Goal: Task Accomplishment & Management: Use online tool/utility

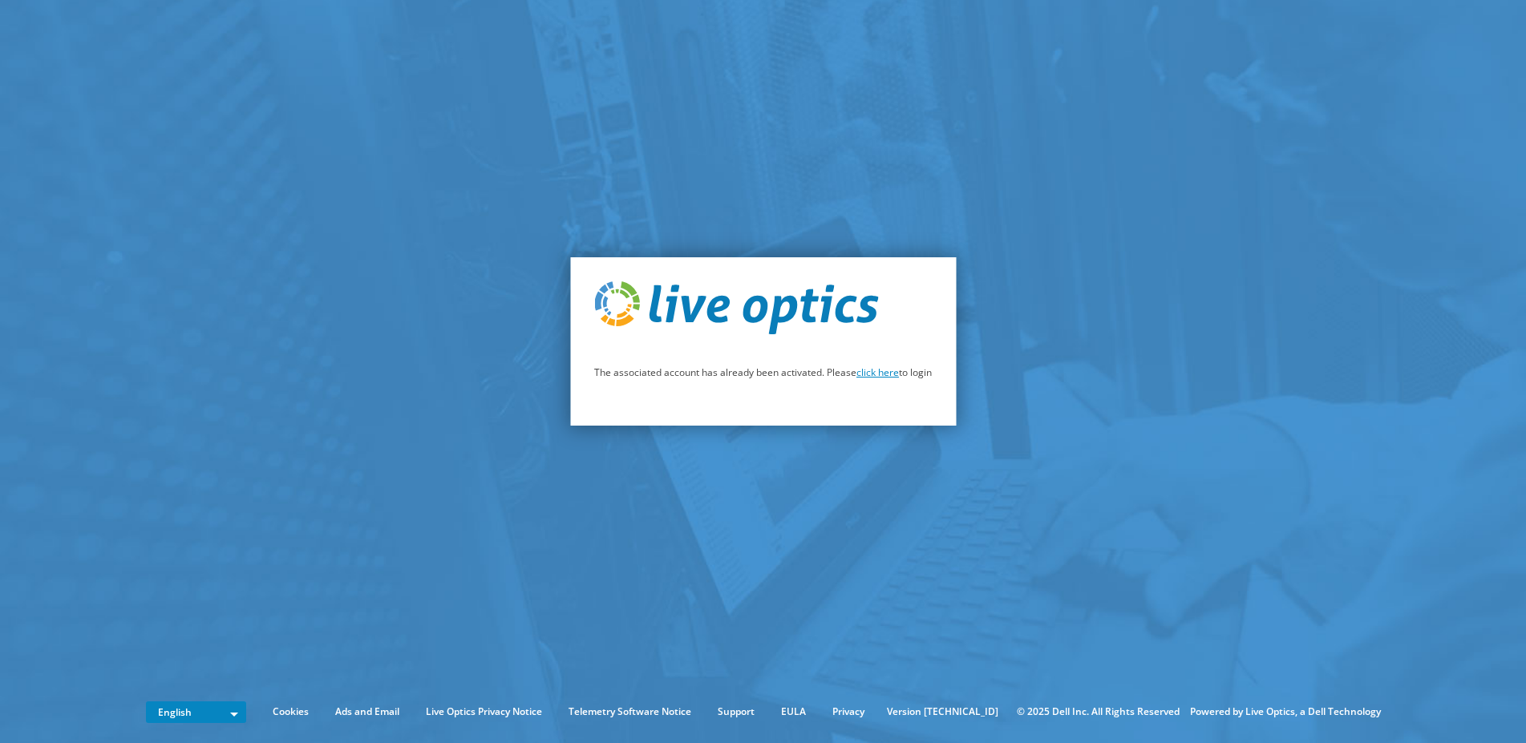
click at [882, 373] on link "click here" at bounding box center [877, 373] width 42 height 14
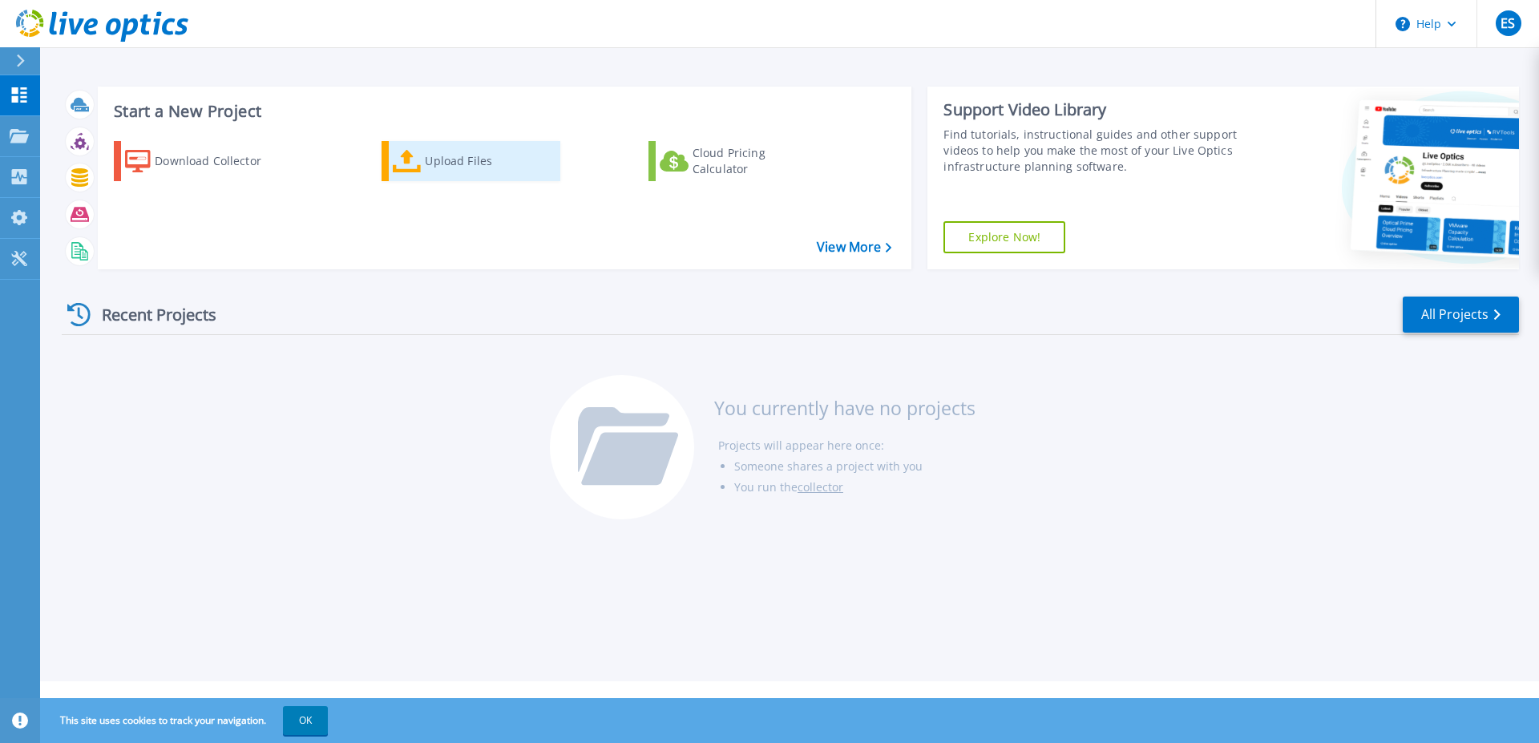
click at [431, 169] on div "Upload Files" at bounding box center [489, 161] width 128 height 32
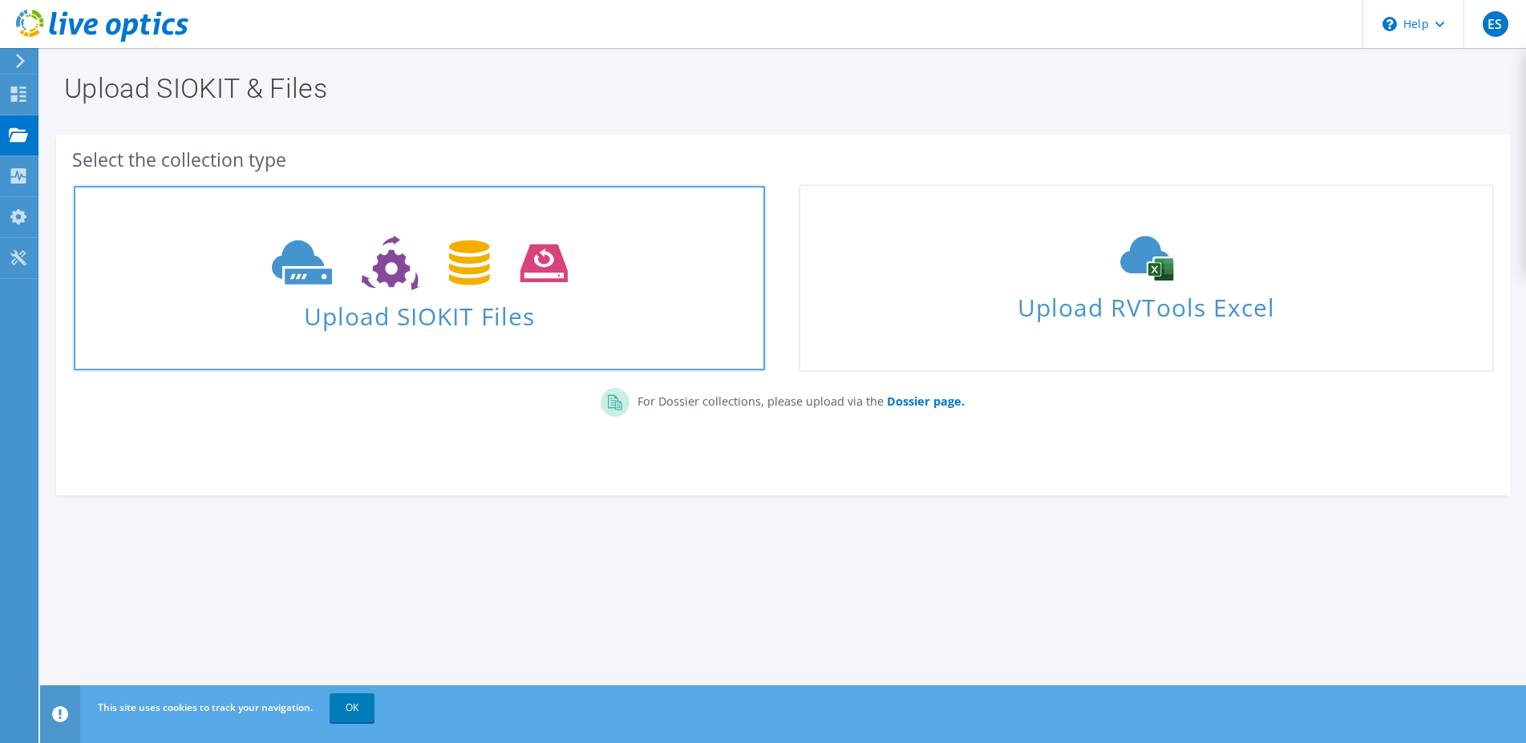
click at [408, 283] on icon at bounding box center [420, 263] width 296 height 55
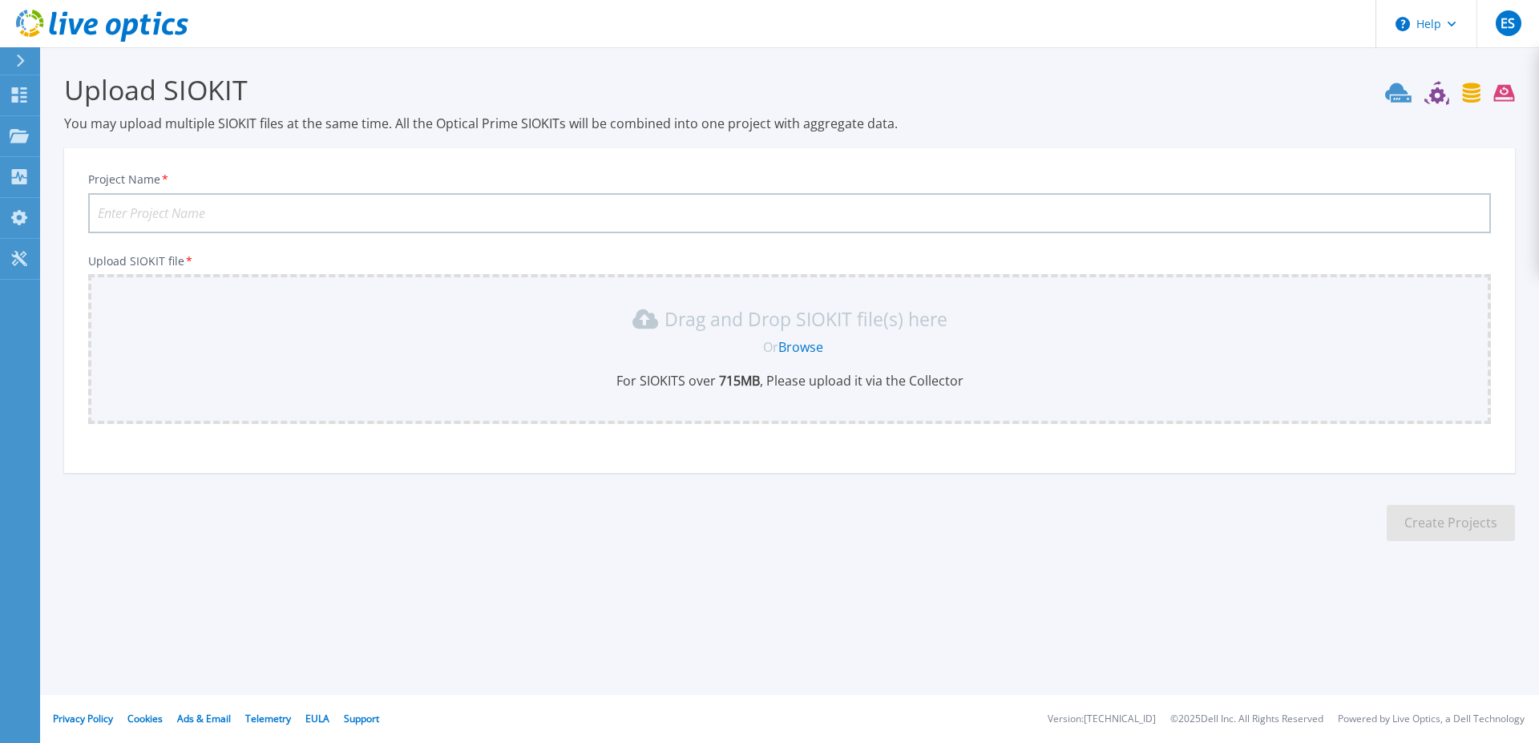
click at [799, 345] on link "Browse" at bounding box center [801, 347] width 45 height 18
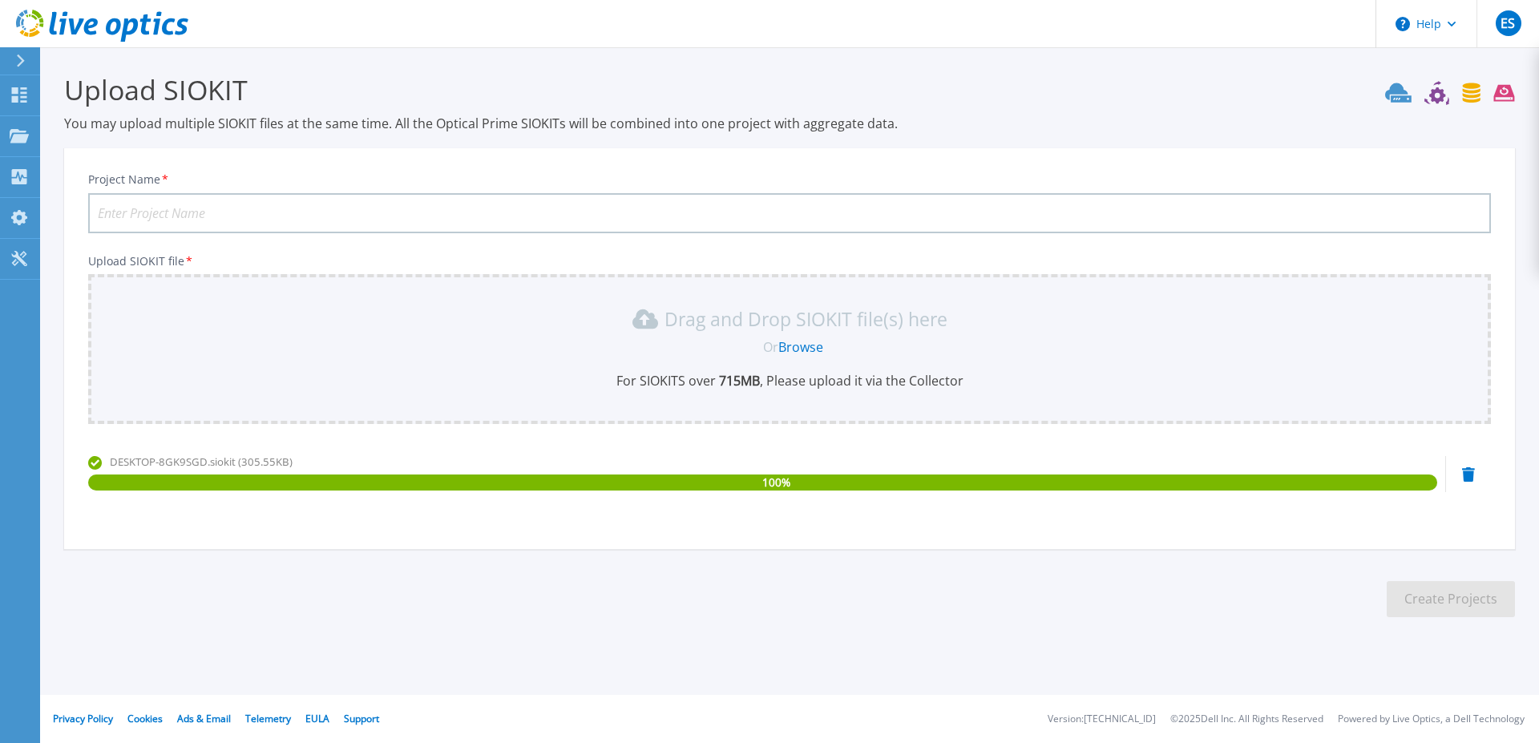
click at [241, 215] on input "Project Name *" at bounding box center [789, 213] width 1403 height 40
type input "S"
type input "VMWare"
click at [1435, 603] on button "Create Projects" at bounding box center [1451, 599] width 128 height 36
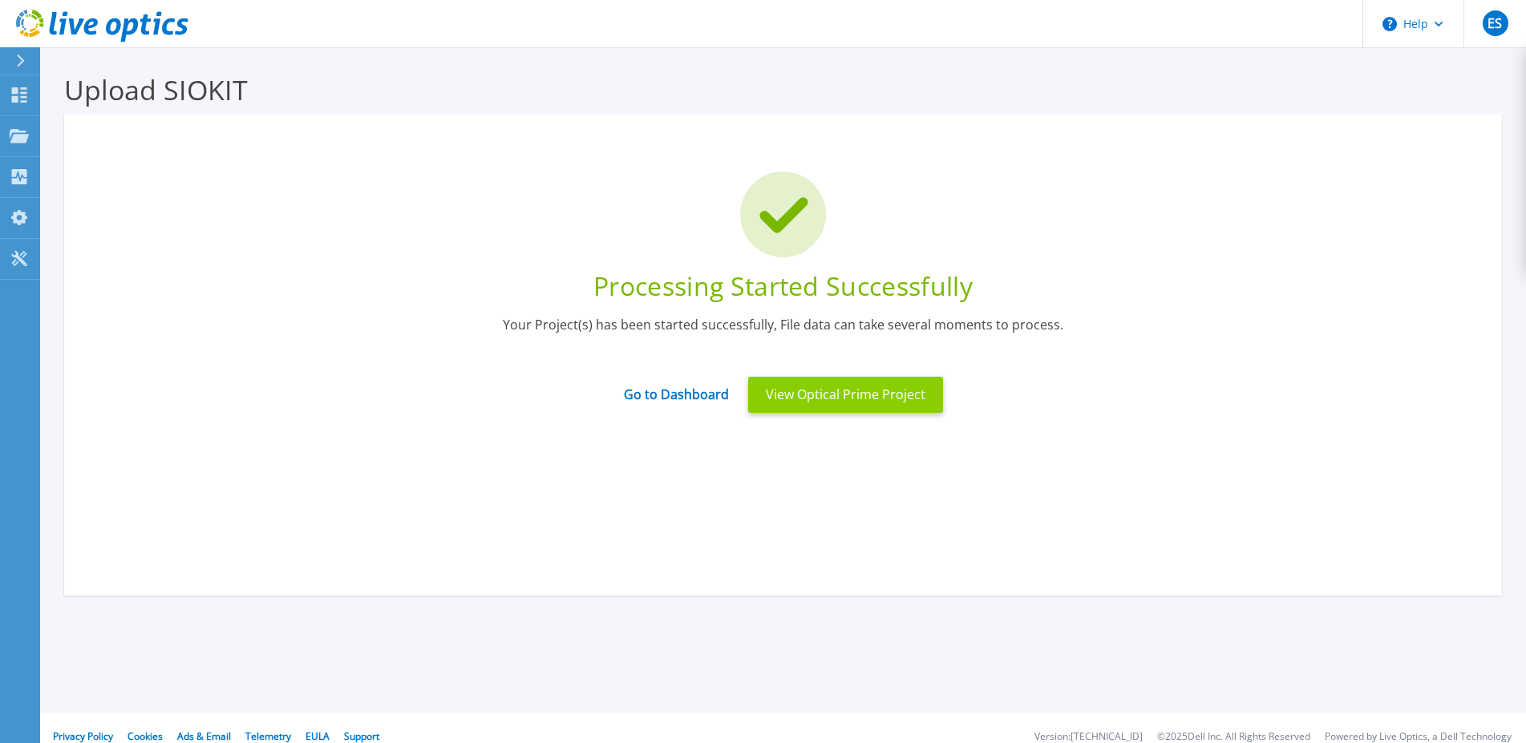
click at [867, 394] on button "View Optical Prime Project" at bounding box center [845, 395] width 195 height 36
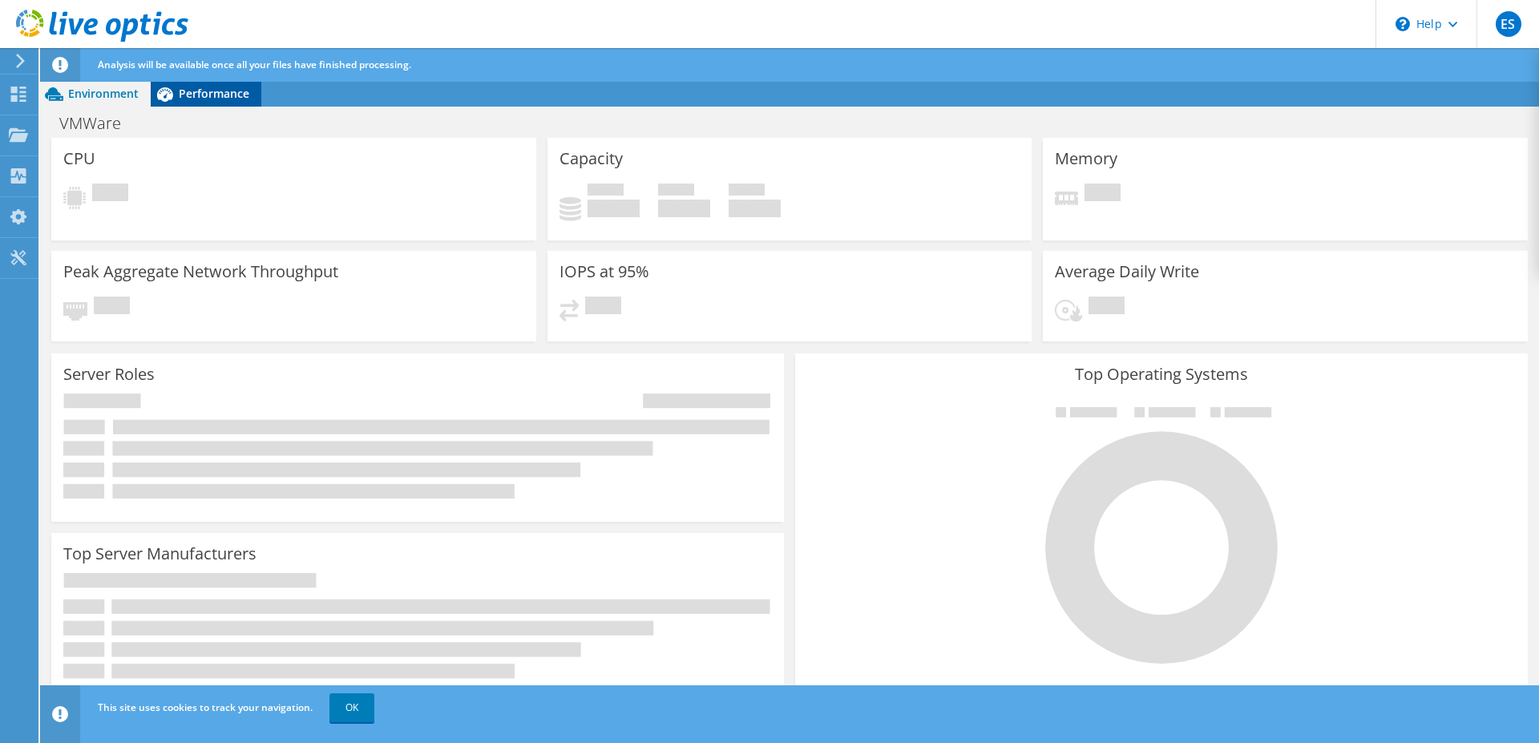
click at [222, 95] on span "Performance" at bounding box center [214, 93] width 71 height 15
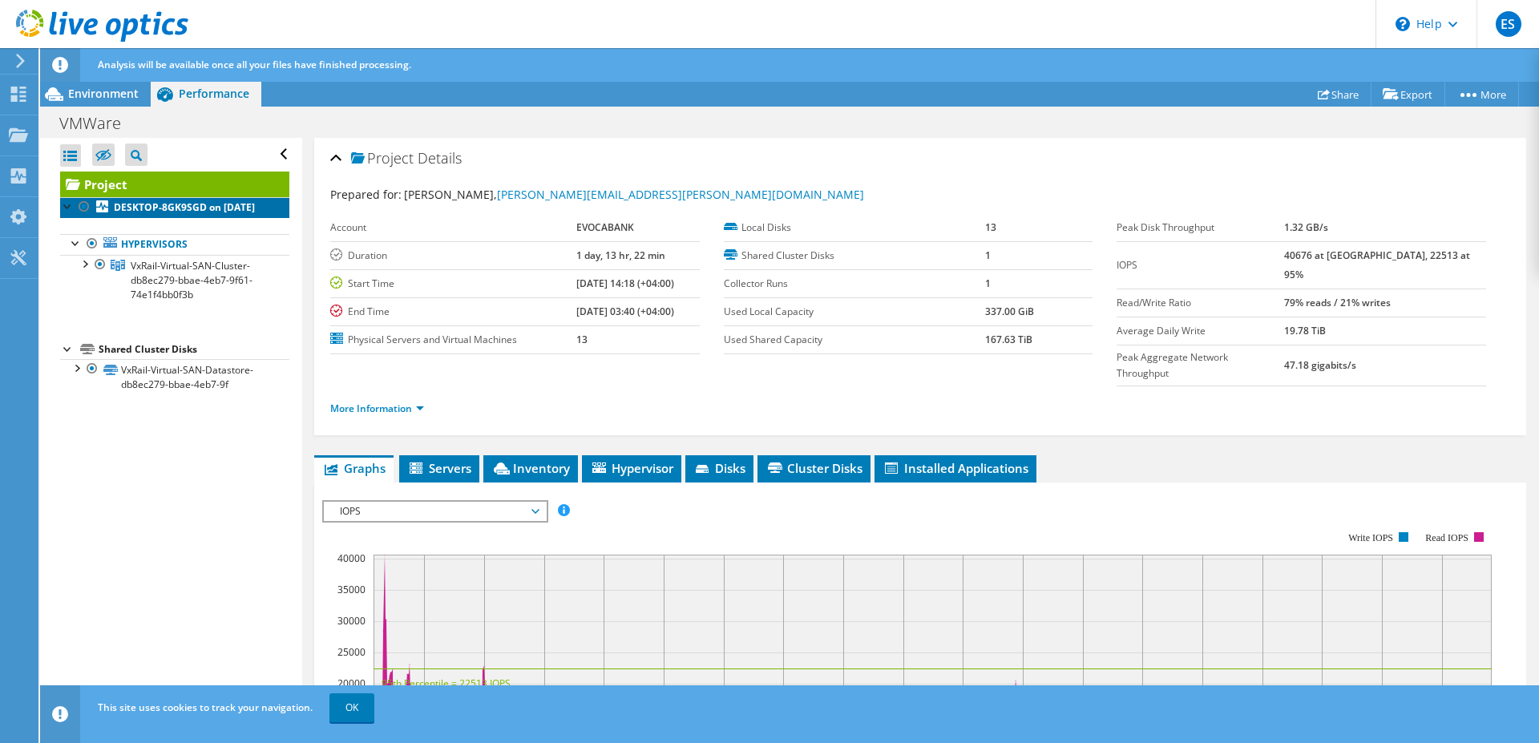
click at [161, 214] on b "DESKTOP-8GK9SGD on 8/18/2025" at bounding box center [184, 207] width 141 height 14
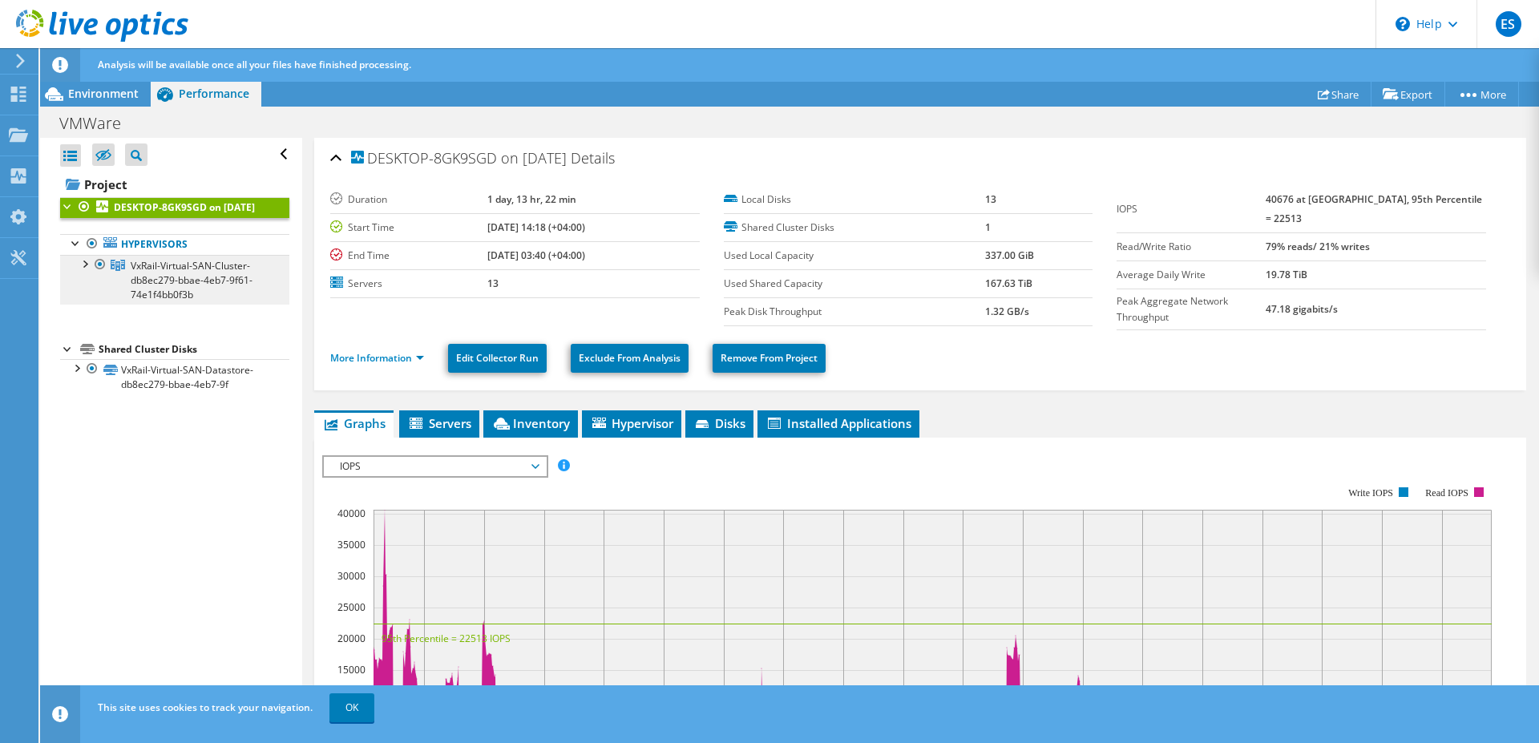
click at [168, 293] on span "VxRail-Virtual-SAN-Cluster-db8ec279-bbae-4eb7-9f61-74e1f4bb0f3b" at bounding box center [192, 280] width 122 height 42
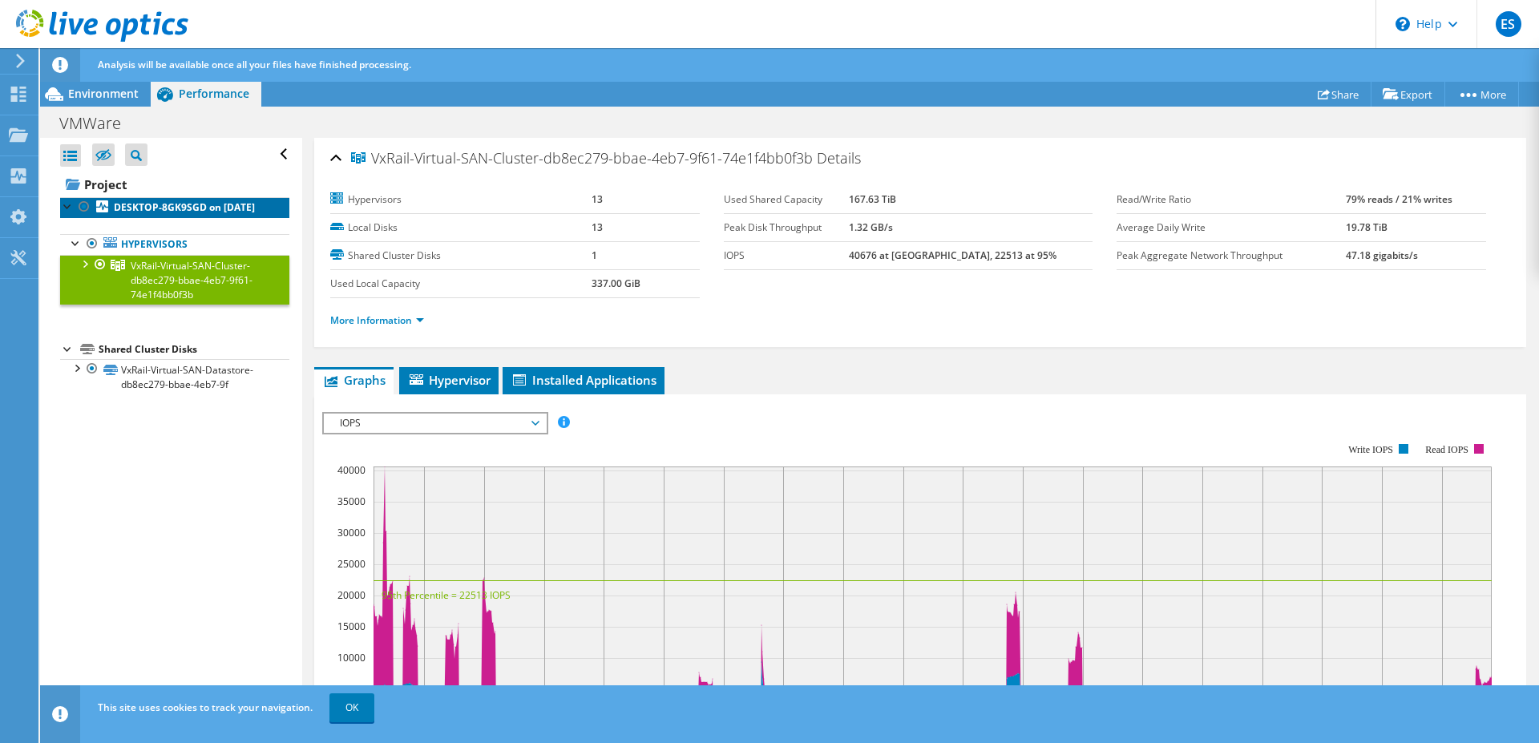
click at [135, 214] on b "DESKTOP-8GK9SGD on 8/18/2025" at bounding box center [184, 207] width 141 height 14
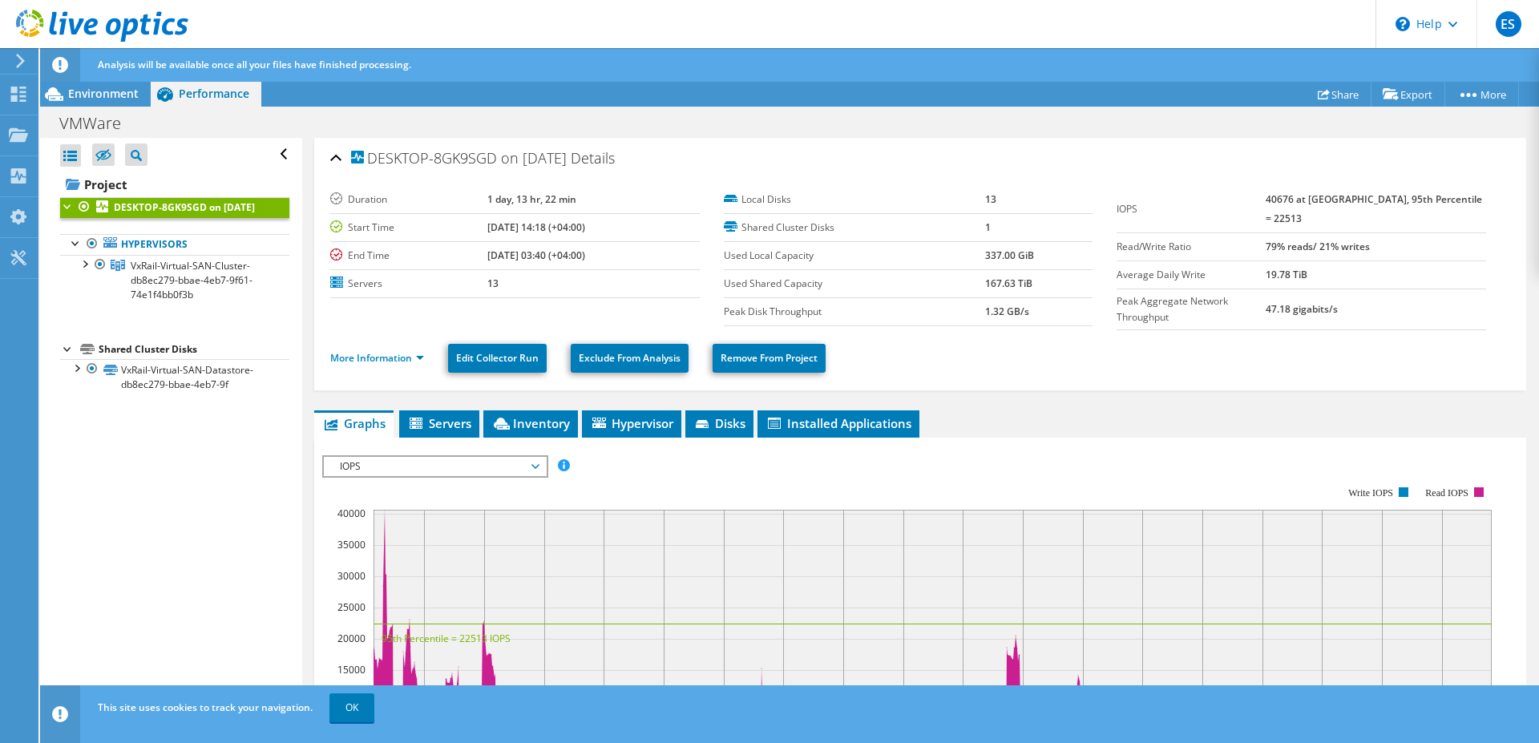
scroll to position [164, 0]
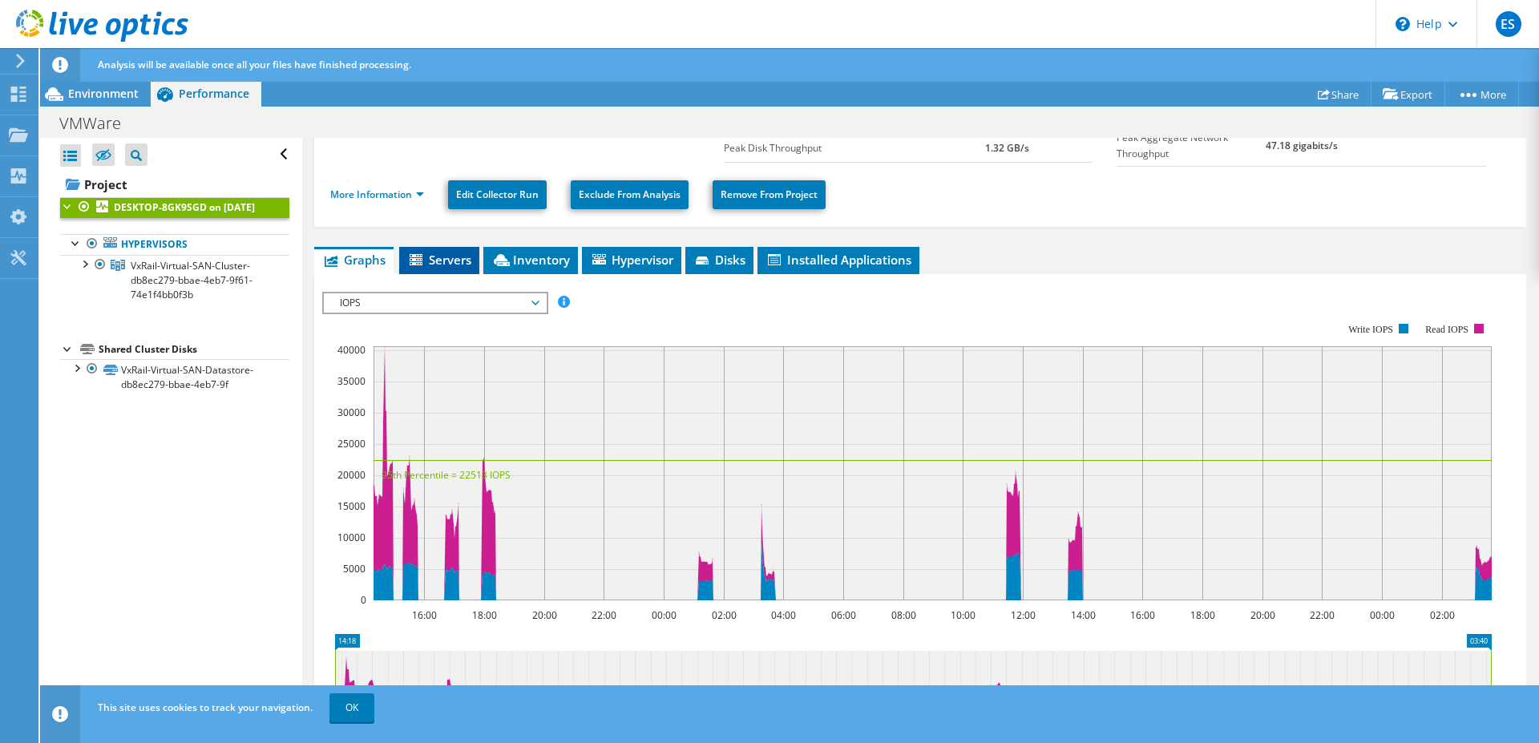
click at [451, 248] on li "Servers" at bounding box center [439, 260] width 80 height 27
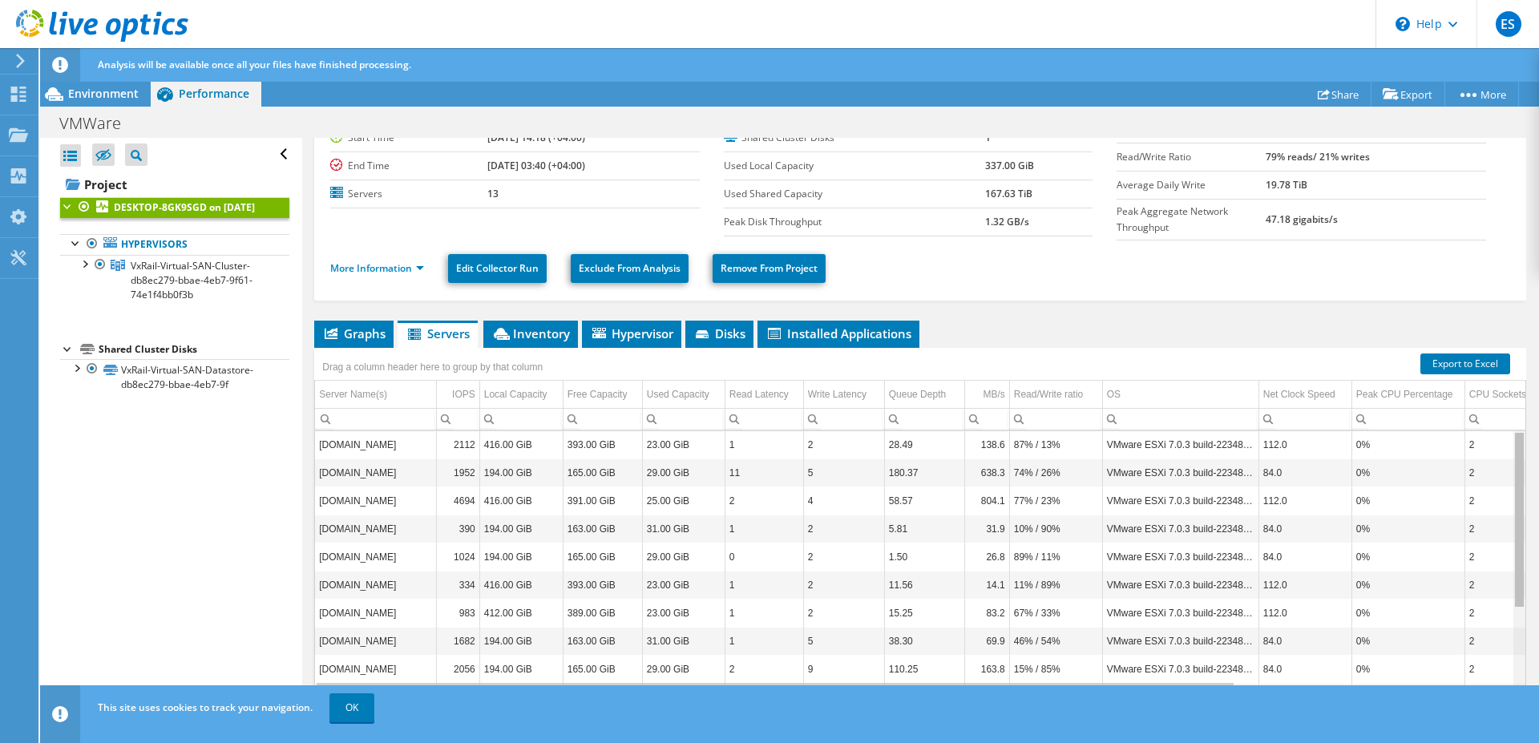
scroll to position [0, 0]
click at [1512, 498] on body "ES End User [PERSON_NAME] [PERSON_NAME][EMAIL_ADDRESS][PERSON_NAME][DOMAIN_NAME…" at bounding box center [769, 371] width 1539 height 743
click at [529, 341] on li "Inventory" at bounding box center [530, 334] width 95 height 27
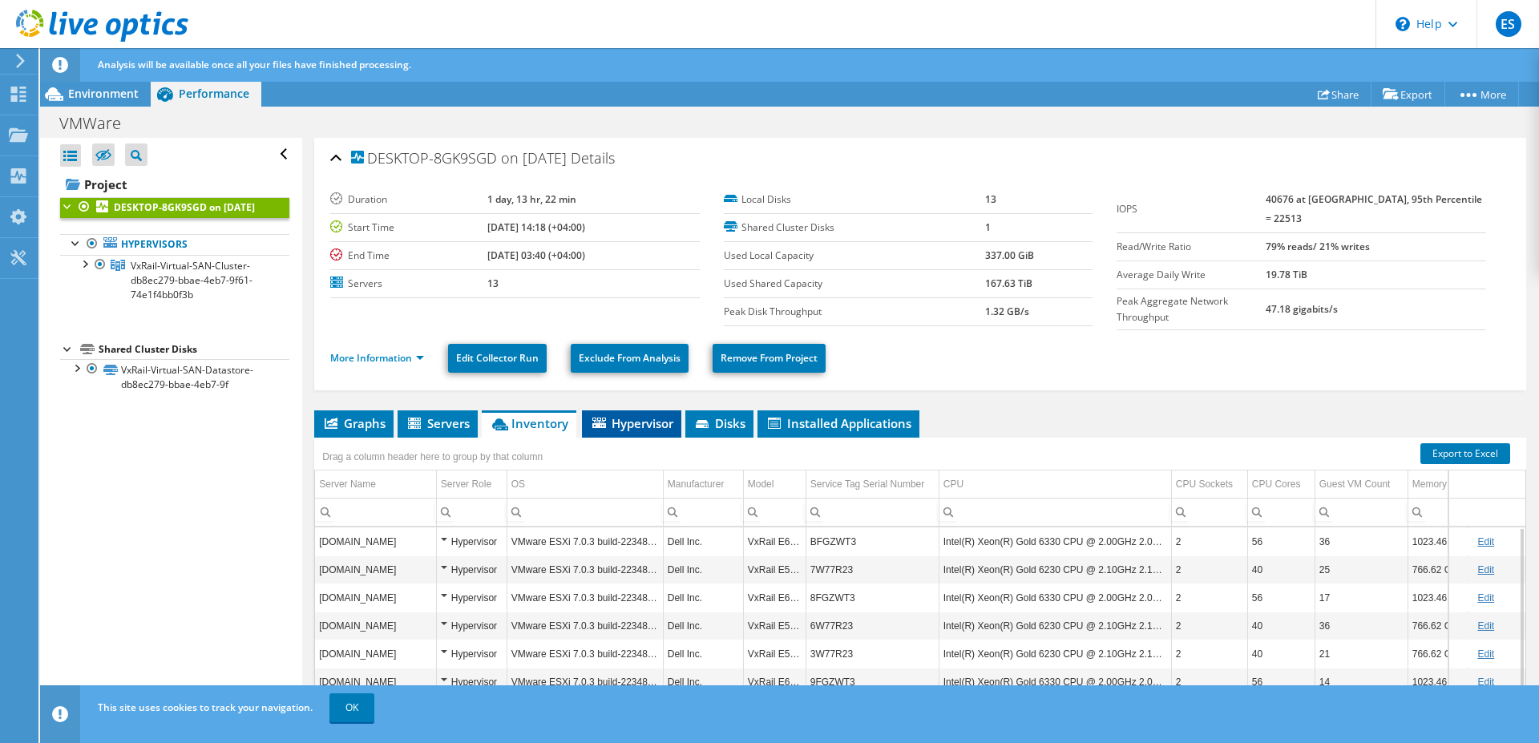
click at [633, 423] on span "Hypervisor" at bounding box center [631, 423] width 83 height 16
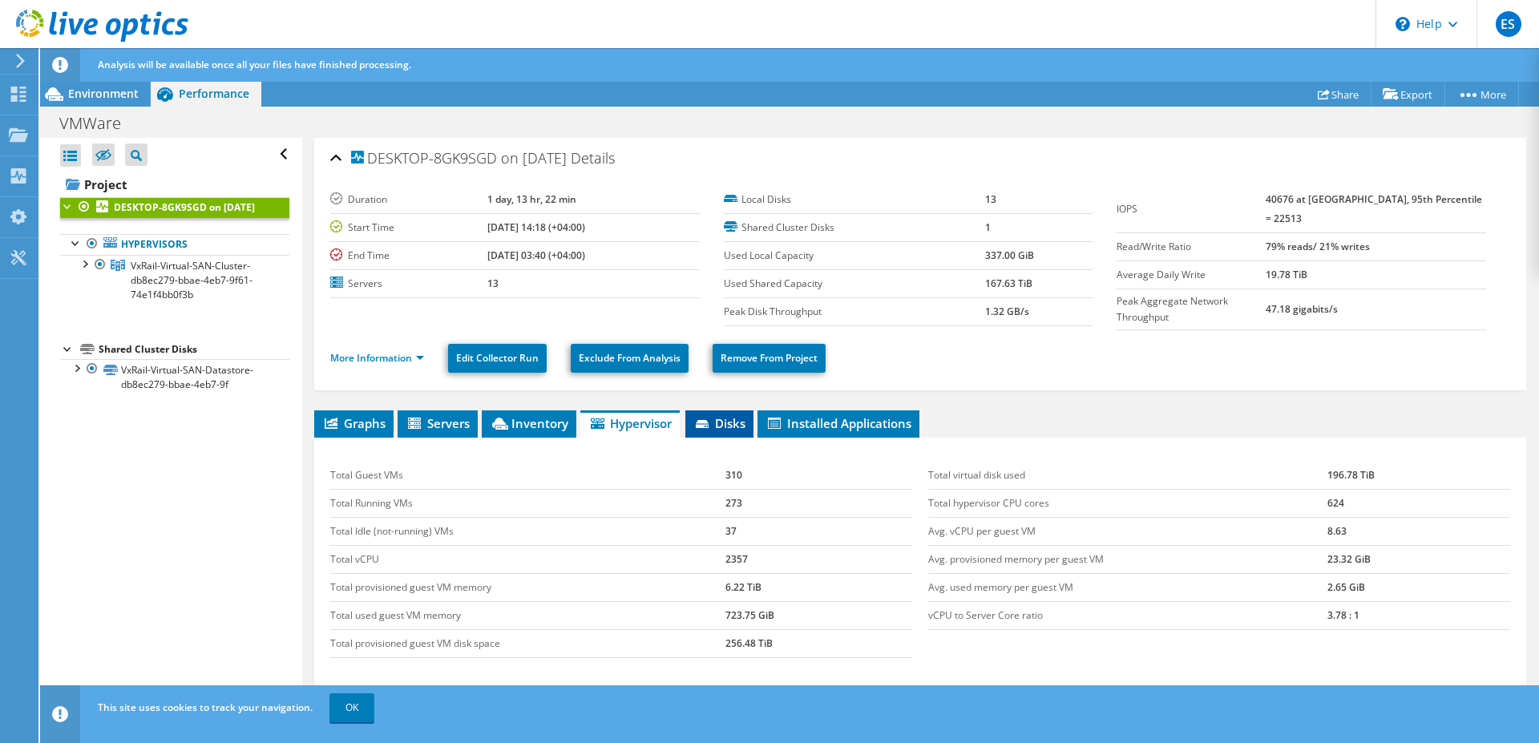
click at [722, 423] on span "Disks" at bounding box center [720, 423] width 52 height 16
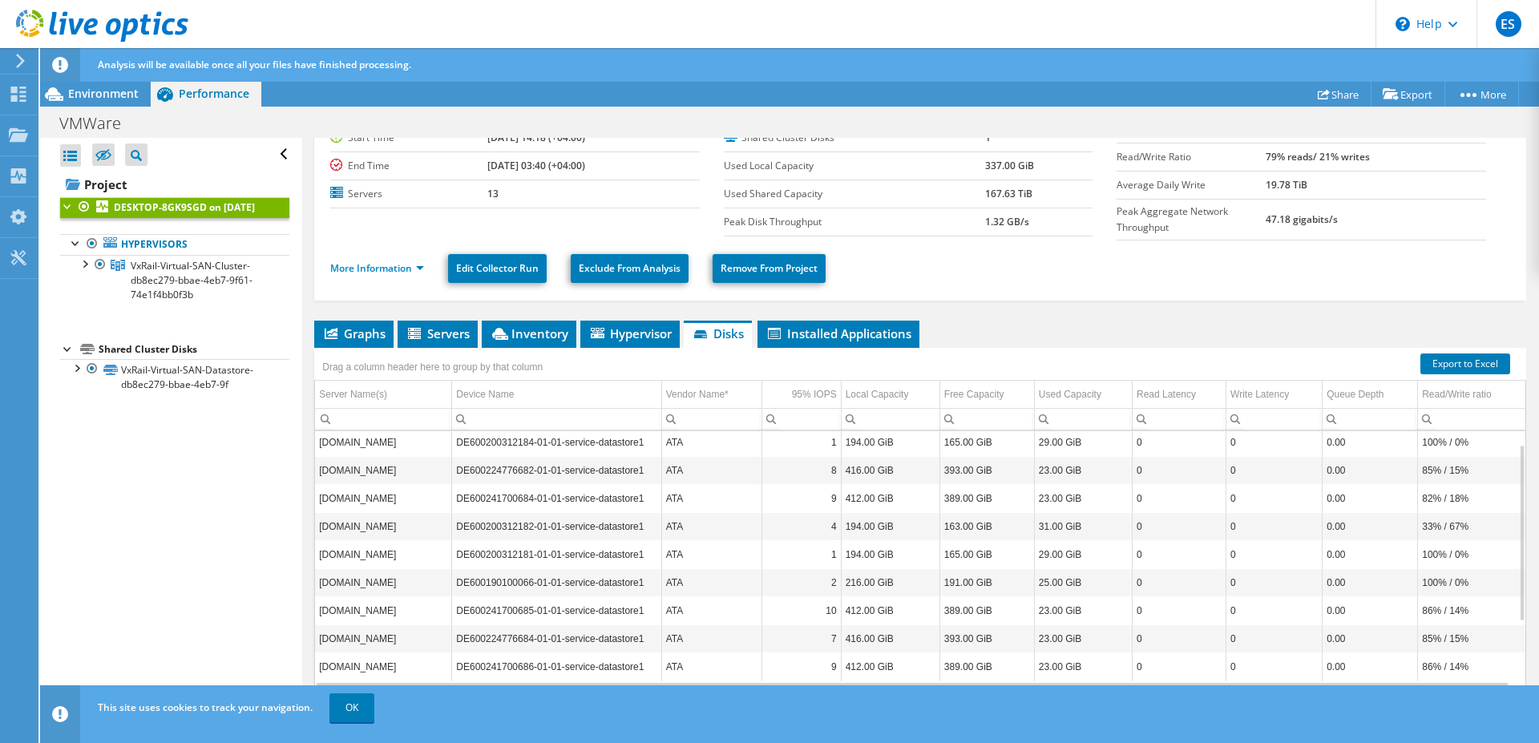
scroll to position [8, 0]
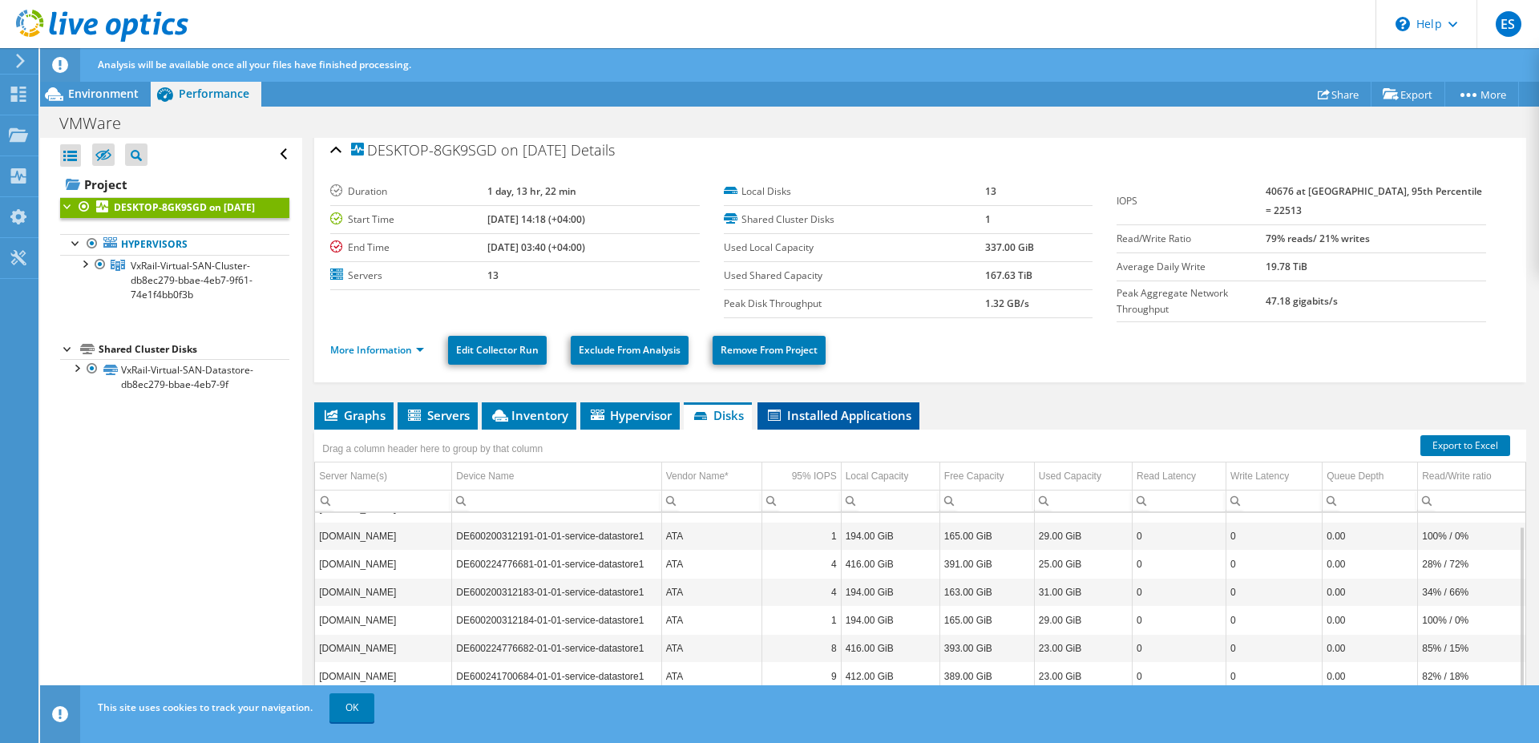
click at [856, 411] on span "Installed Applications" at bounding box center [839, 415] width 146 height 16
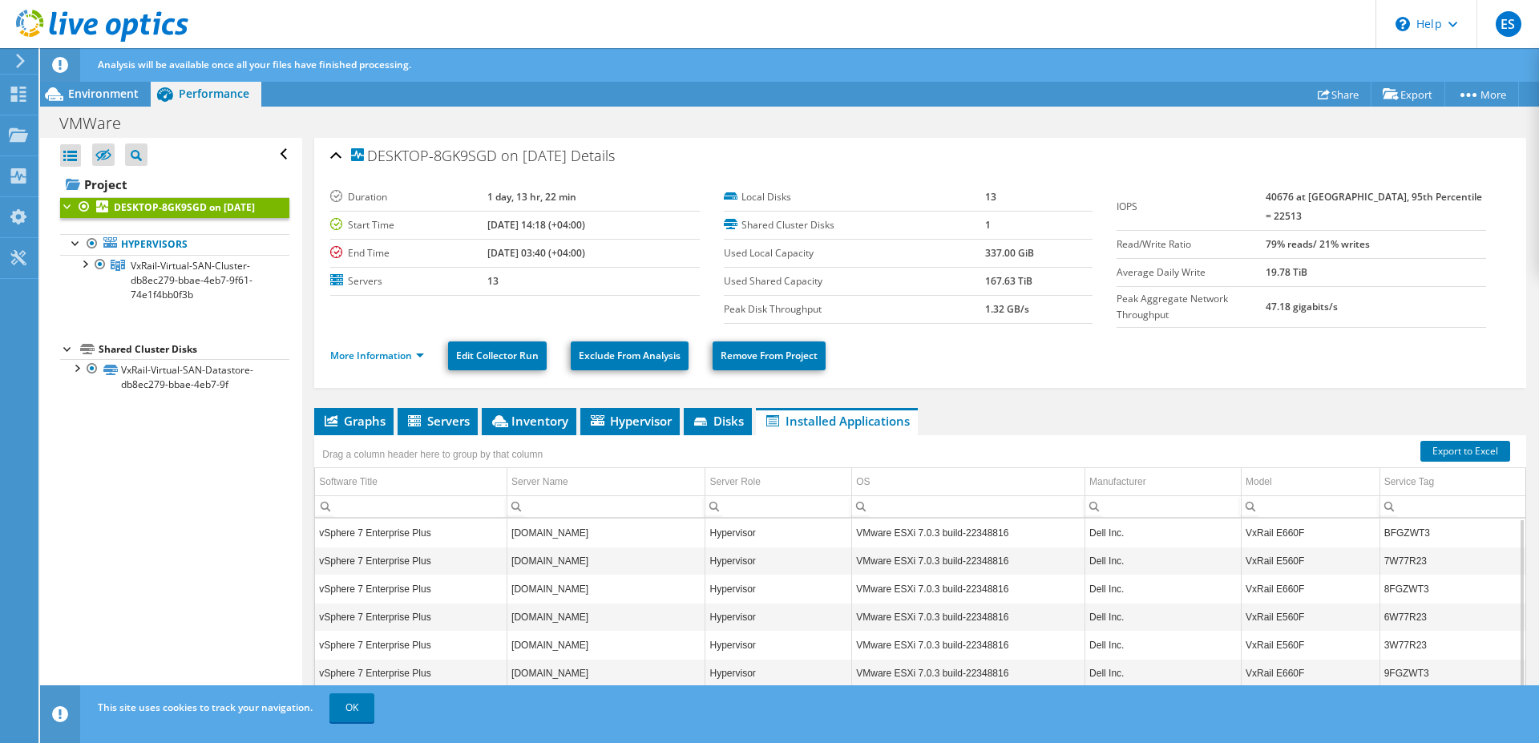
scroll to position [0, 0]
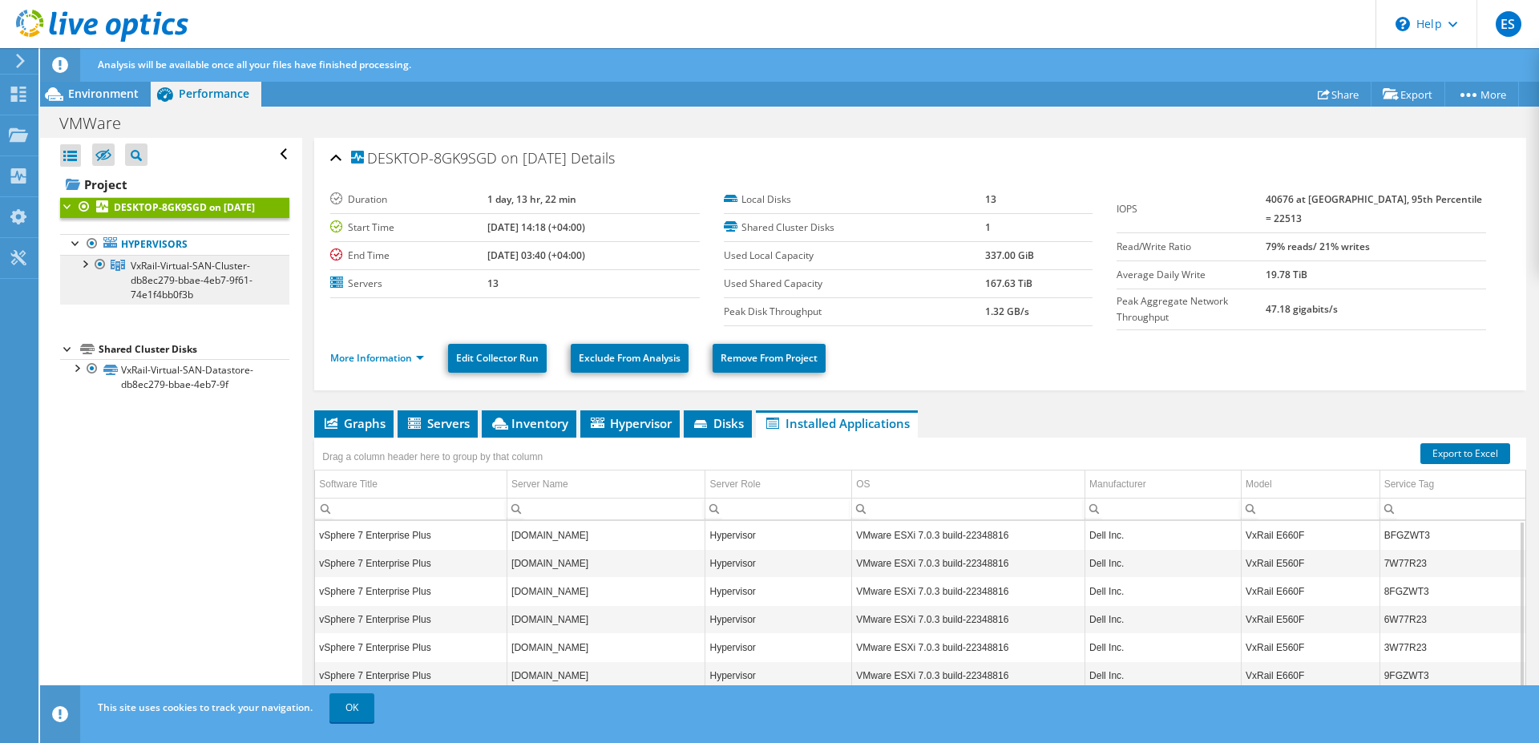
click at [162, 284] on span "VxRail-Virtual-SAN-Cluster-db8ec279-bbae-4eb7-9f61-74e1f4bb0f3b" at bounding box center [192, 280] width 122 height 42
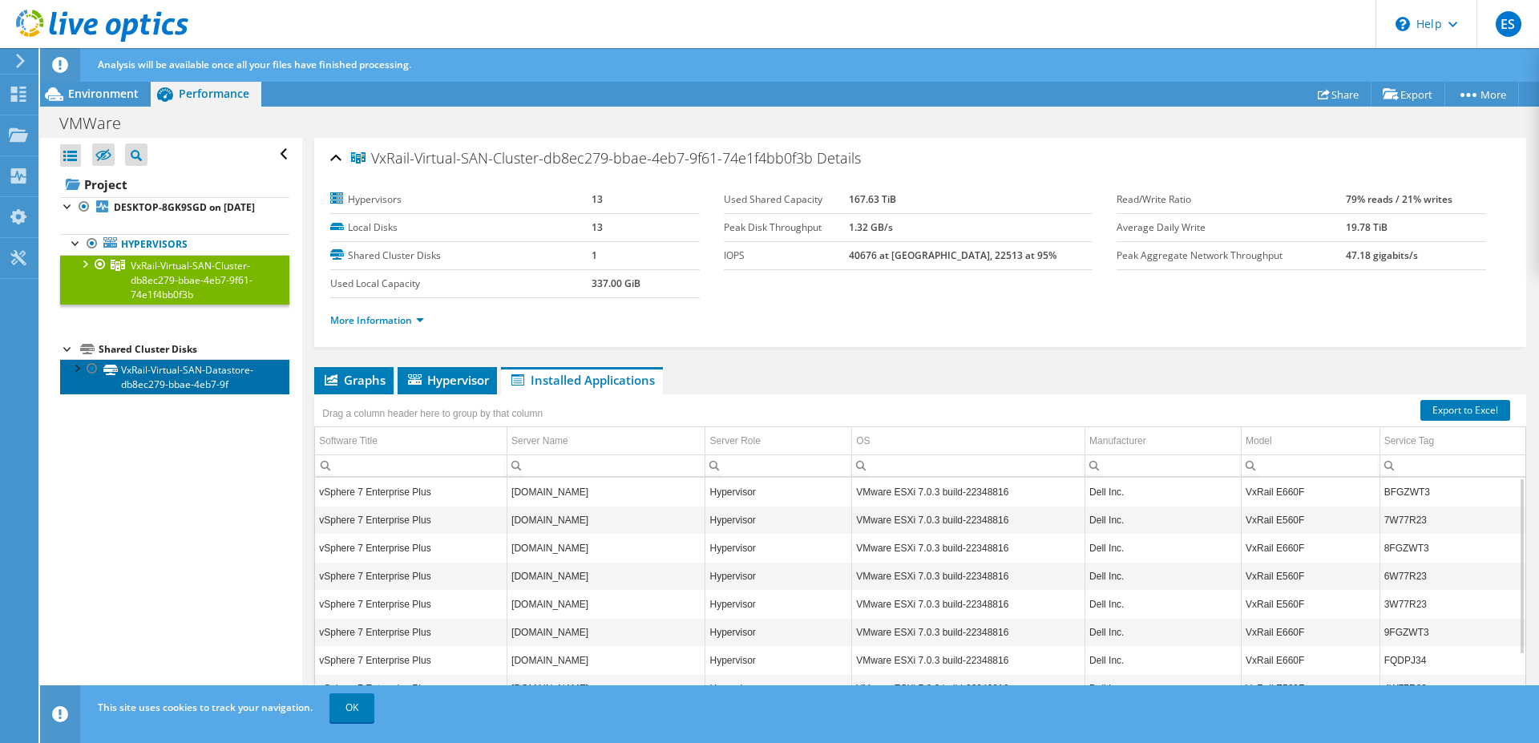
click at [168, 394] on link "VxRail-Virtual-SAN-Datastore-db8ec279-bbae-4eb7-9f" at bounding box center [174, 376] width 229 height 35
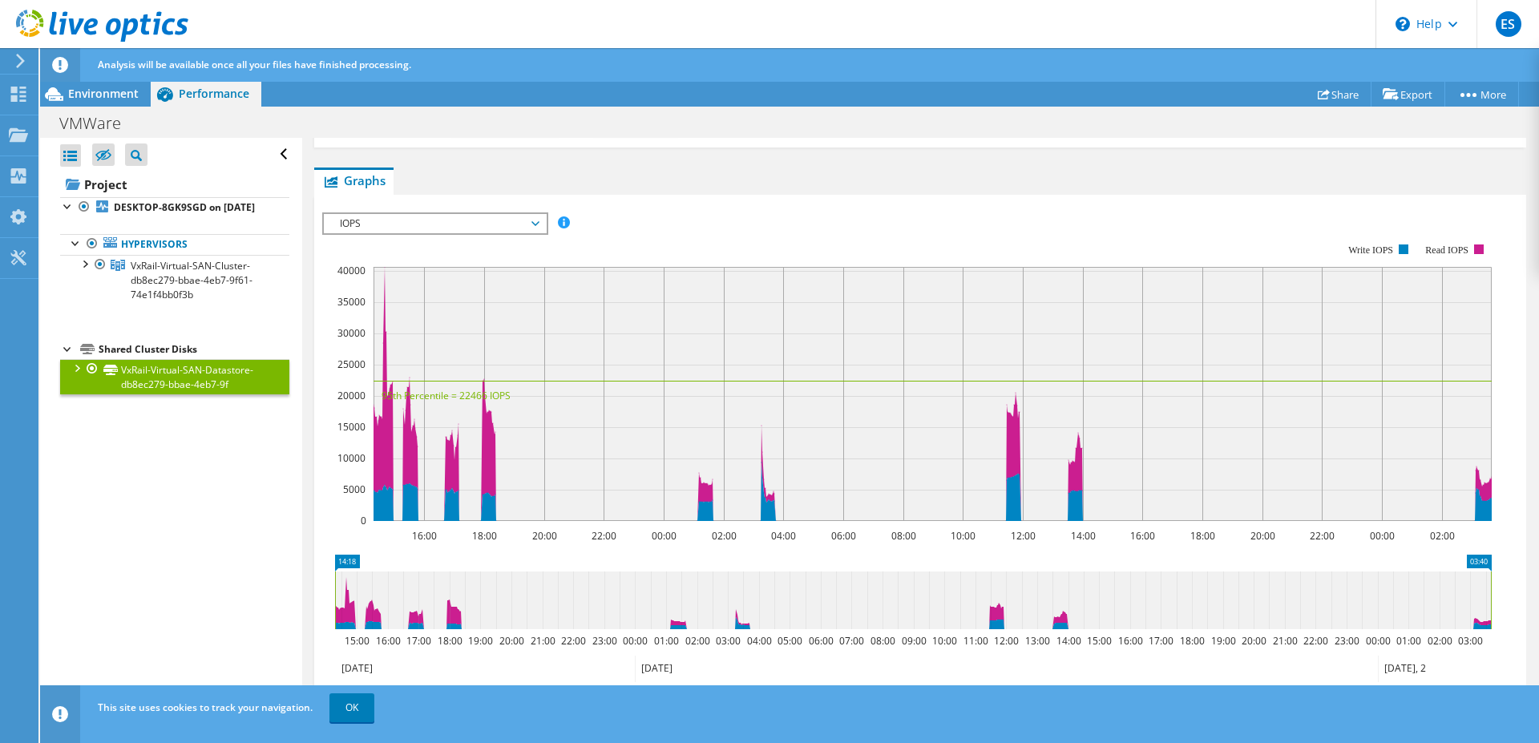
scroll to position [256, 0]
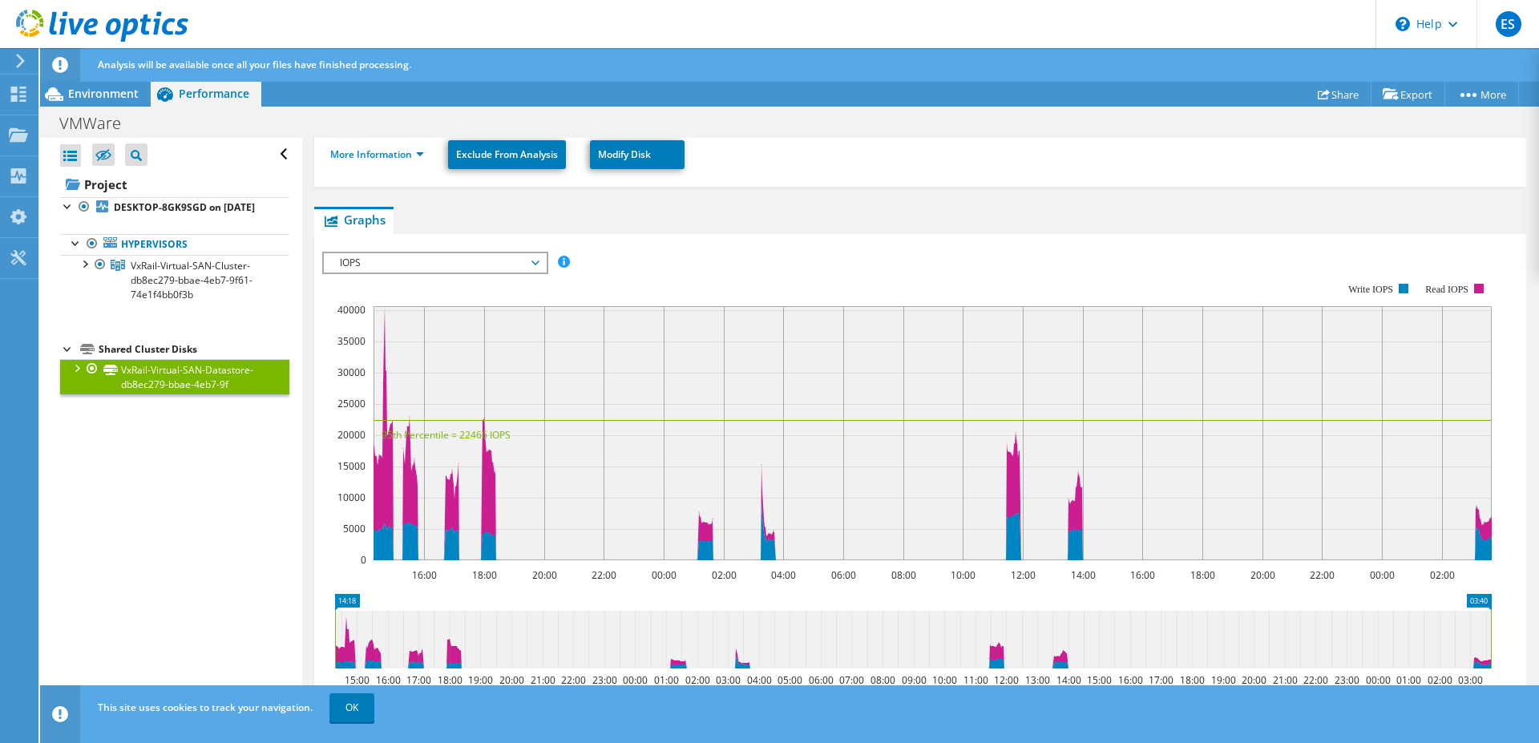
click at [534, 265] on span "IOPS" at bounding box center [435, 262] width 206 height 19
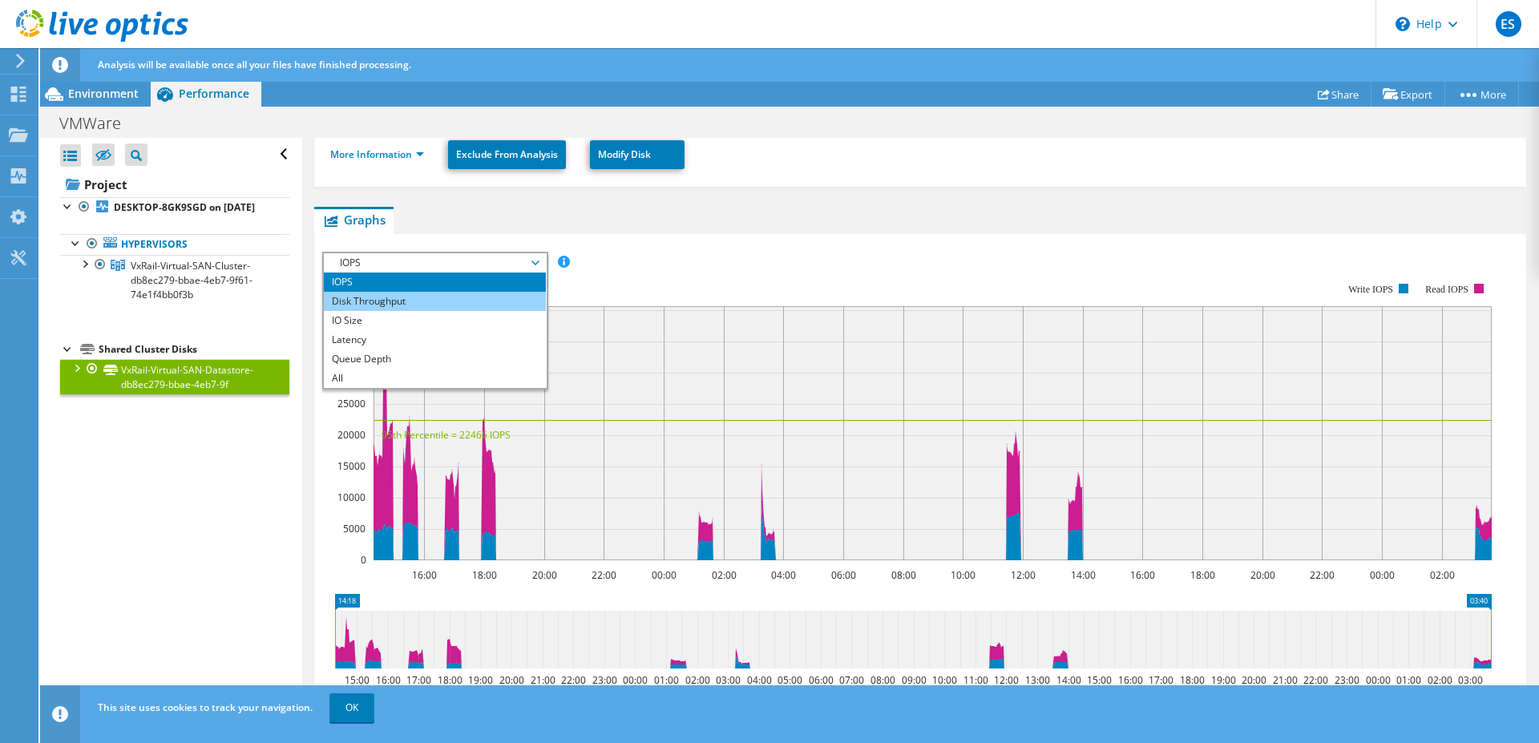
click at [434, 305] on li "Disk Throughput" at bounding box center [435, 301] width 222 height 19
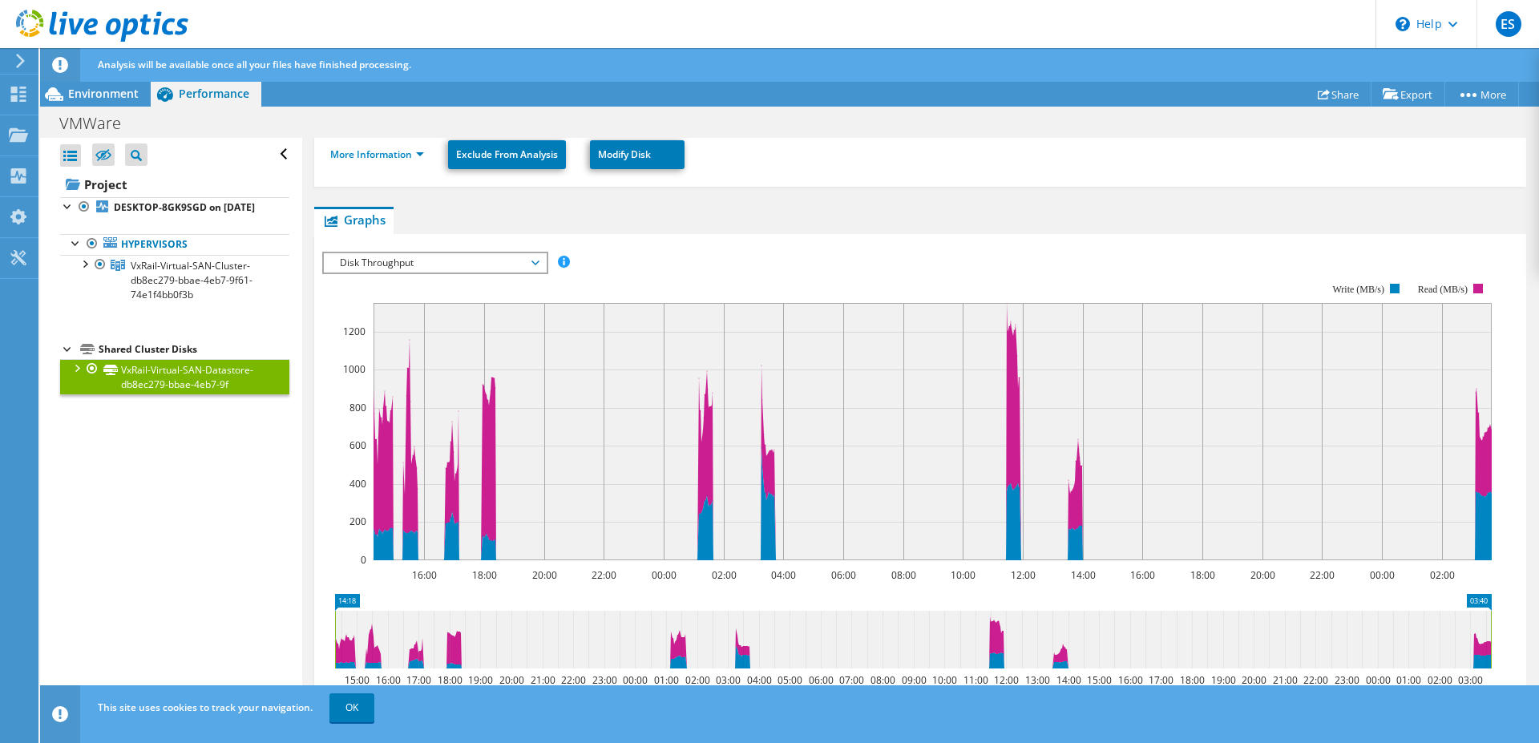
click at [540, 264] on icon at bounding box center [536, 263] width 8 height 5
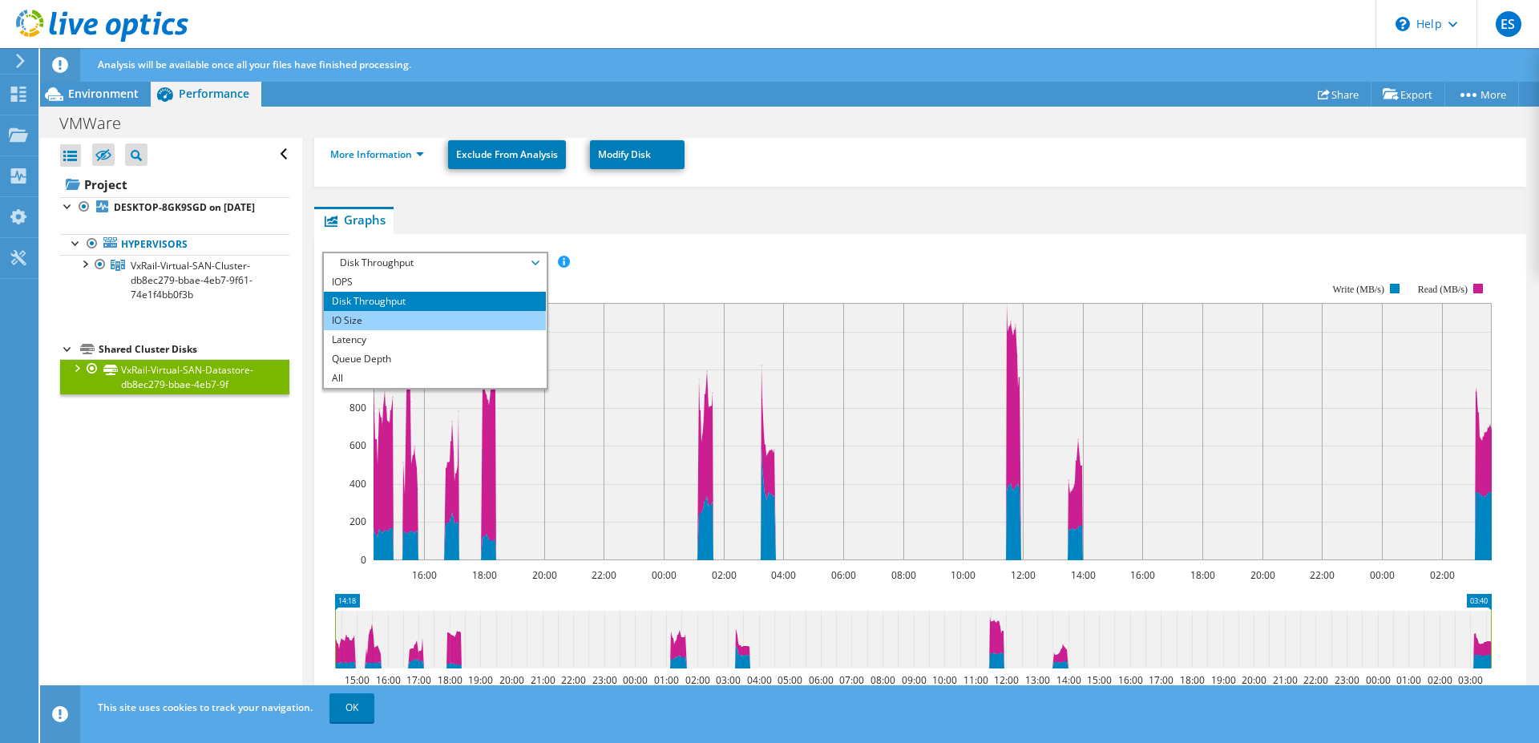
click at [427, 316] on li "IO Size" at bounding box center [435, 320] width 222 height 19
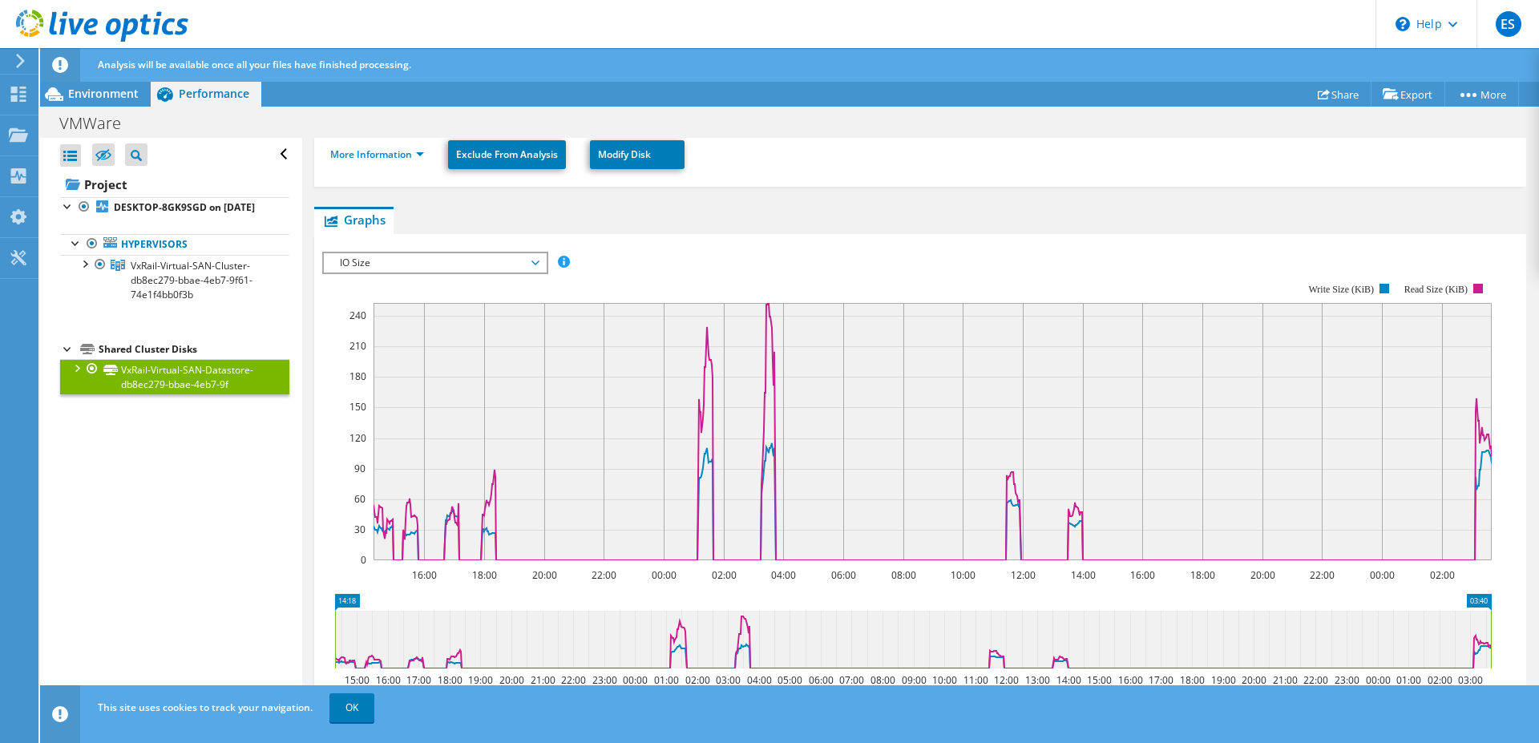
click at [538, 260] on span "IO Size" at bounding box center [435, 262] width 206 height 19
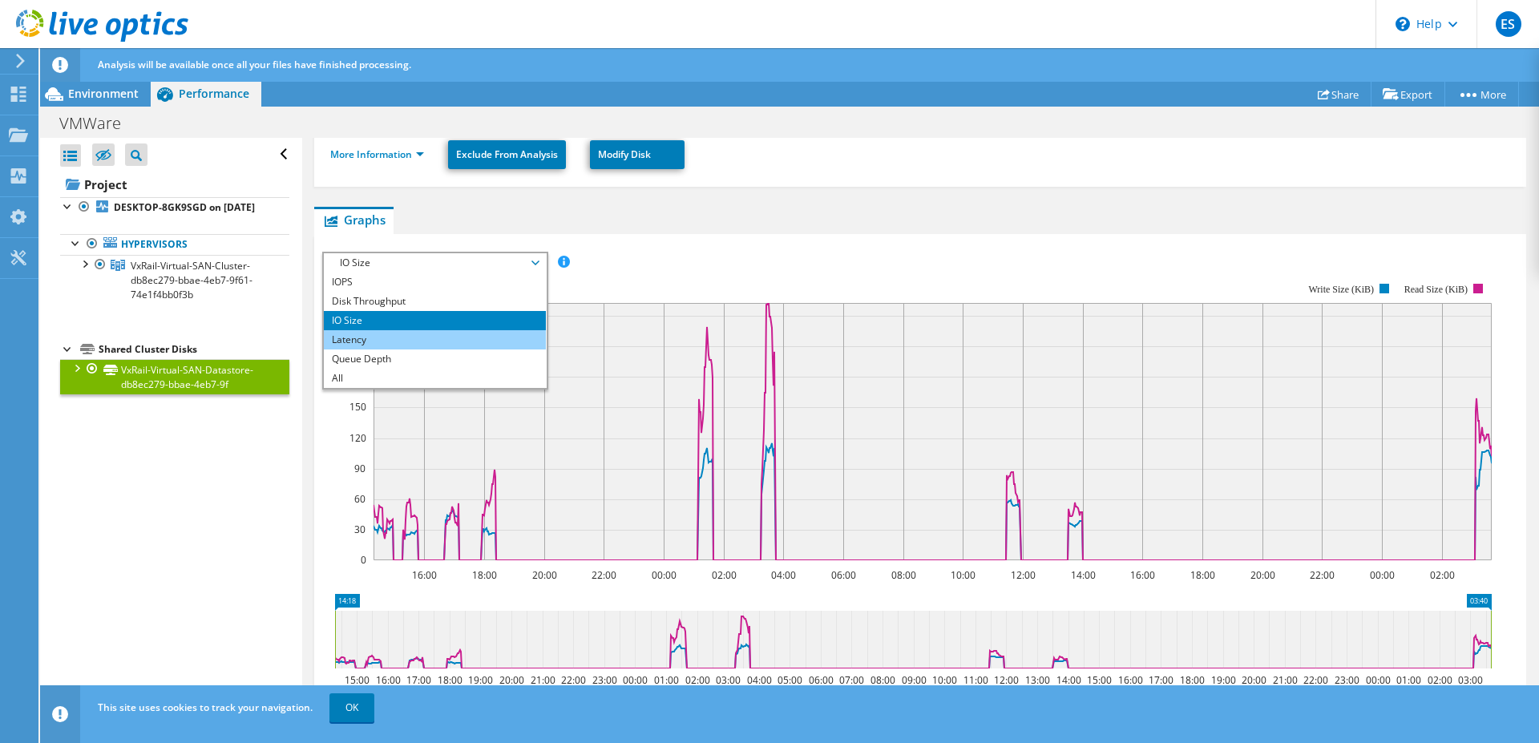
click at [406, 338] on li "Latency" at bounding box center [435, 339] width 222 height 19
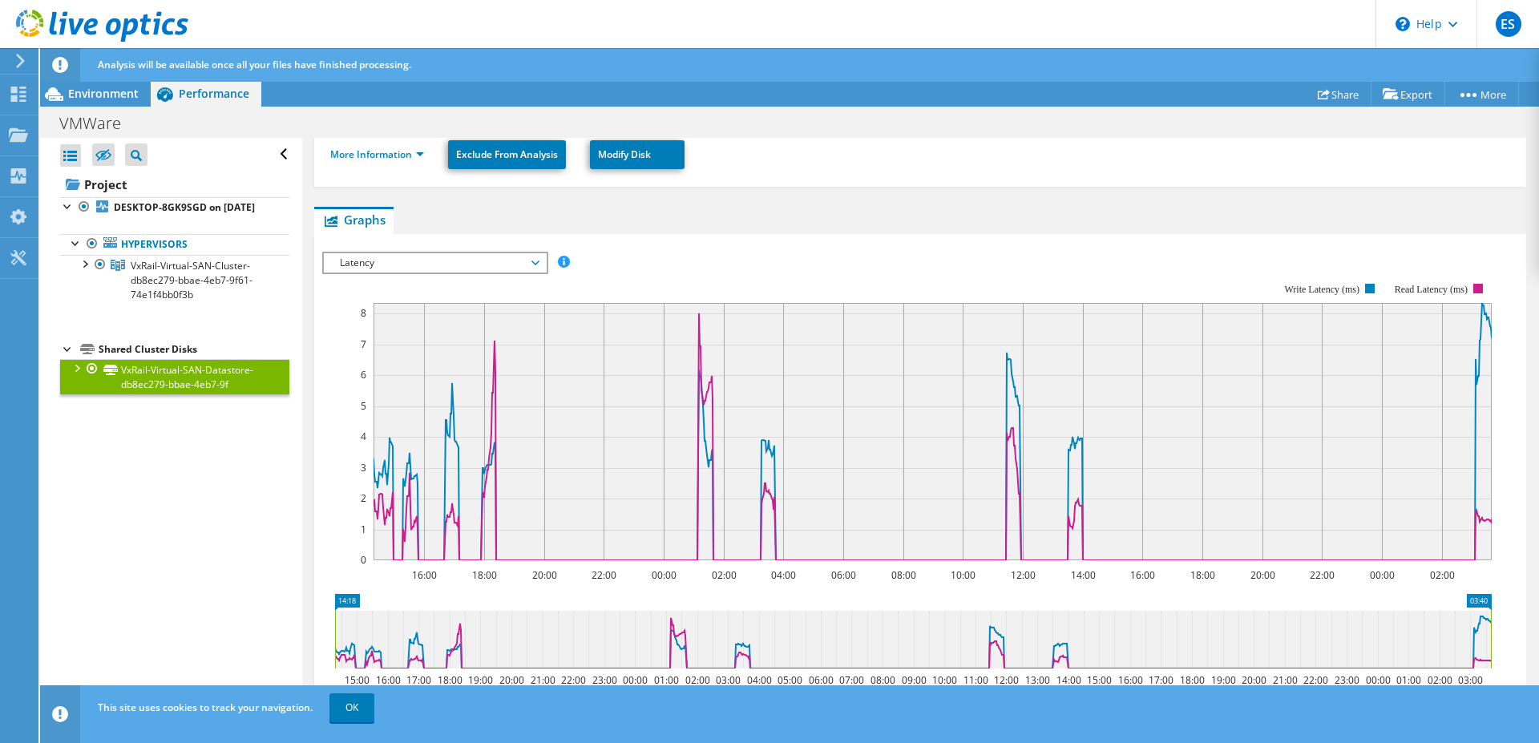
click at [541, 262] on span "Latency" at bounding box center [435, 262] width 222 height 19
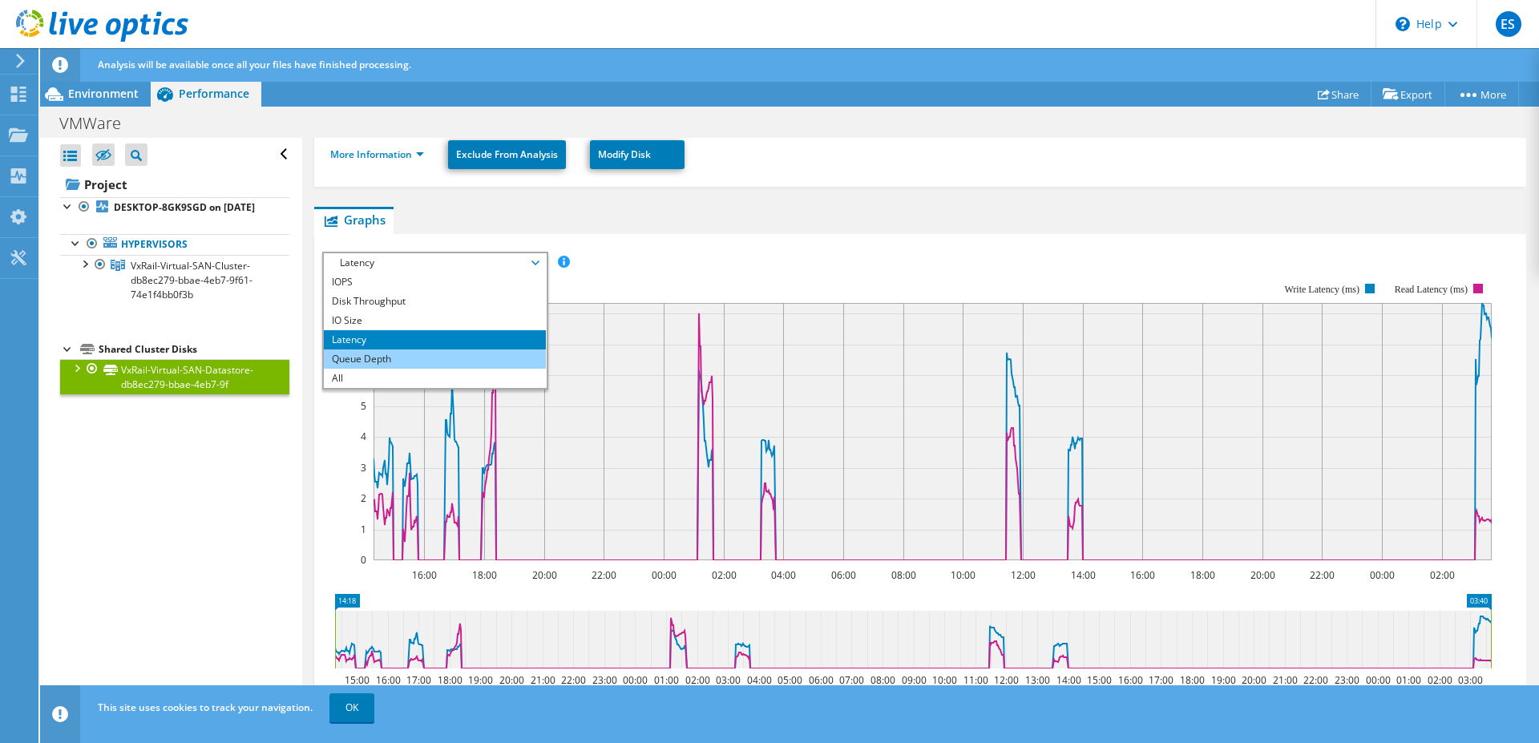
click at [422, 356] on li "Queue Depth" at bounding box center [435, 359] width 222 height 19
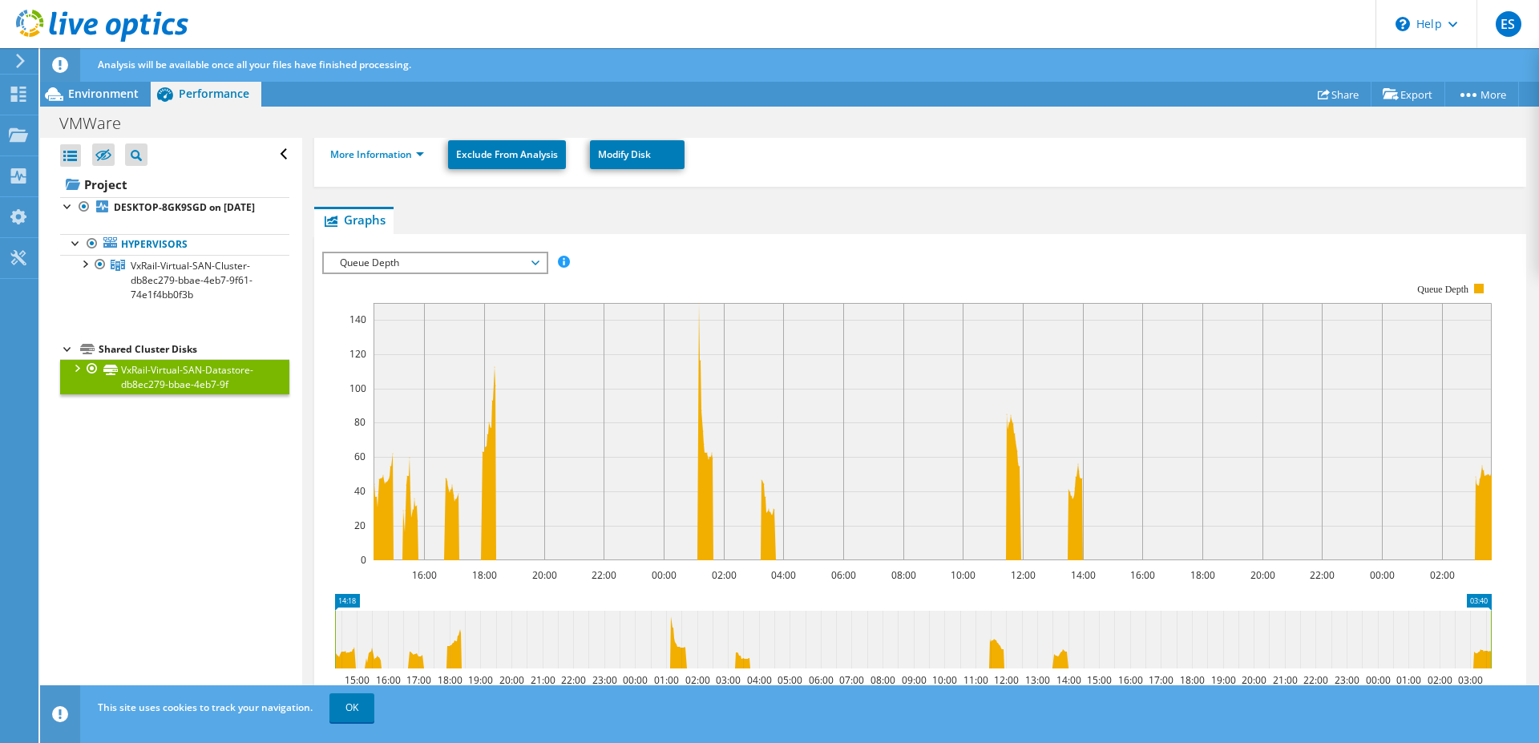
click at [537, 261] on span "Queue Depth" at bounding box center [435, 262] width 206 height 19
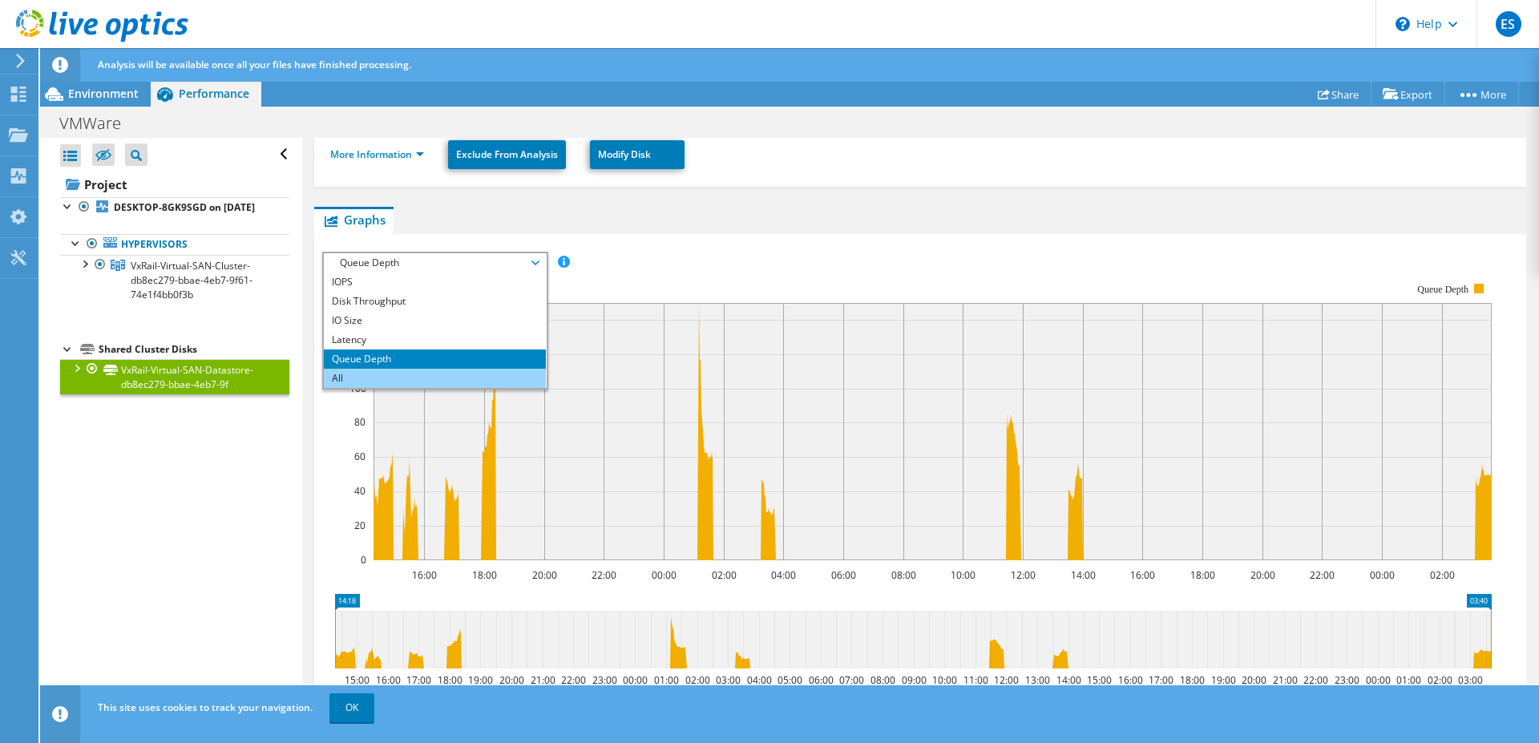
click at [371, 374] on li "All" at bounding box center [435, 378] width 222 height 19
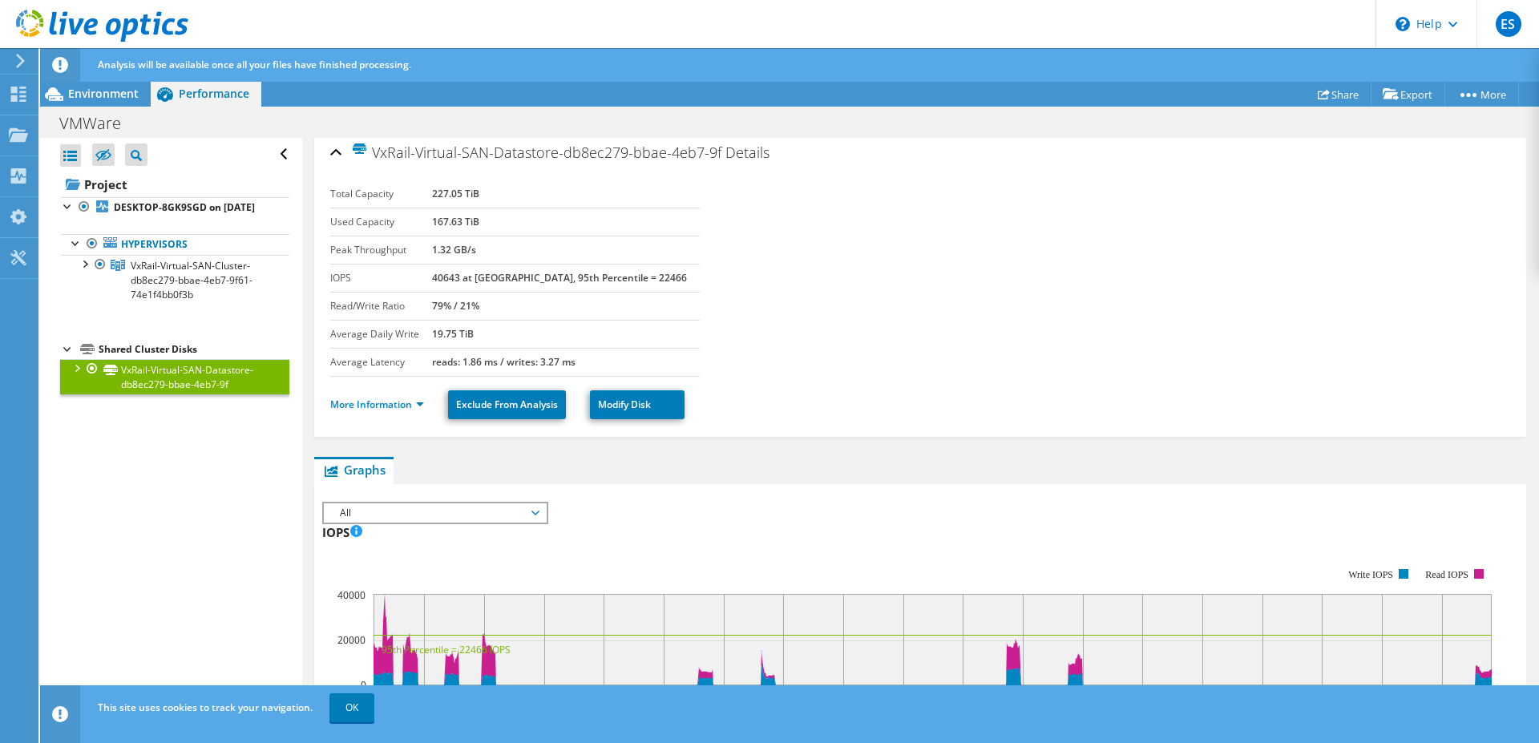
scroll to position [0, 0]
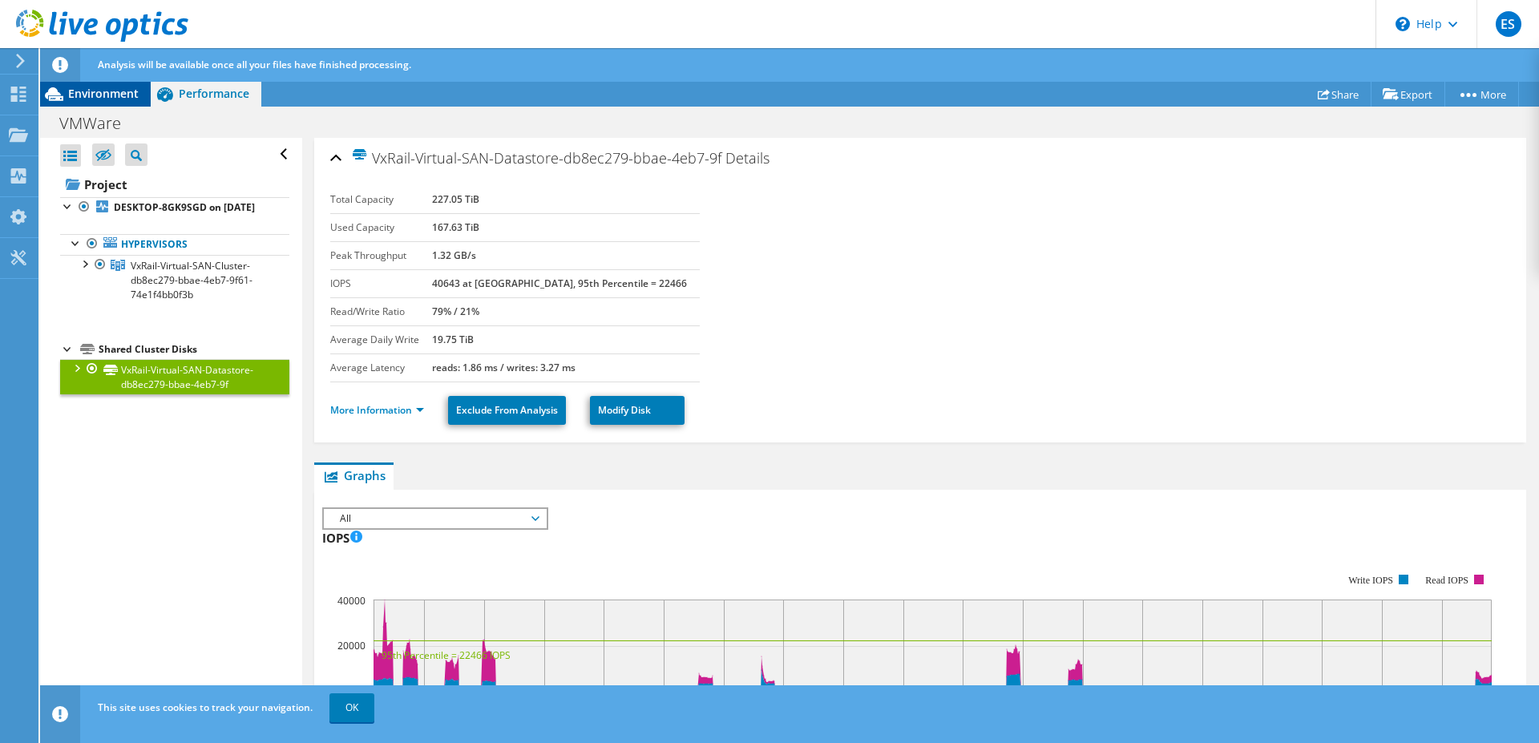
click at [96, 99] on span "Environment" at bounding box center [103, 93] width 71 height 15
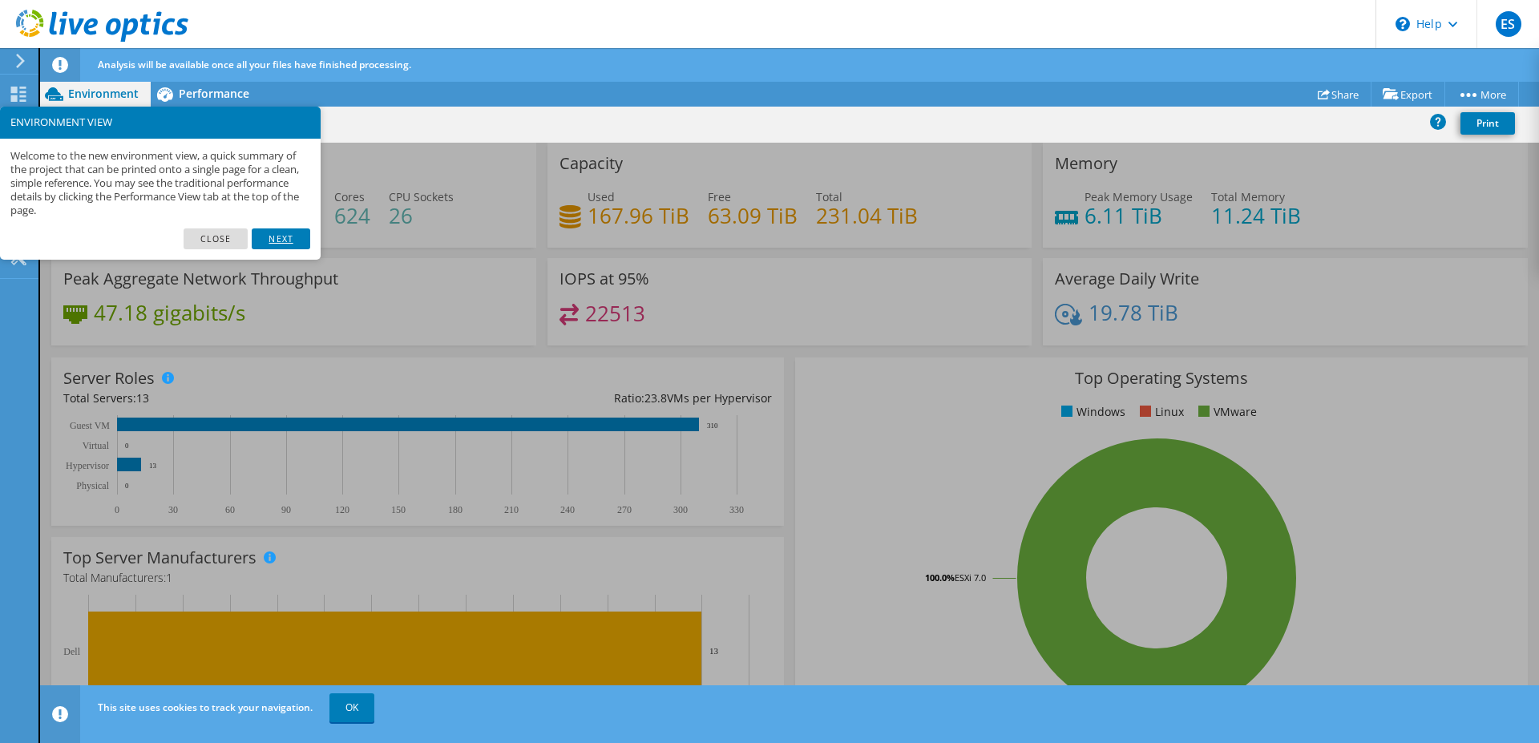
click at [287, 242] on link "Next" at bounding box center [281, 239] width 58 height 21
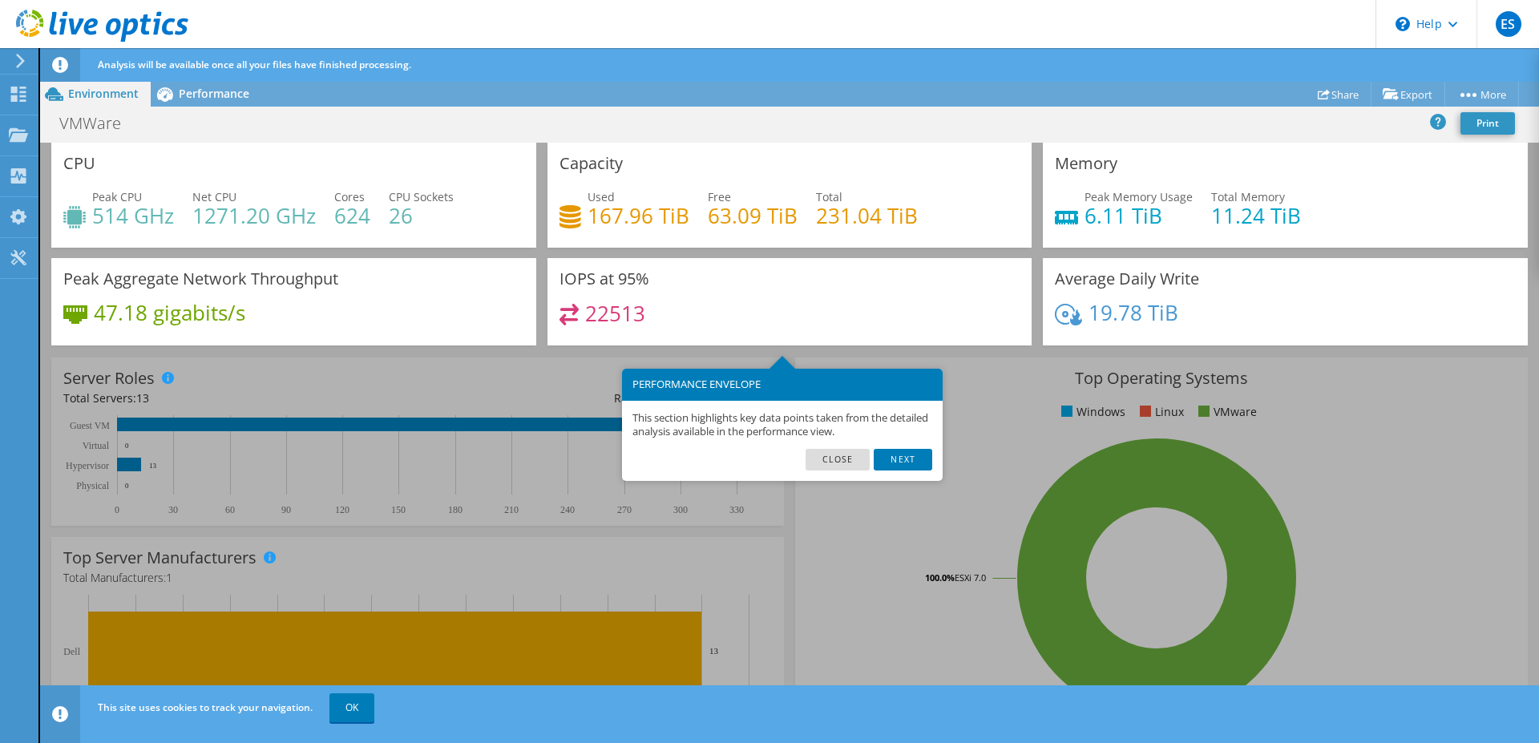
scroll to position [33, 0]
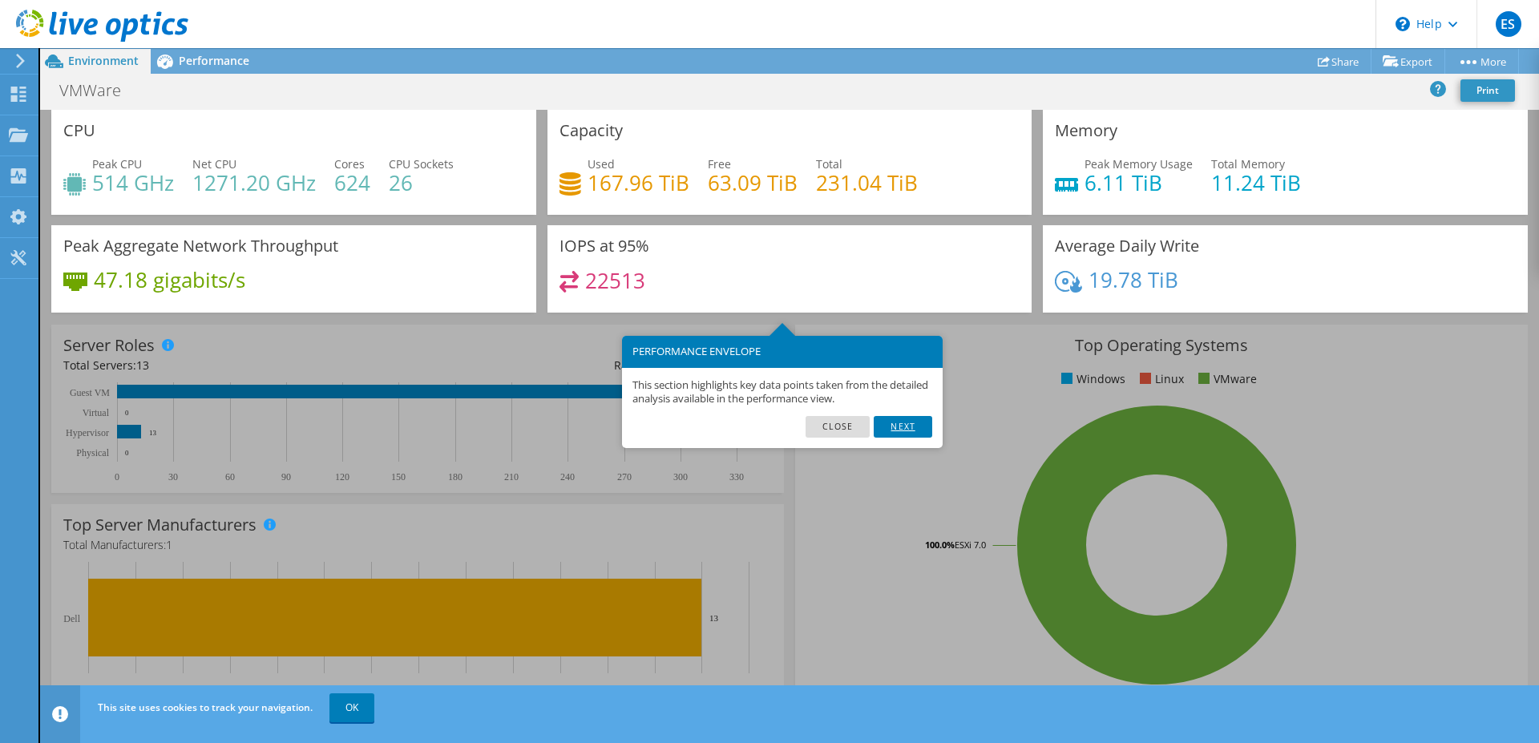
click at [901, 420] on link "Next" at bounding box center [903, 426] width 58 height 21
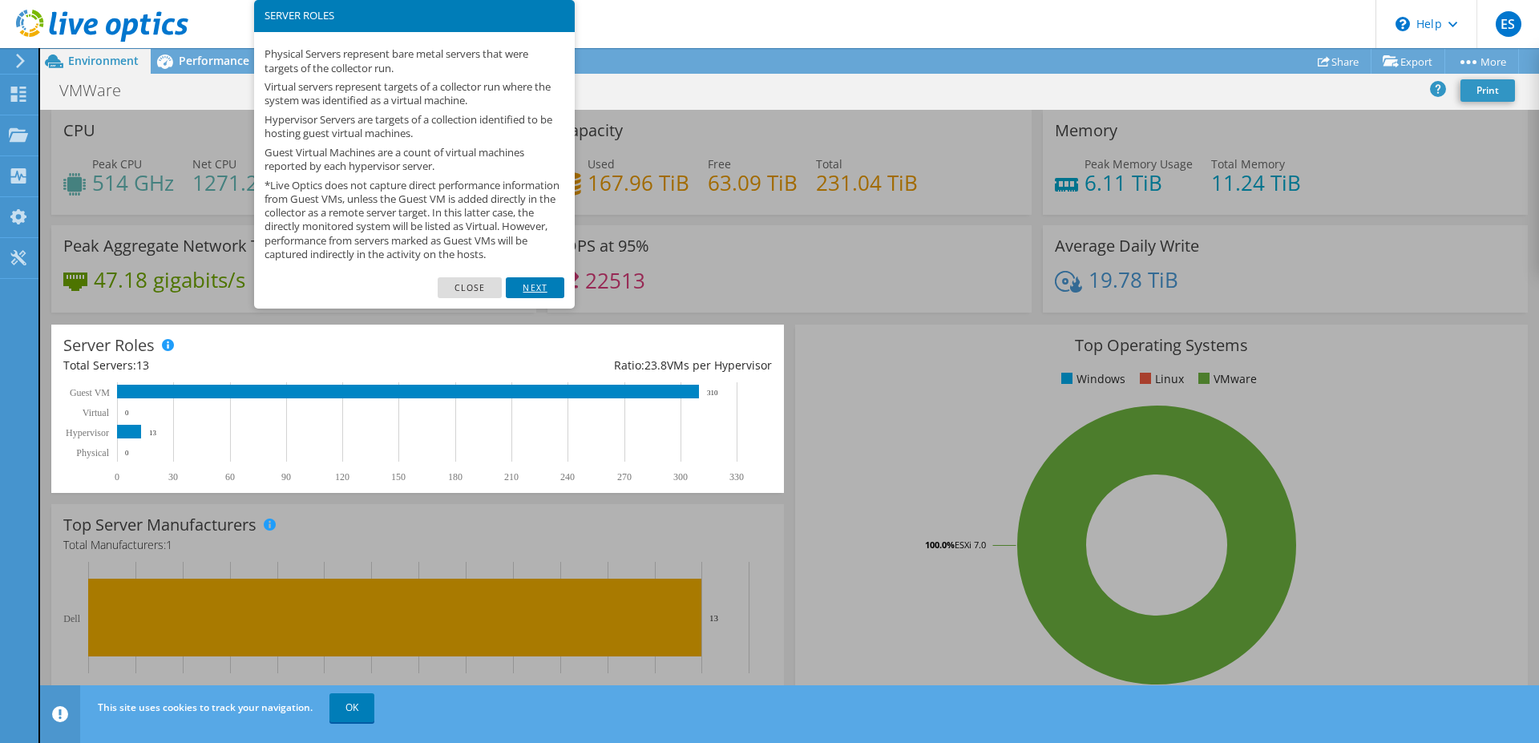
click at [536, 297] on link "Next" at bounding box center [535, 287] width 58 height 21
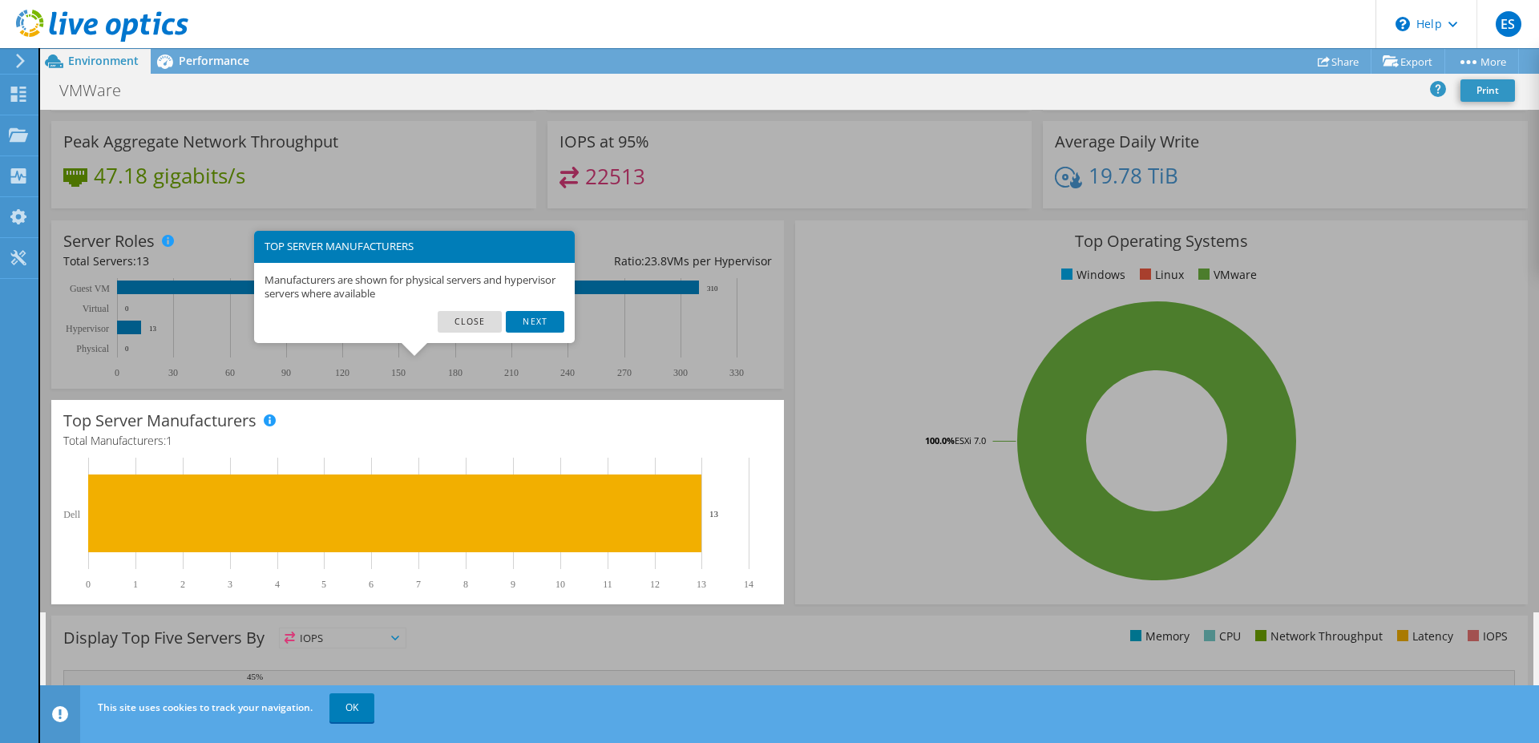
scroll to position [164, 0]
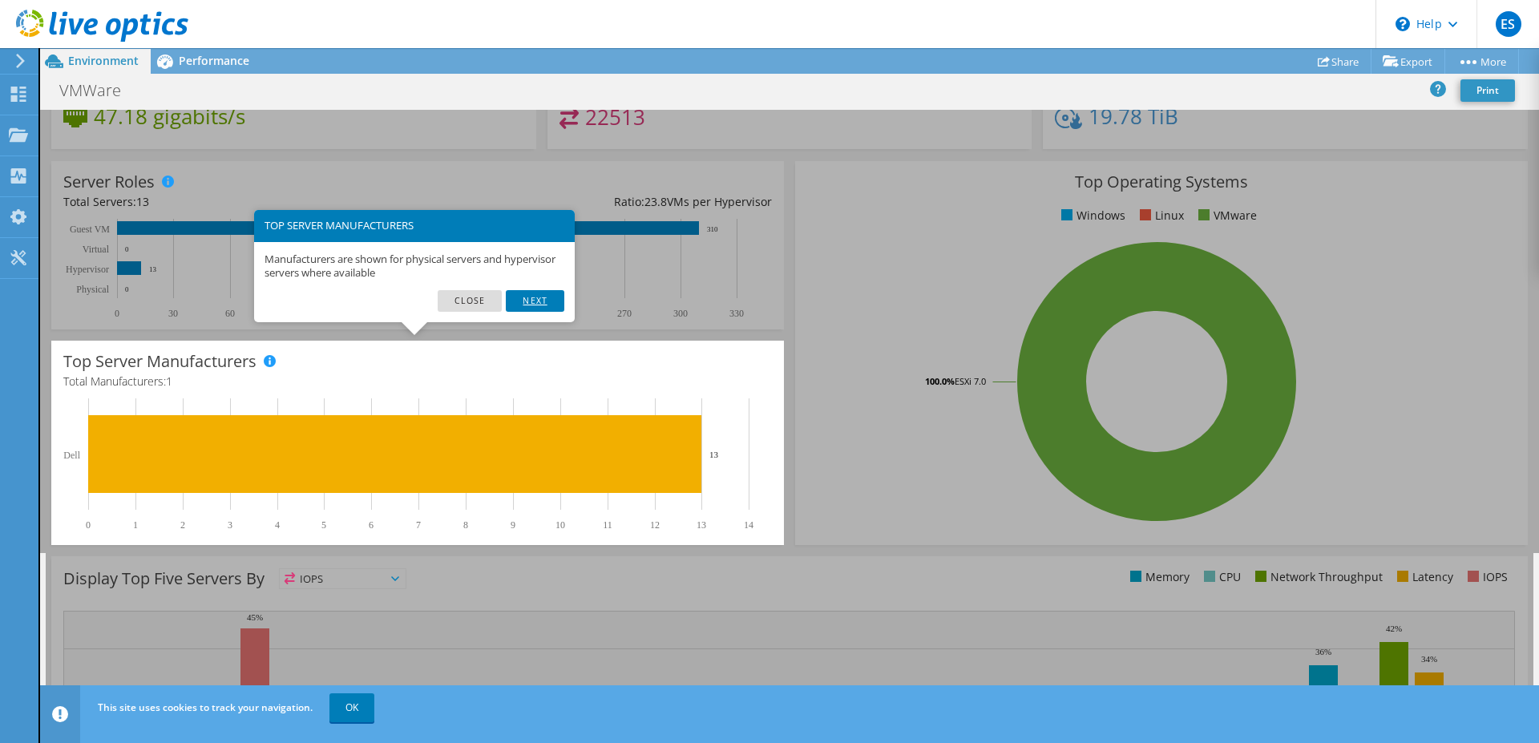
click at [540, 303] on link "Next" at bounding box center [535, 300] width 58 height 21
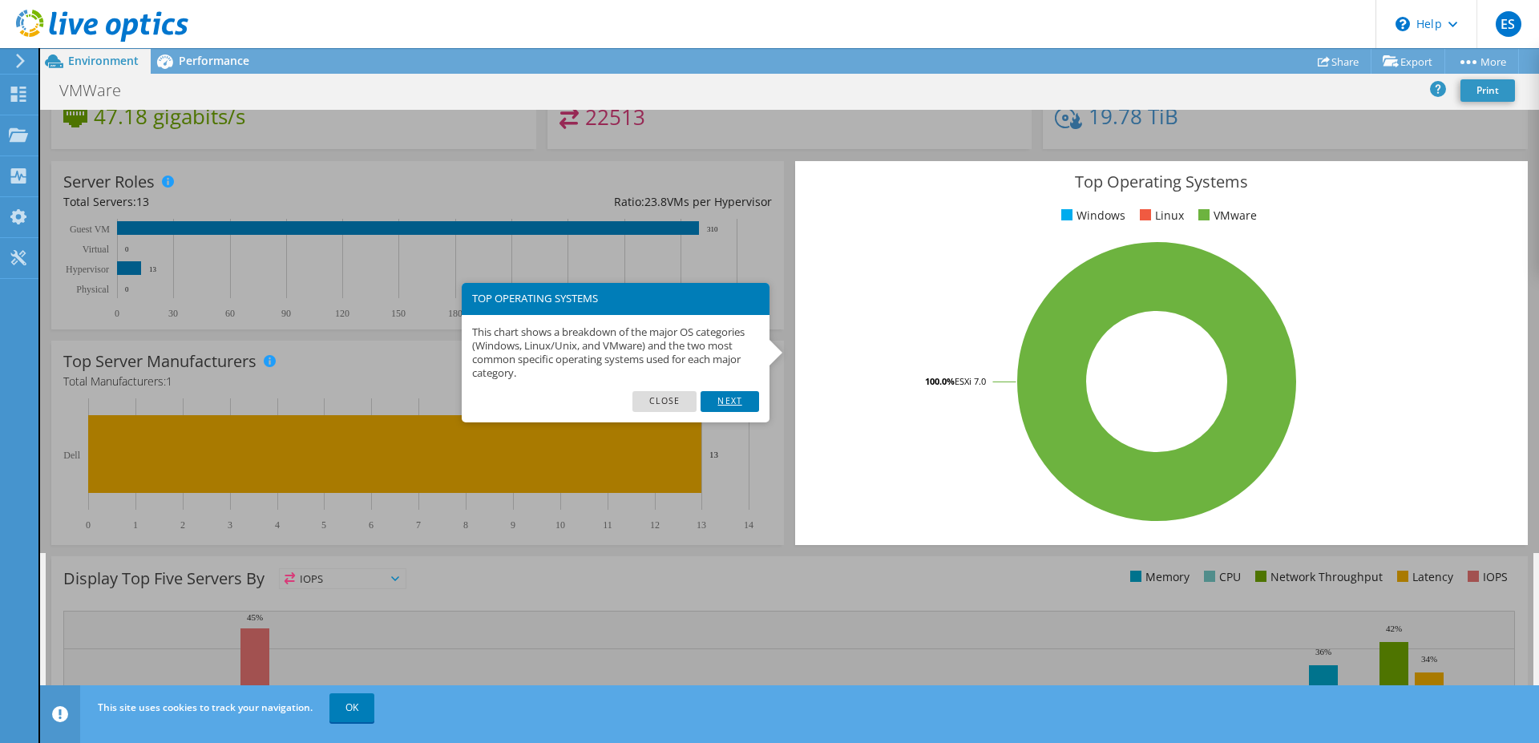
click at [734, 401] on link "Next" at bounding box center [730, 401] width 58 height 21
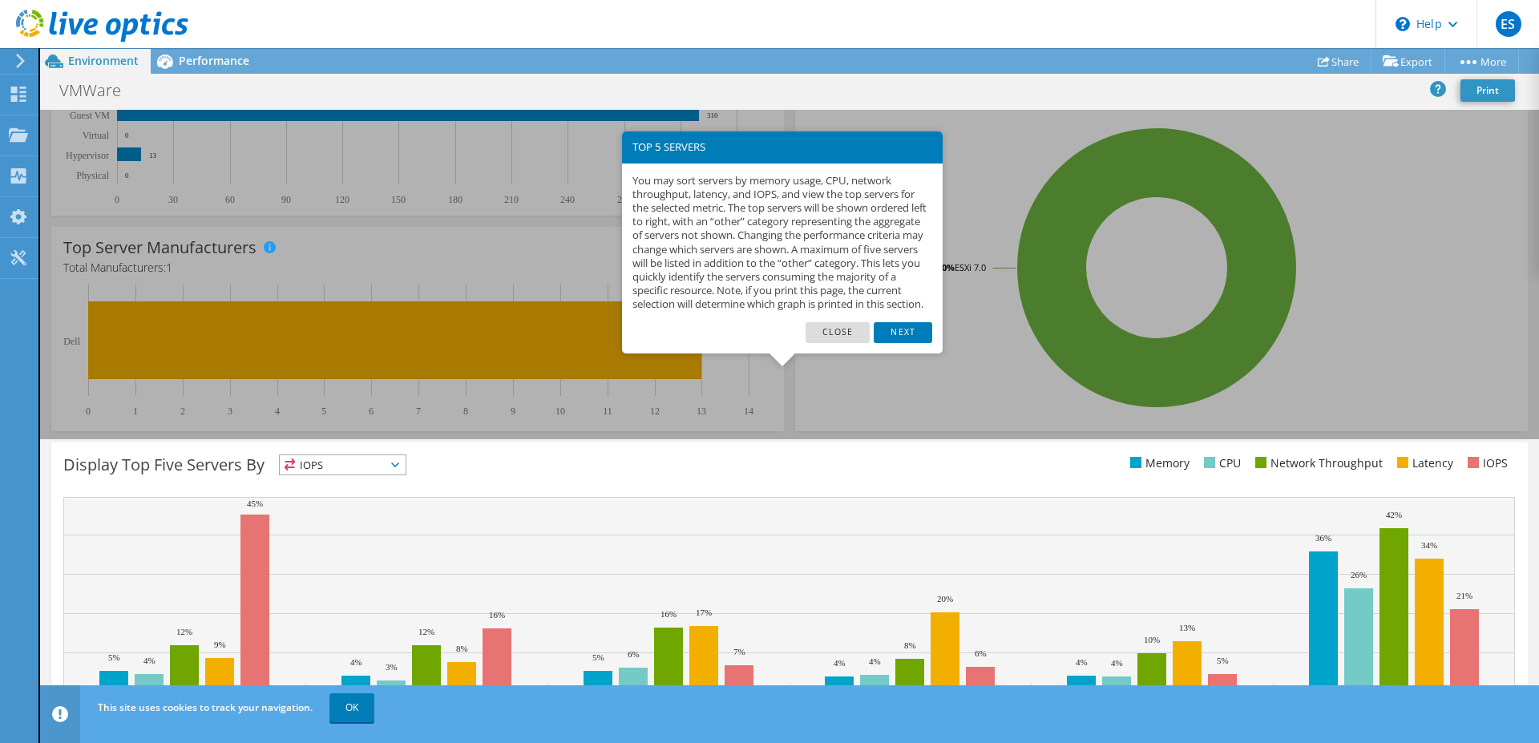
scroll to position [335, 0]
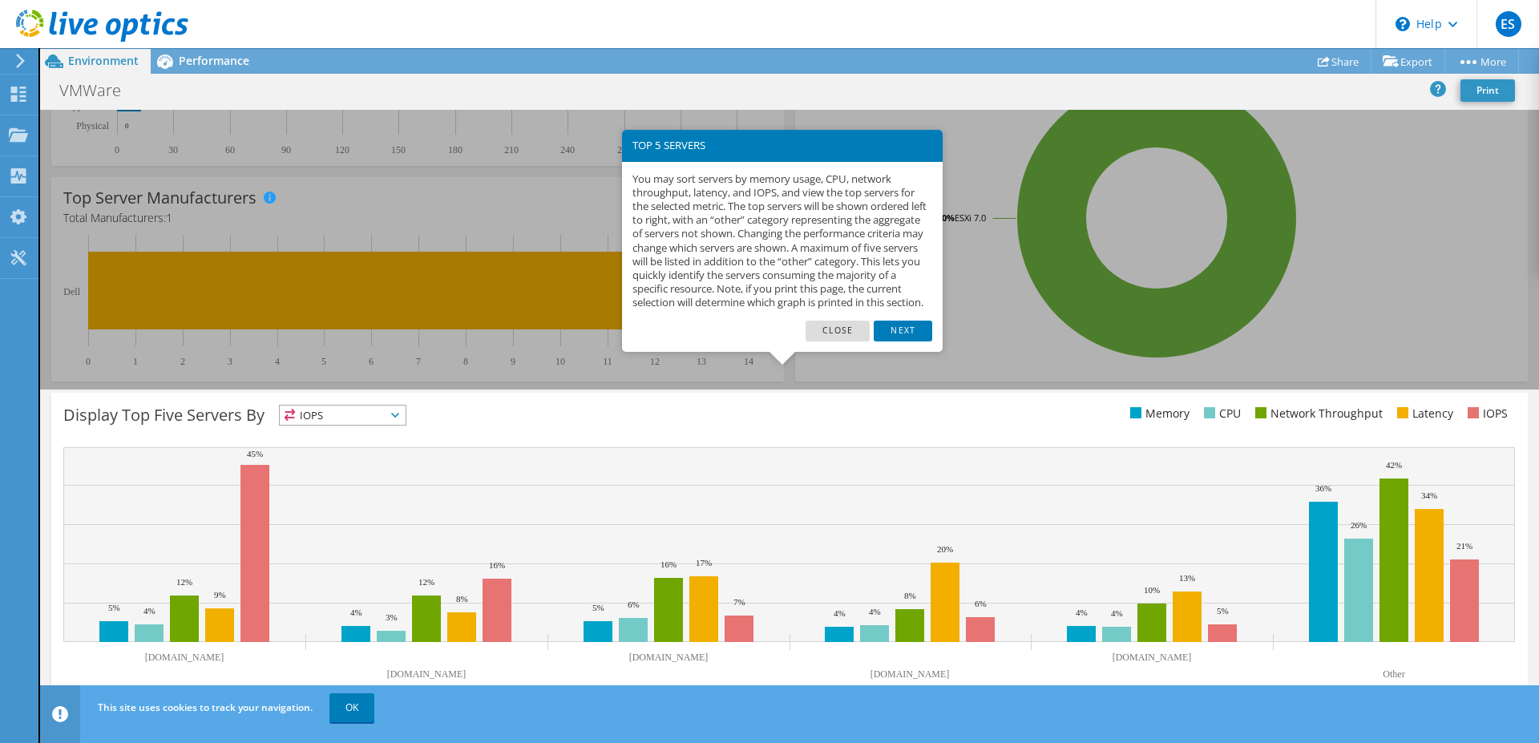
click at [397, 406] on span "IOPS" at bounding box center [343, 415] width 126 height 19
click at [398, 406] on span "IOPS" at bounding box center [343, 415] width 126 height 19
click at [358, 406] on span "IOPS" at bounding box center [343, 415] width 126 height 19
click at [321, 449] on li "Memory" at bounding box center [343, 458] width 126 height 22
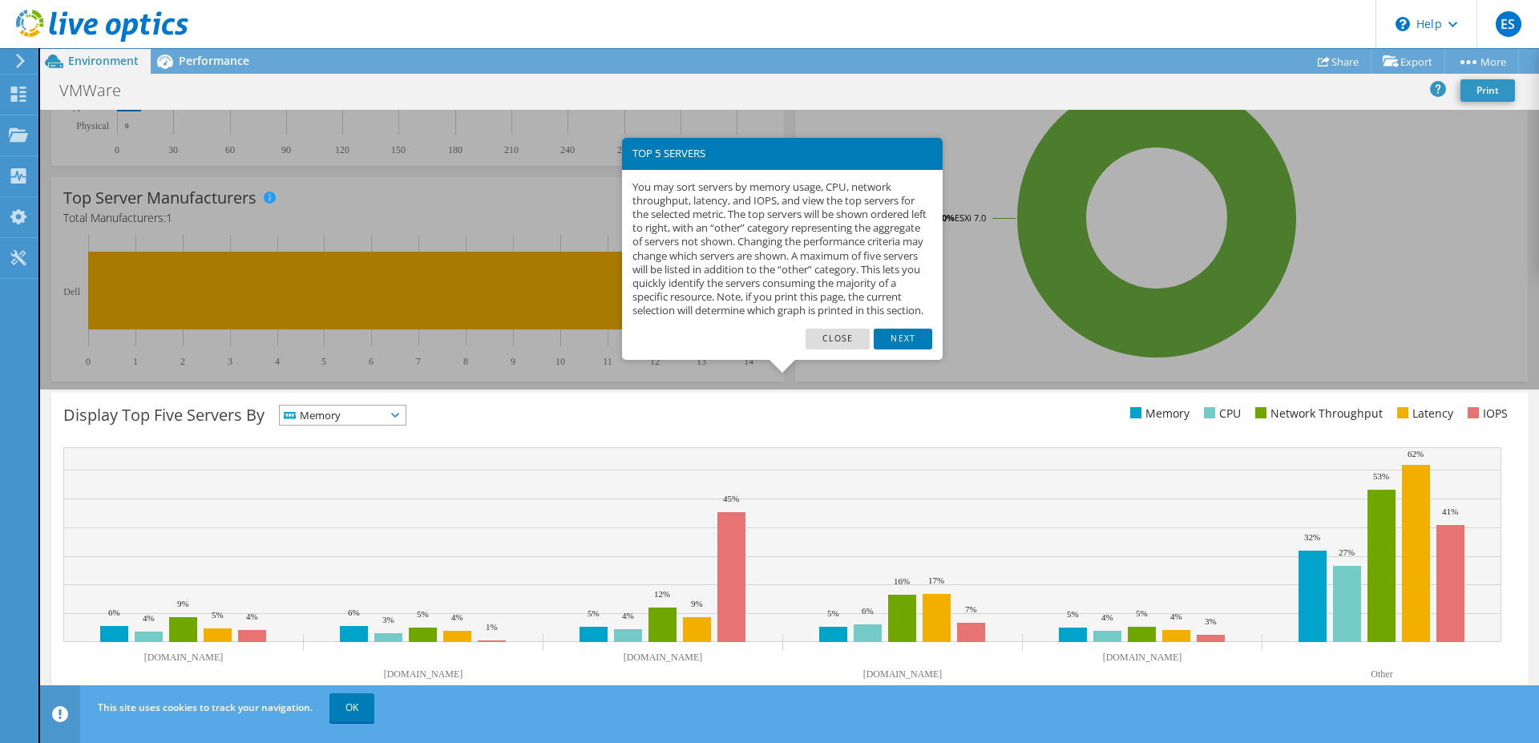
scroll to position [327, 0]
click at [342, 418] on span "Memory" at bounding box center [333, 415] width 106 height 19
click at [332, 473] on li "CPU" at bounding box center [343, 481] width 126 height 22
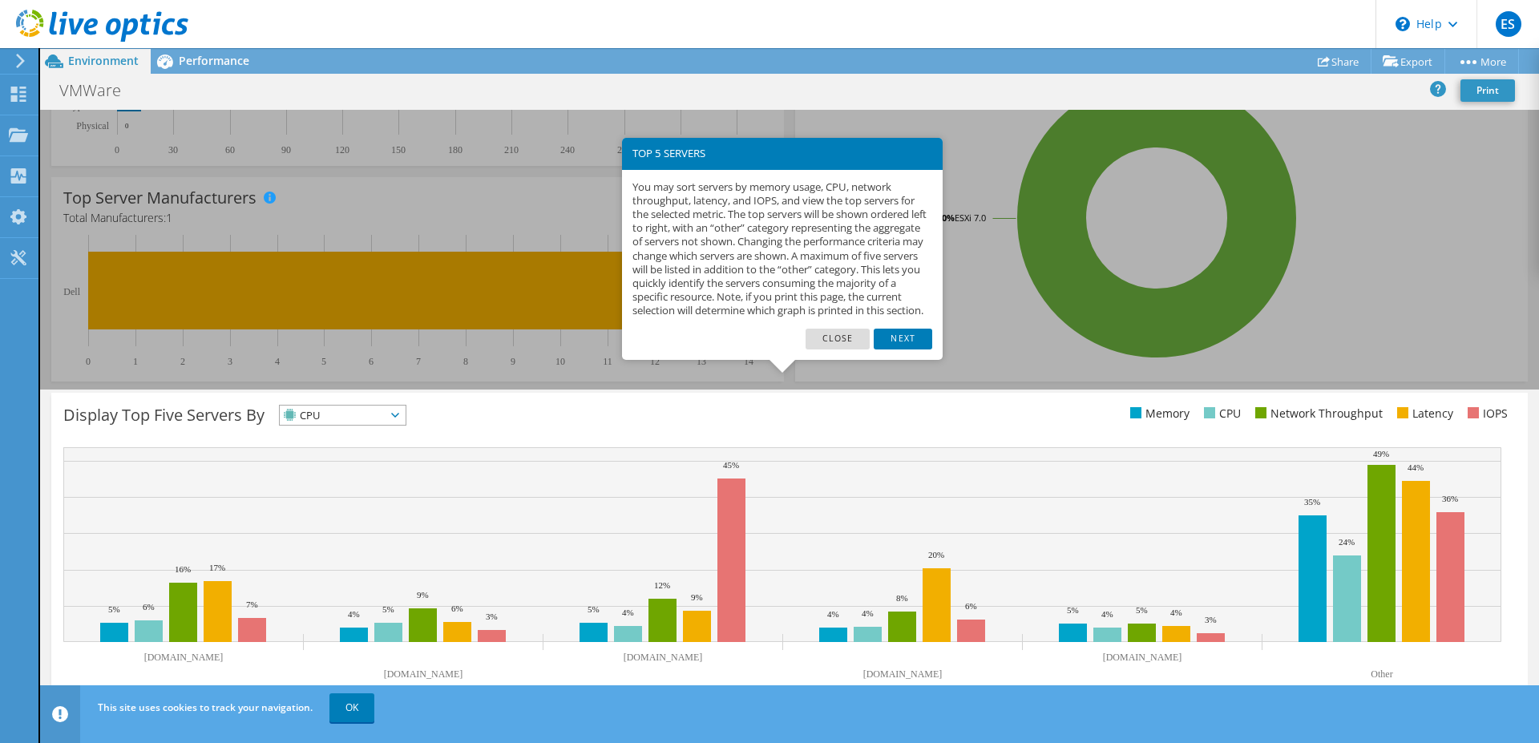
click at [353, 415] on span "CPU" at bounding box center [333, 415] width 106 height 19
click at [328, 500] on li "Network Throughput" at bounding box center [343, 503] width 126 height 22
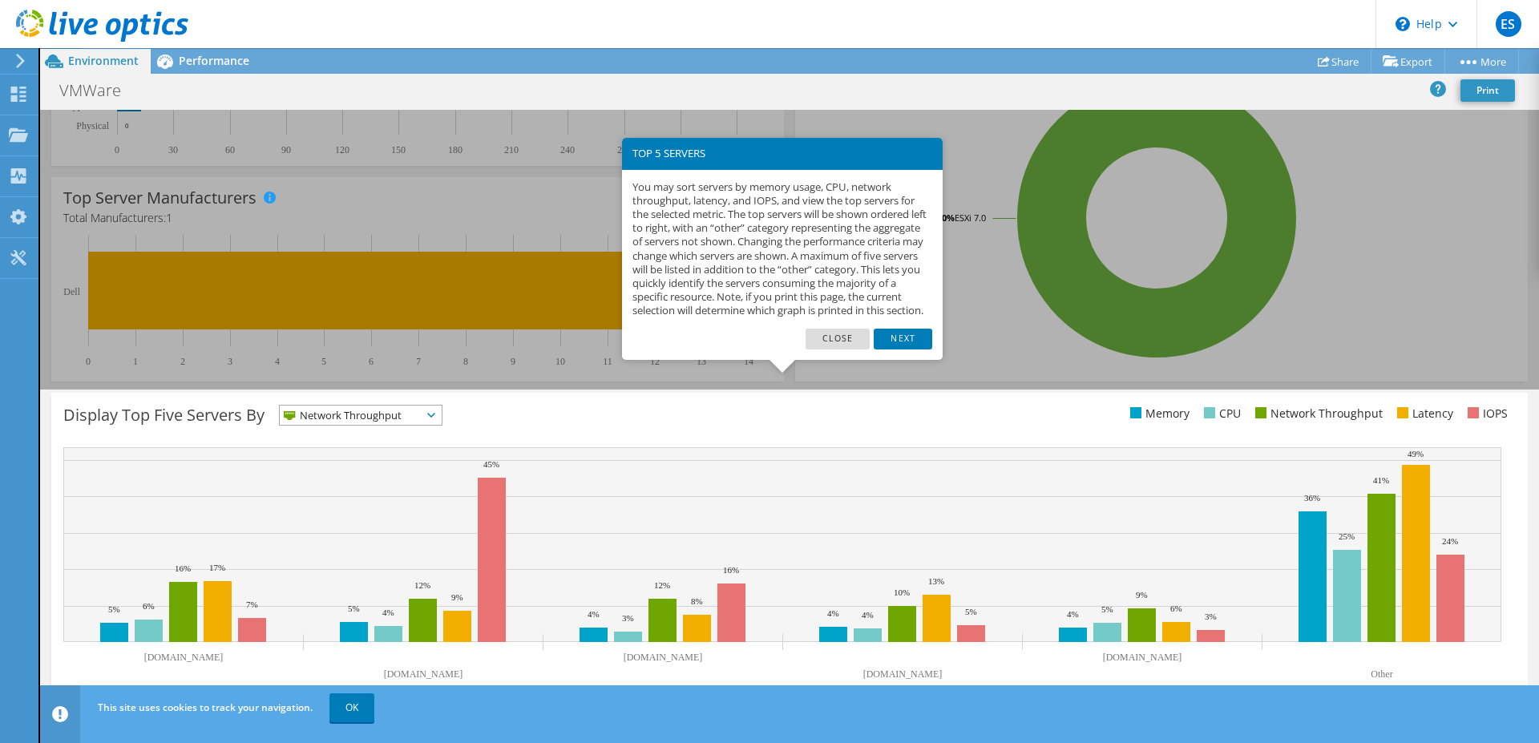
click at [409, 415] on span "Network Throughput" at bounding box center [351, 415] width 142 height 19
click at [331, 524] on li "Latency" at bounding box center [361, 526] width 162 height 22
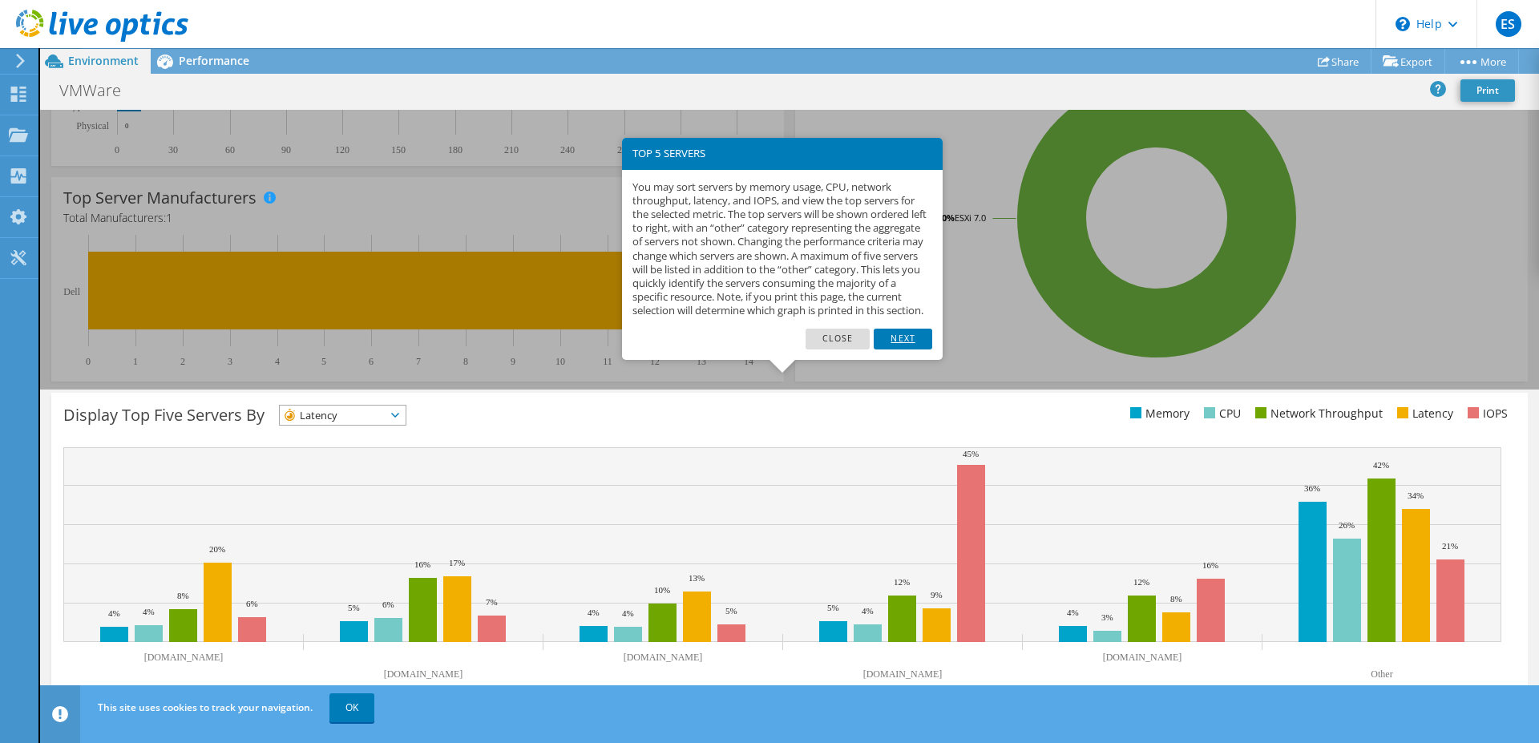
click at [913, 349] on link "Next" at bounding box center [903, 339] width 58 height 21
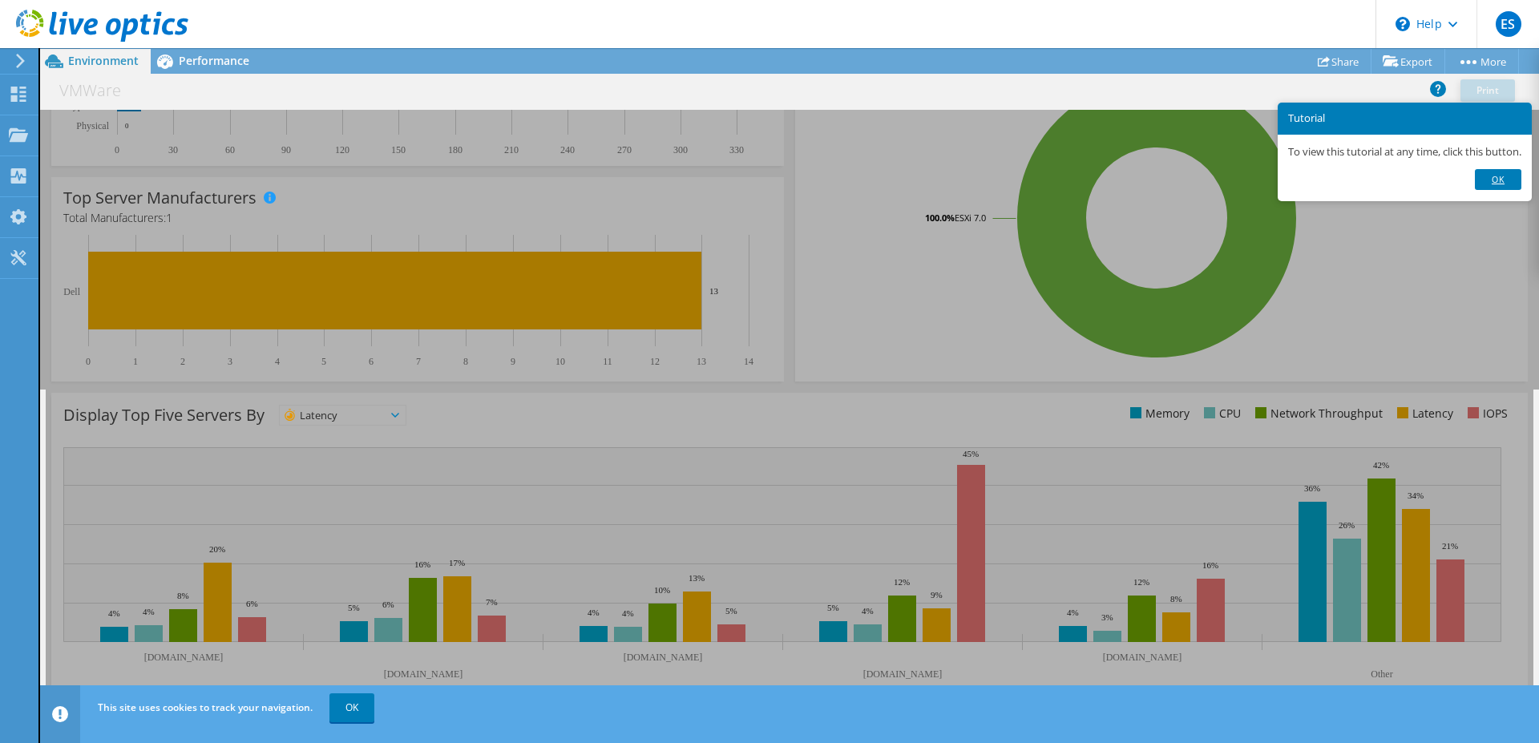
click at [1510, 173] on link "Ok" at bounding box center [1498, 179] width 47 height 21
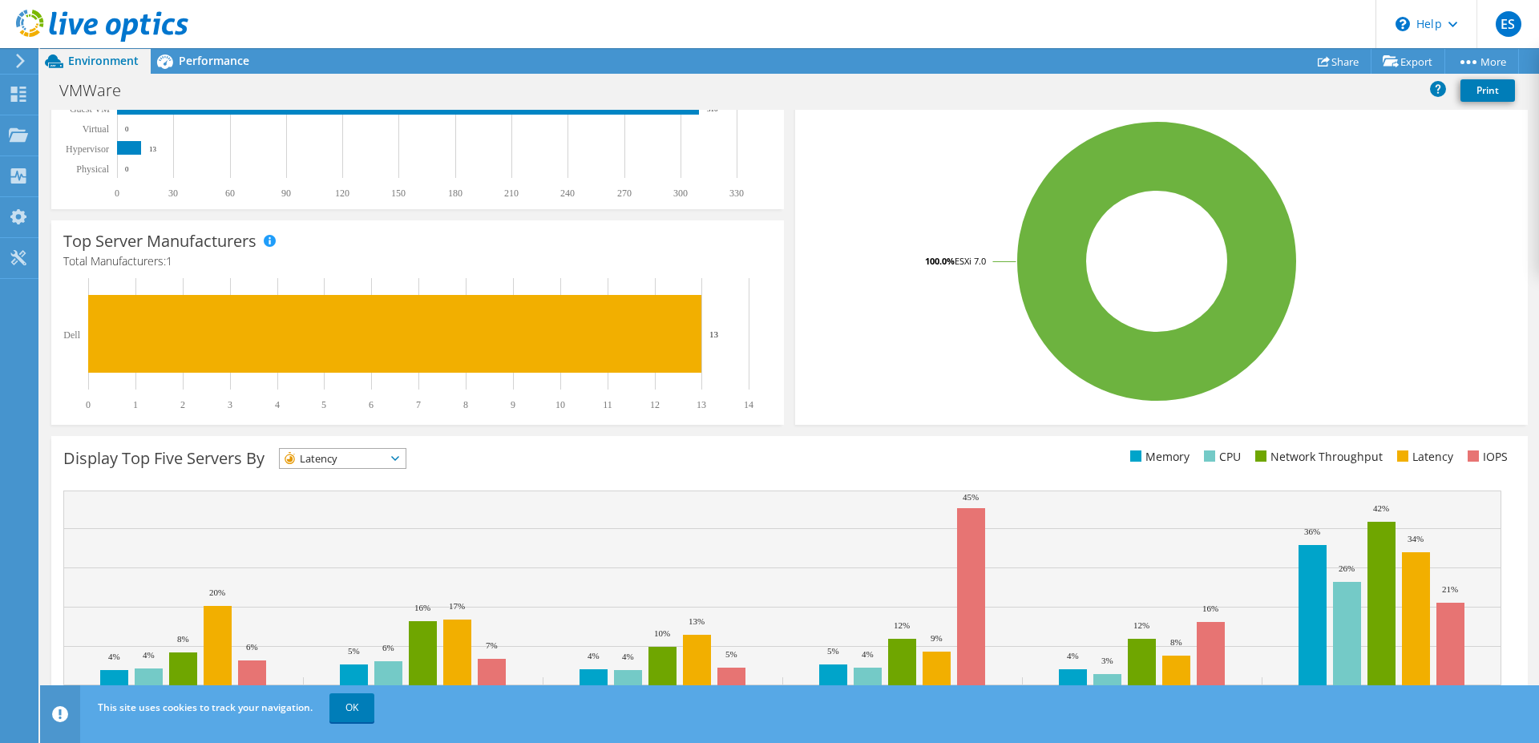
scroll to position [245, 0]
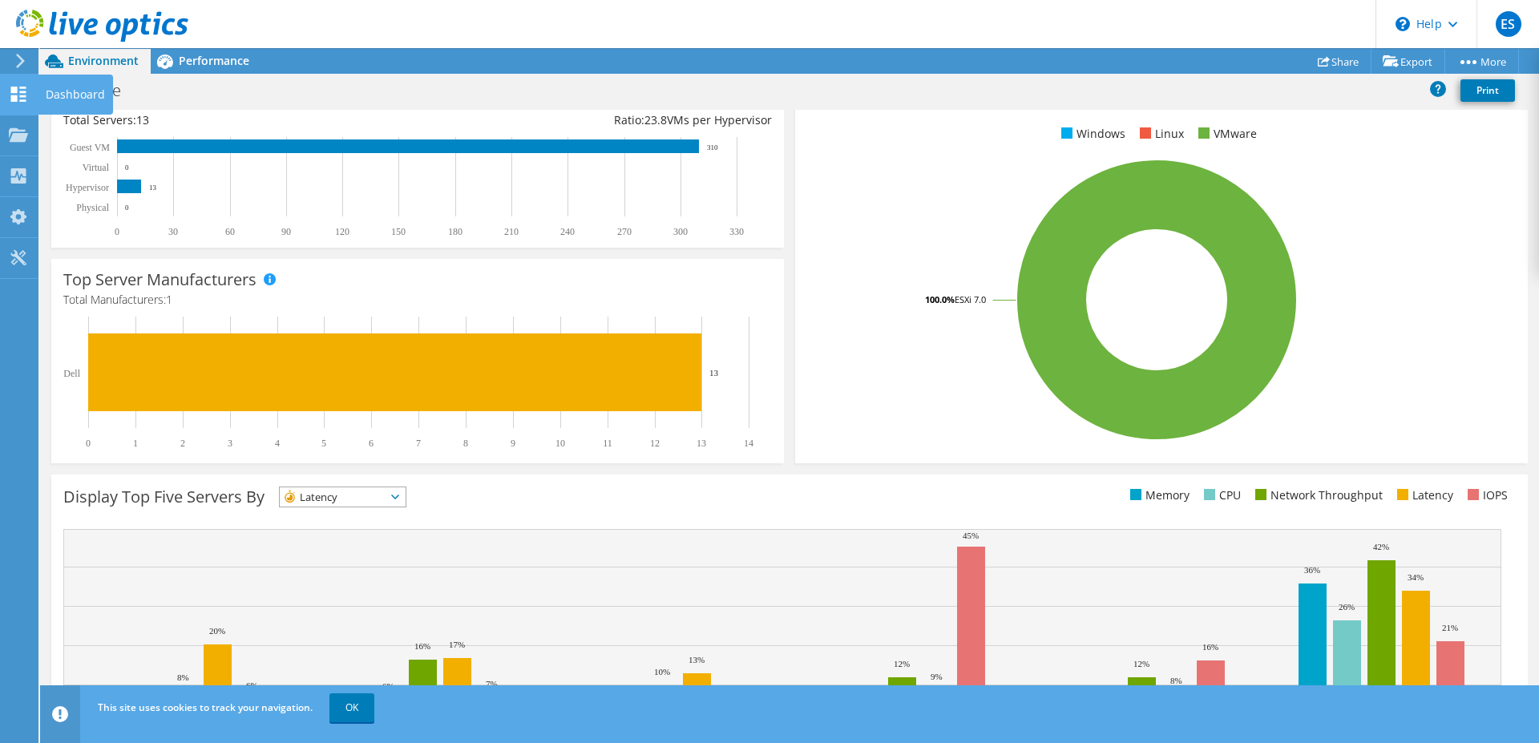
click at [69, 92] on div "Dashboard" at bounding box center [75, 95] width 75 height 40
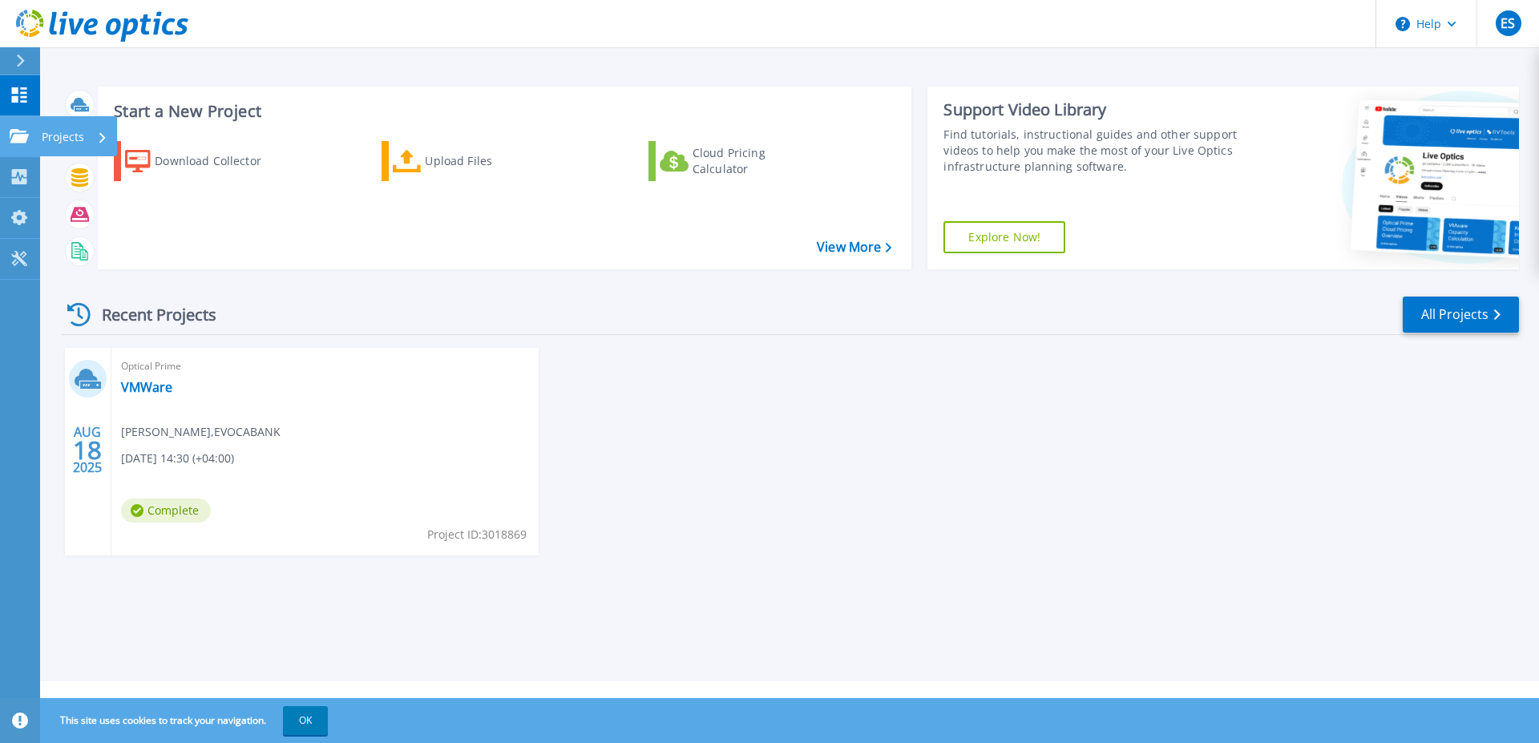
click at [17, 138] on icon at bounding box center [19, 136] width 19 height 14
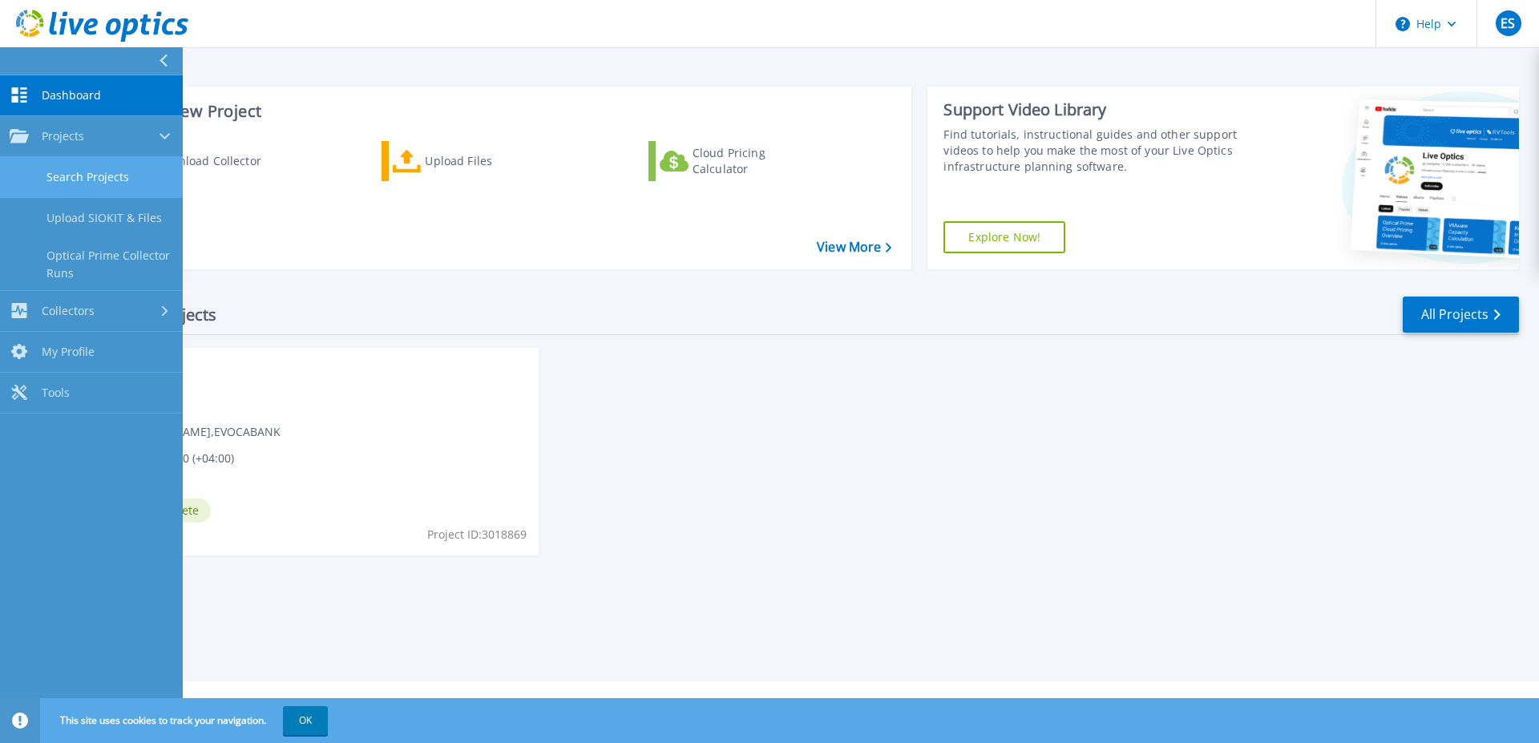
click at [75, 182] on link "Search Projects" at bounding box center [91, 177] width 183 height 41
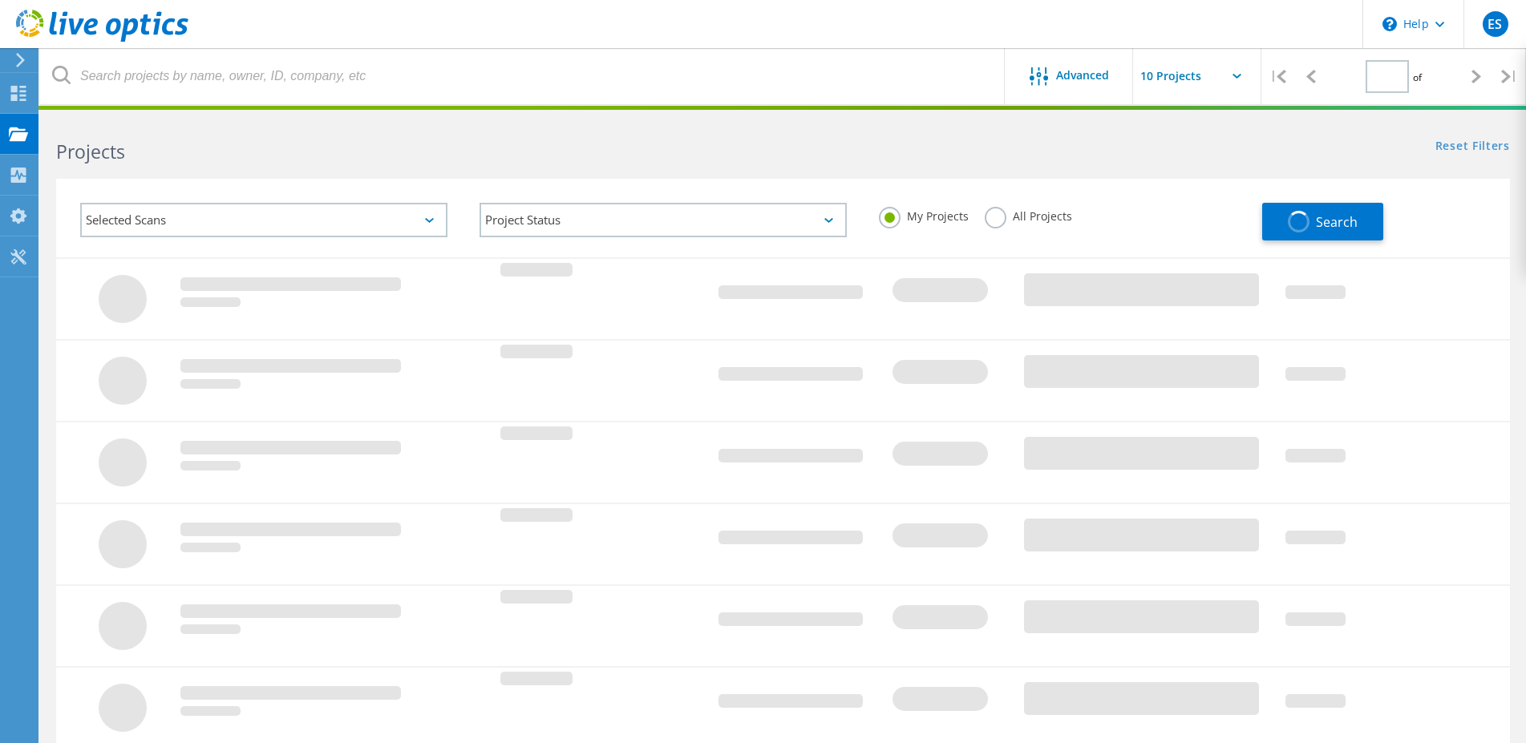
type input "1"
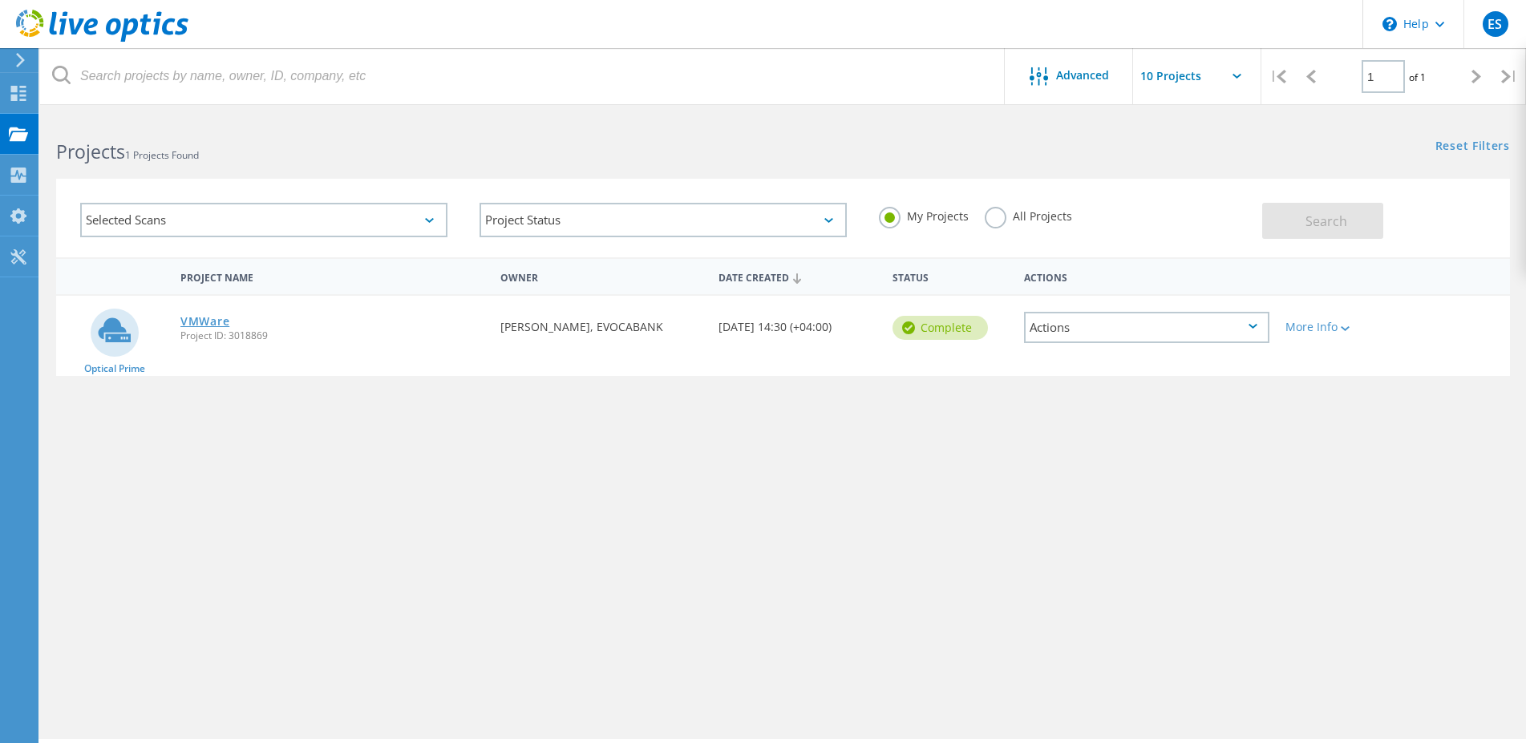
click at [206, 322] on link "VMWare" at bounding box center [204, 321] width 49 height 11
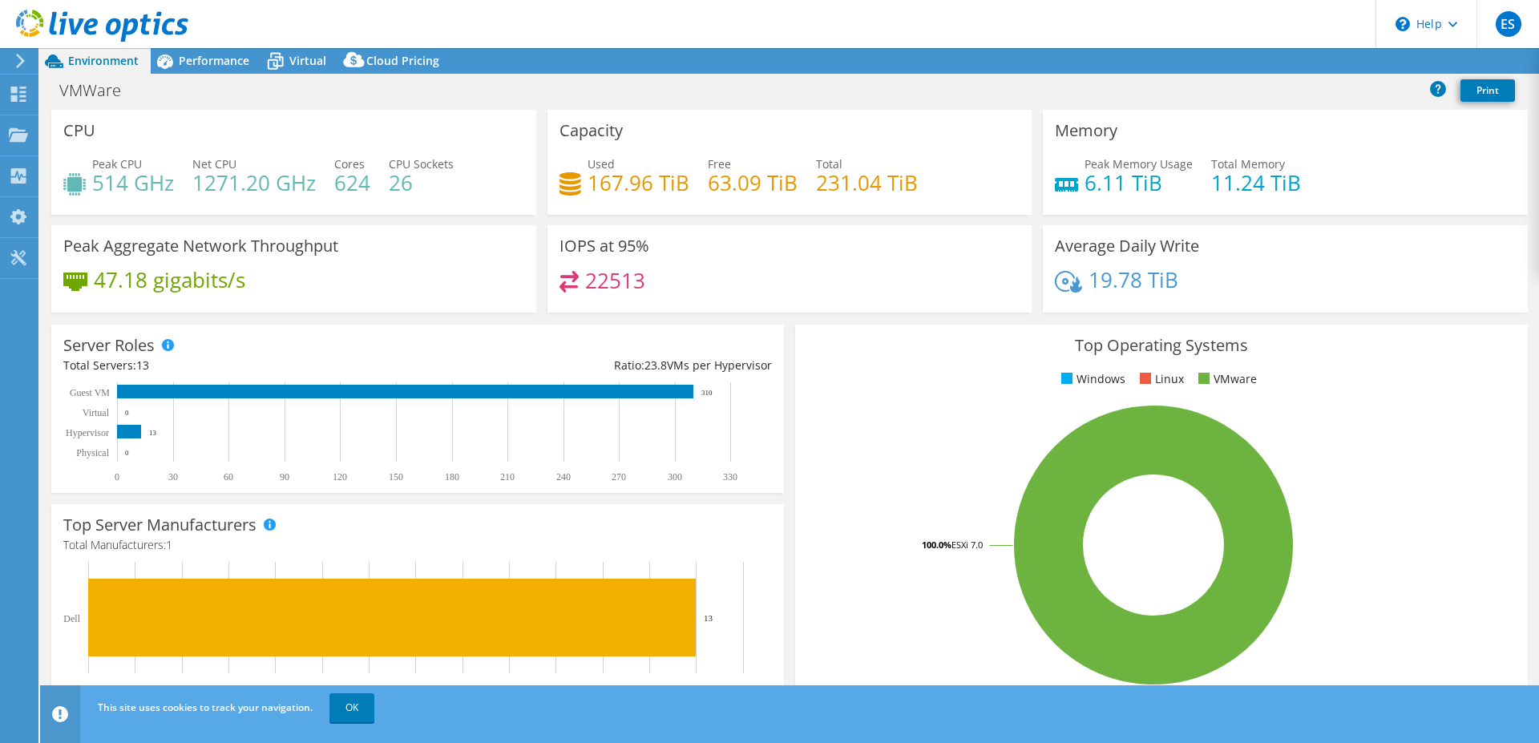
select select "USD"
click at [214, 59] on span "Performance" at bounding box center [214, 60] width 71 height 15
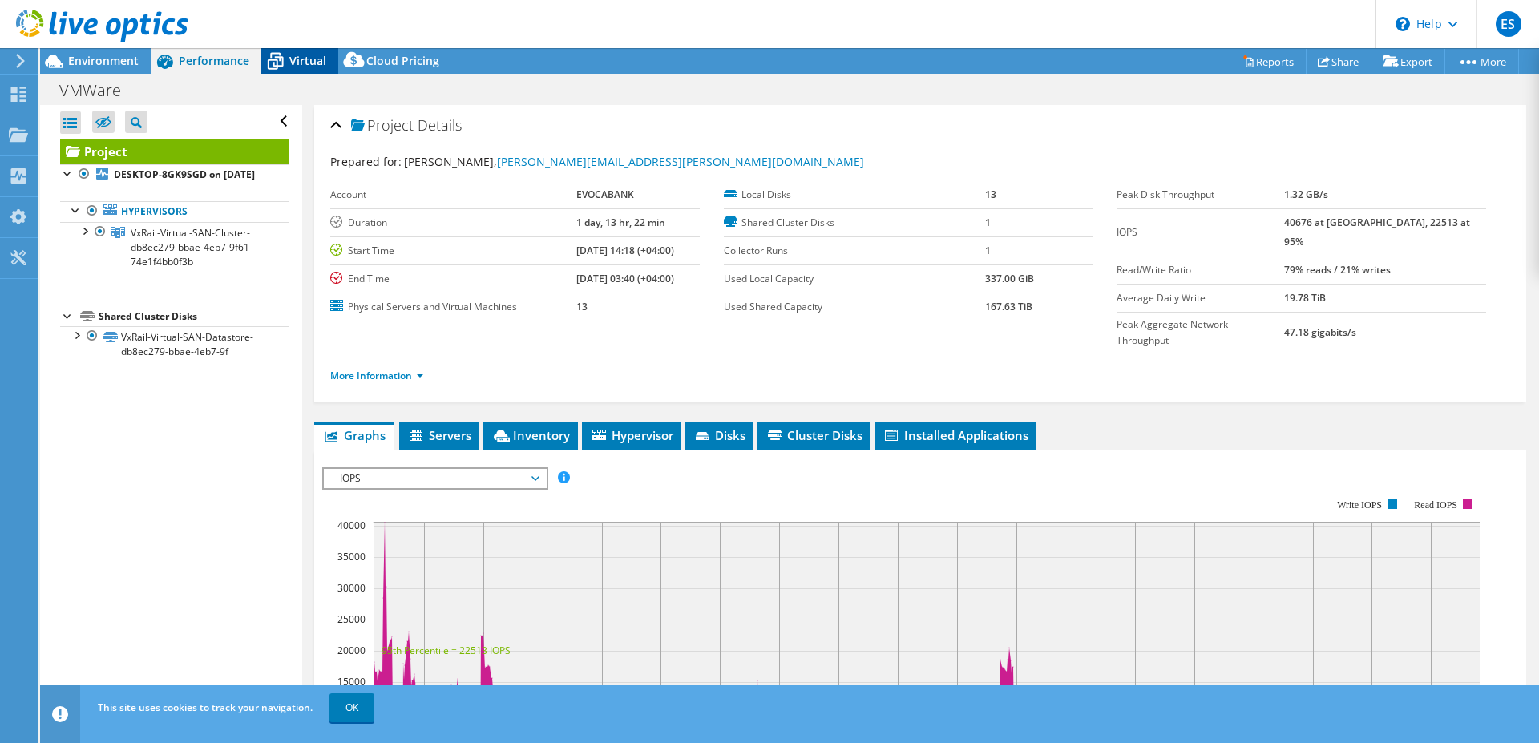
click at [313, 60] on span "Virtual" at bounding box center [307, 60] width 37 height 15
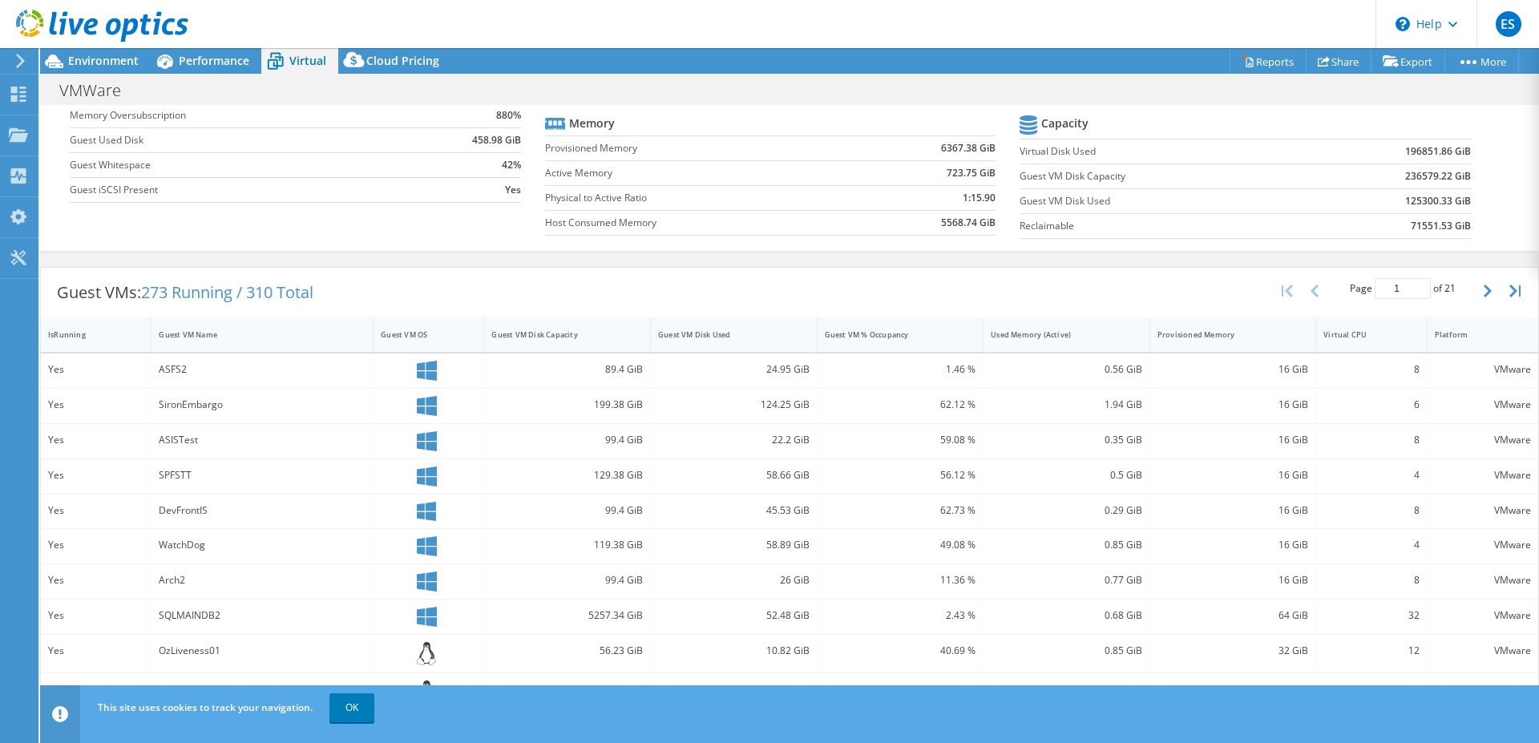
scroll to position [95, 0]
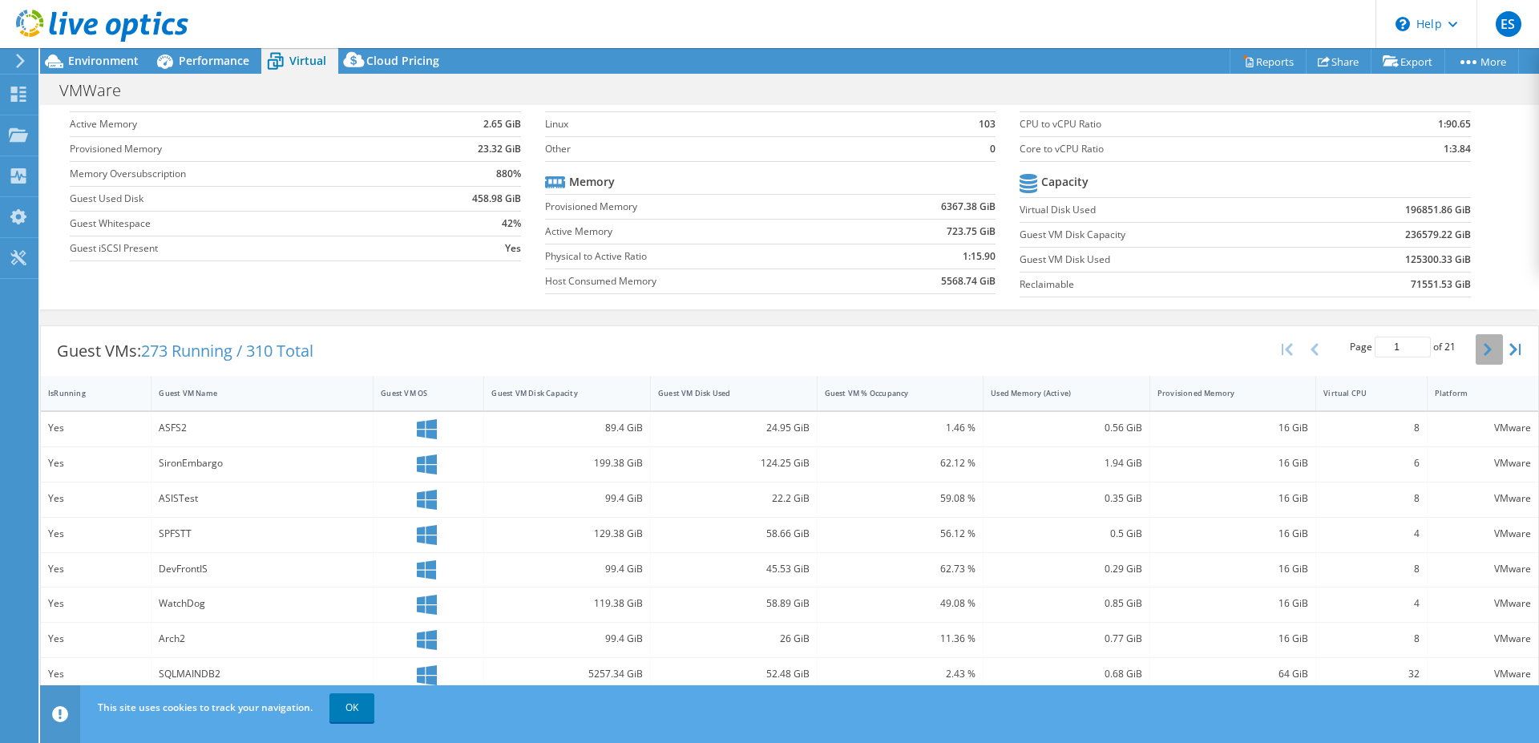
click at [1481, 349] on button "button" at bounding box center [1489, 349] width 27 height 30
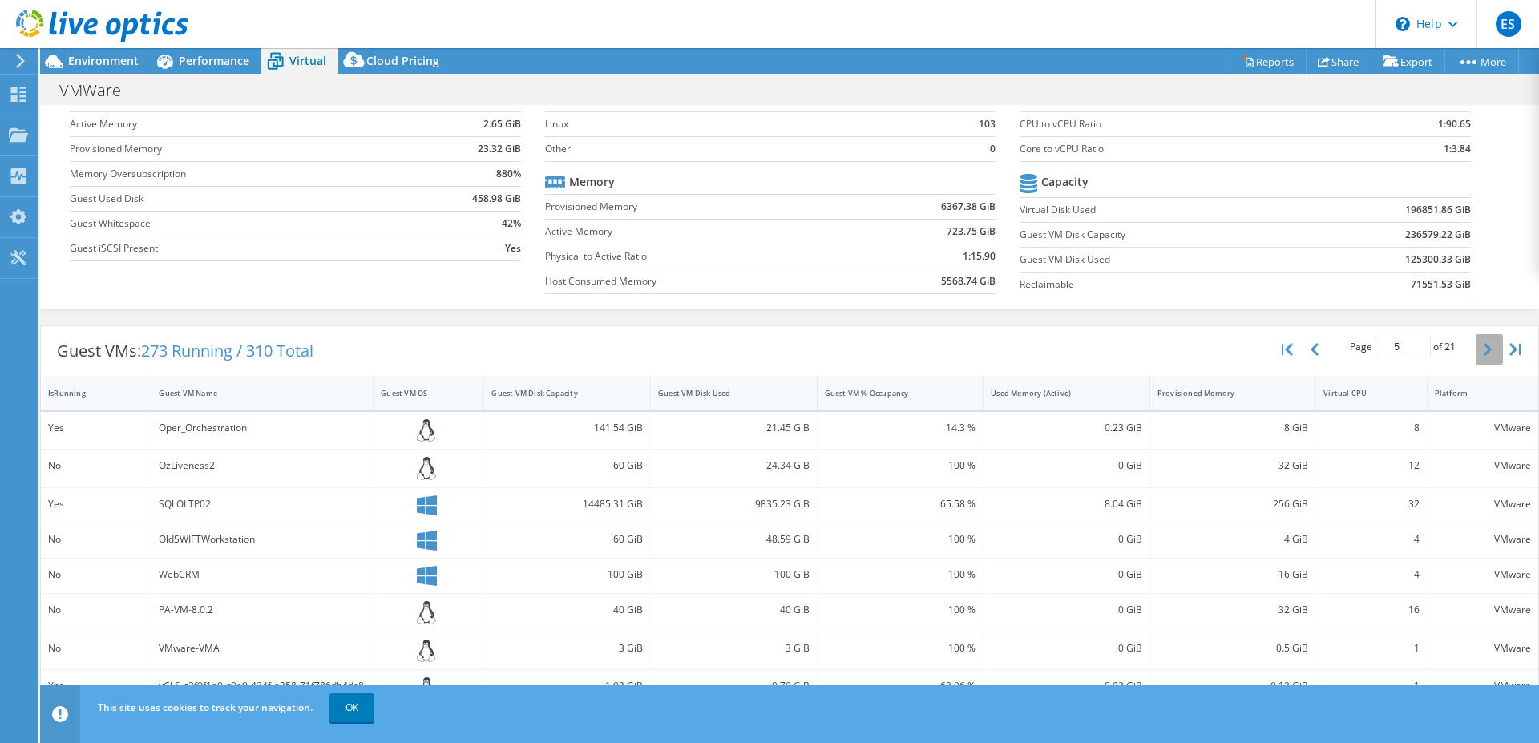
click at [1481, 349] on button "button" at bounding box center [1489, 349] width 27 height 30
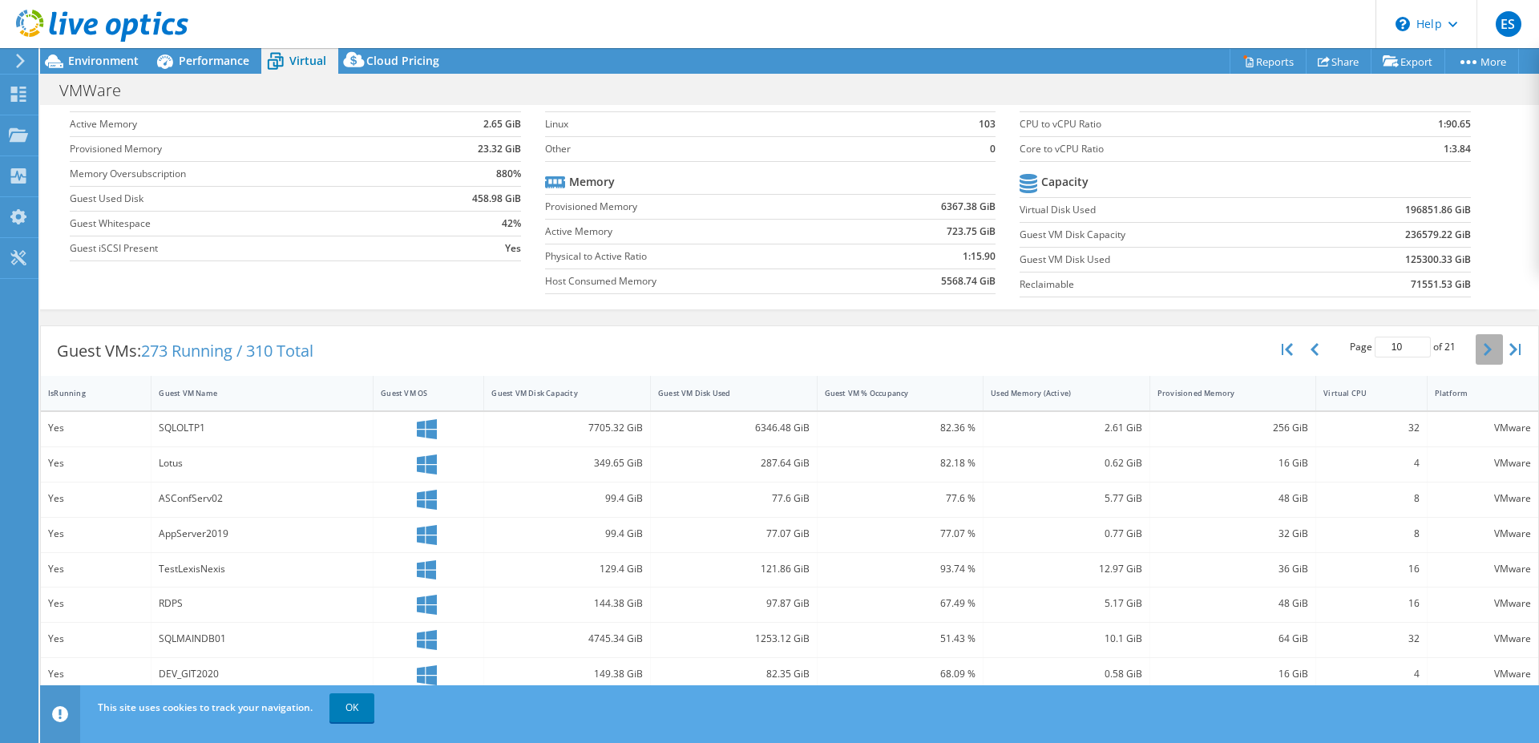
click at [1481, 349] on button "button" at bounding box center [1489, 349] width 27 height 30
type input "11"
click at [404, 59] on span "Cloud Pricing" at bounding box center [402, 60] width 73 height 15
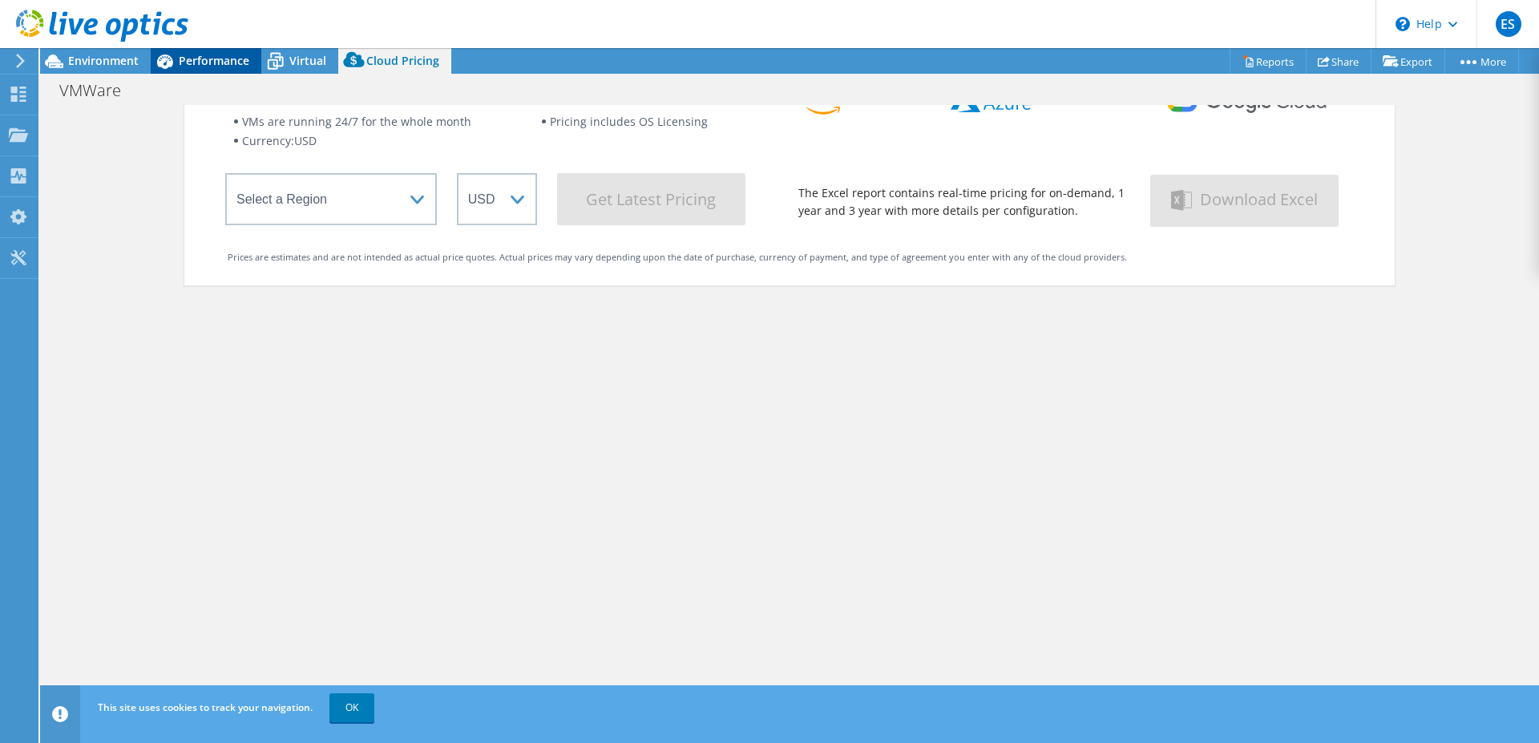
click at [200, 57] on span "Performance" at bounding box center [214, 60] width 71 height 15
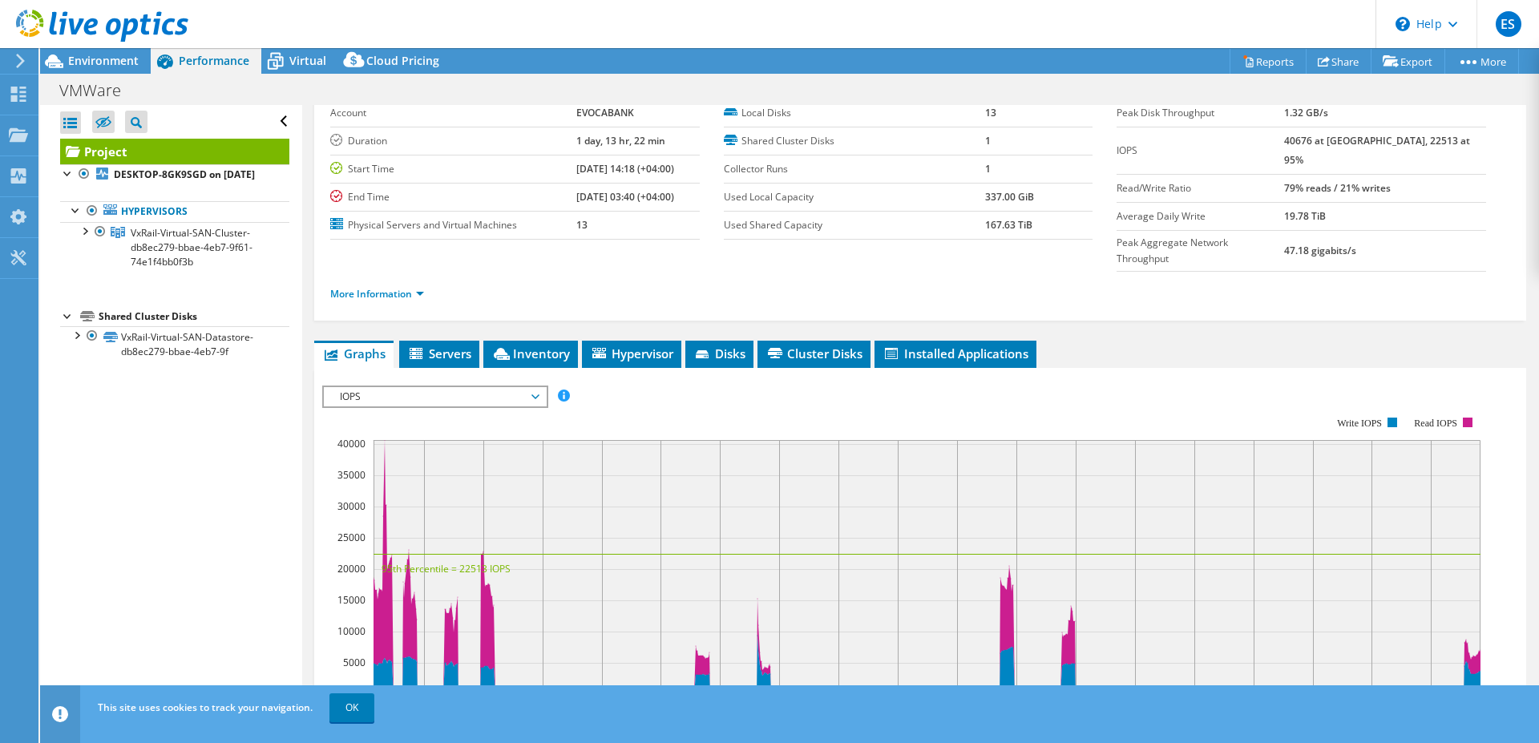
scroll to position [164, 0]
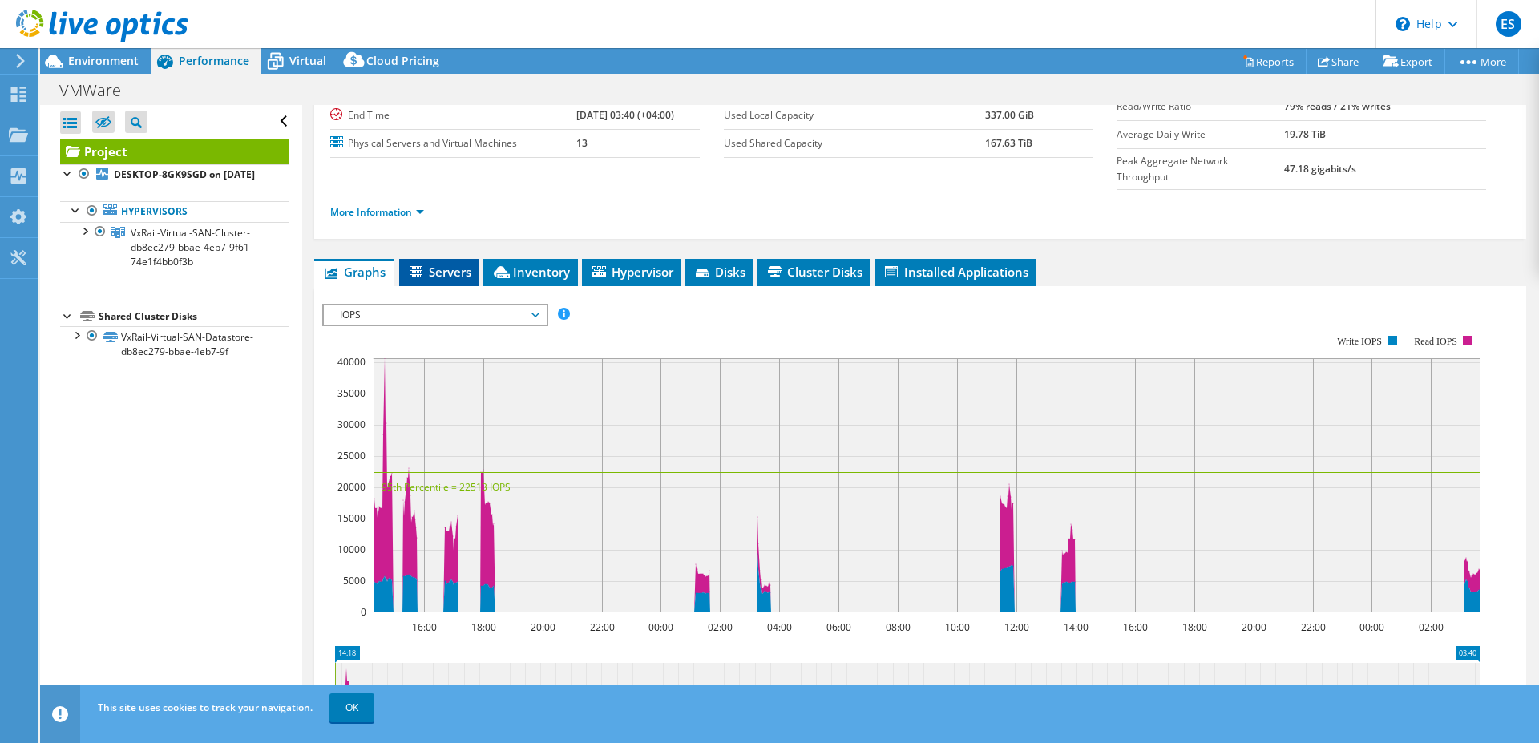
click at [444, 264] on span "Servers" at bounding box center [439, 272] width 64 height 16
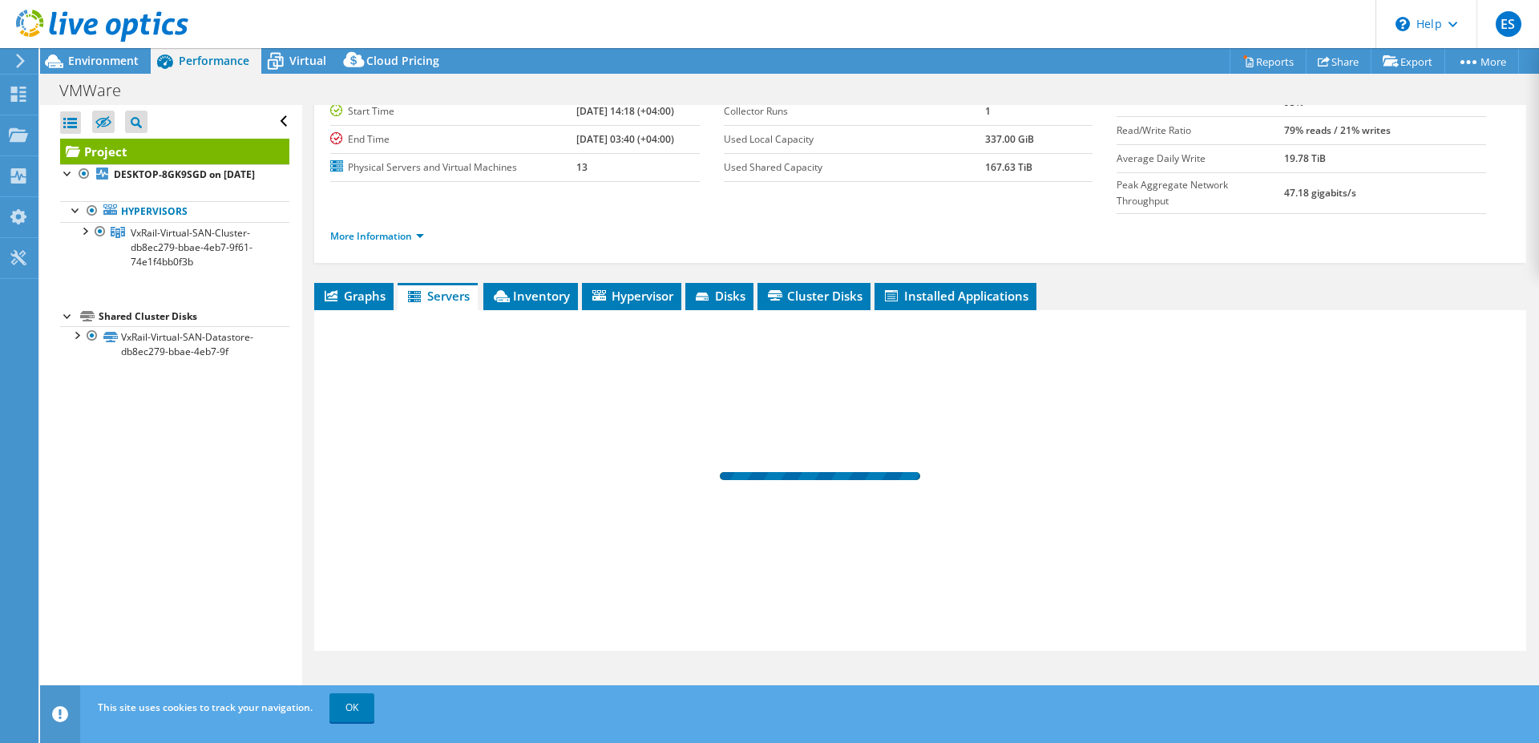
scroll to position [107, 0]
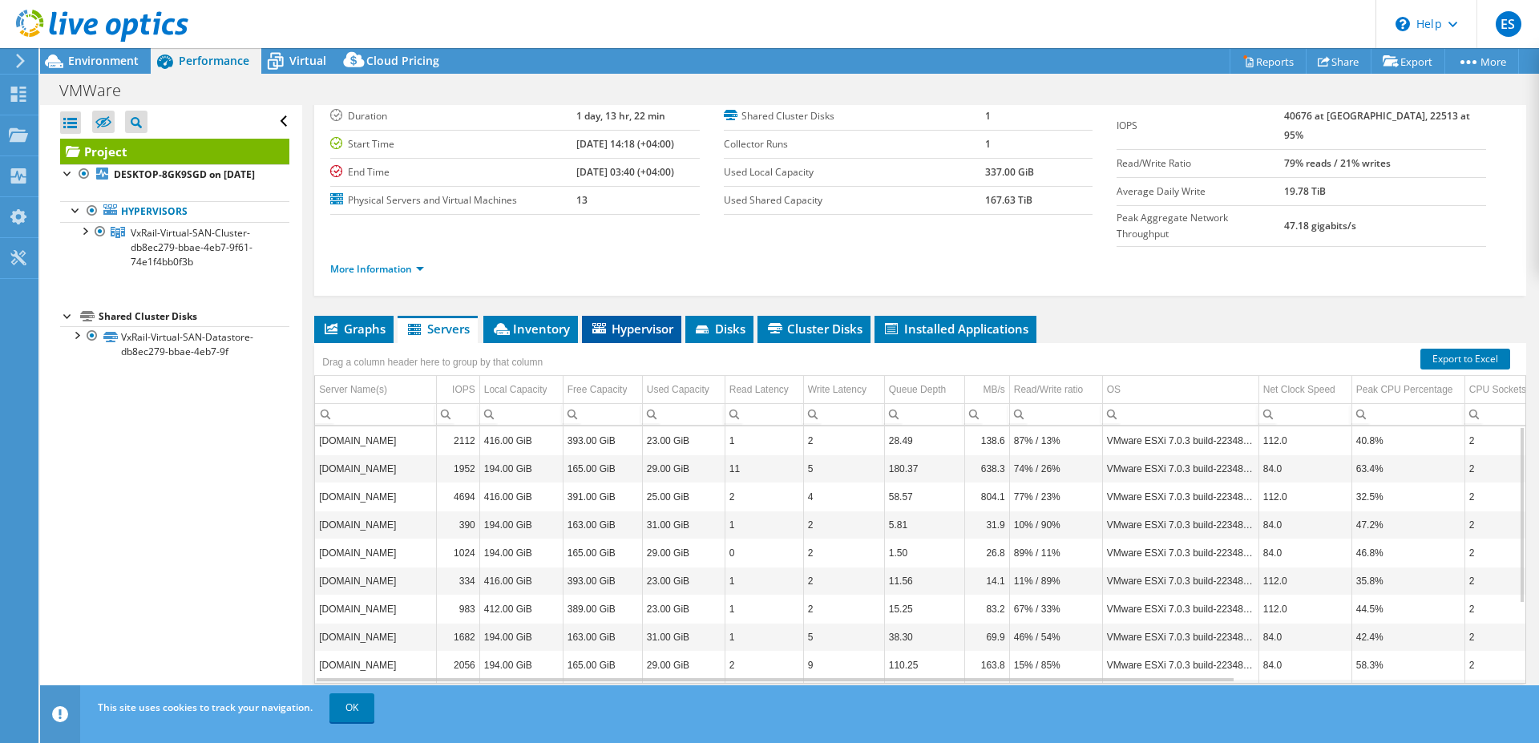
click at [593, 321] on span "Hypervisor" at bounding box center [631, 329] width 83 height 16
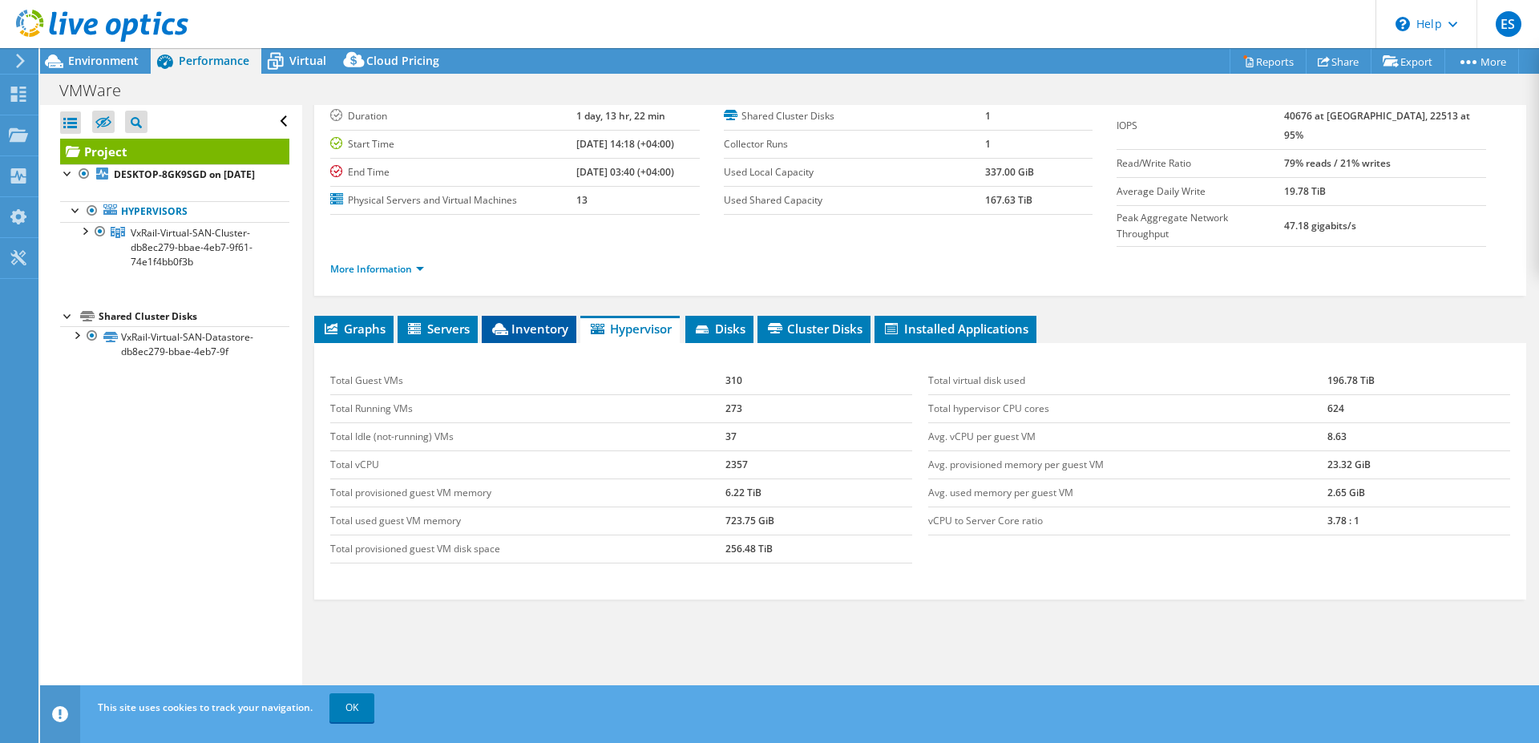
click at [520, 321] on span "Inventory" at bounding box center [529, 329] width 79 height 16
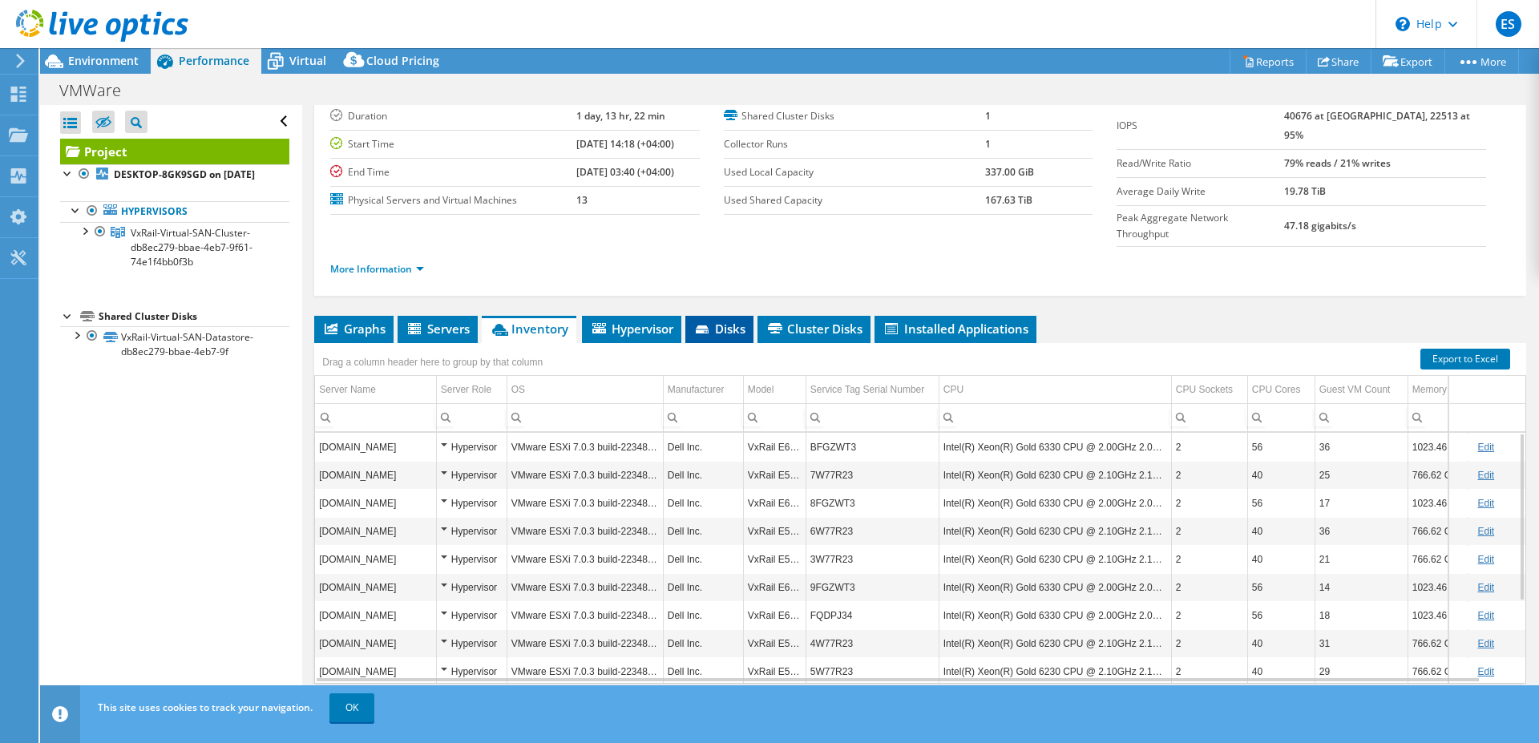
click at [730, 321] on span "Disks" at bounding box center [720, 329] width 52 height 16
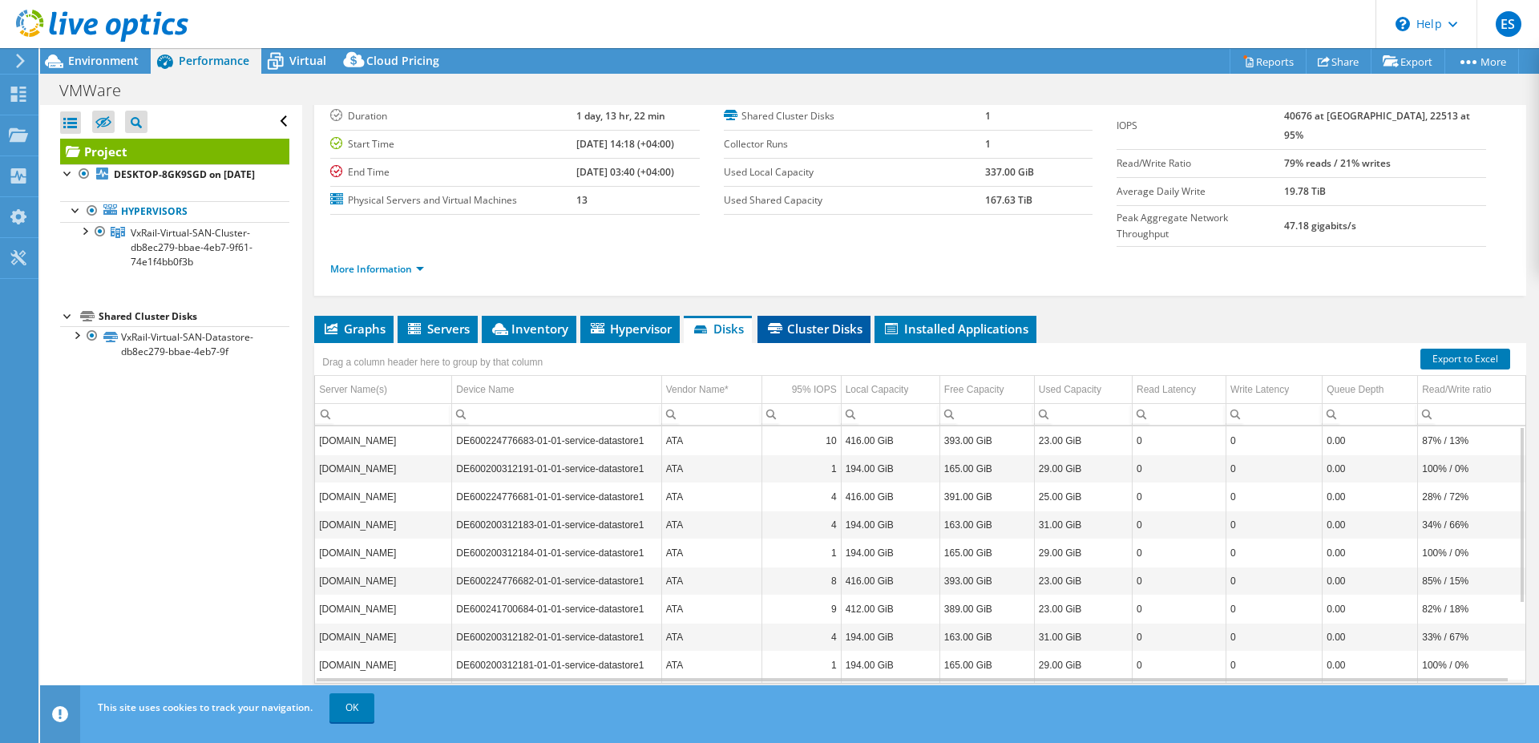
click at [822, 321] on span "Cluster Disks" at bounding box center [814, 329] width 97 height 16
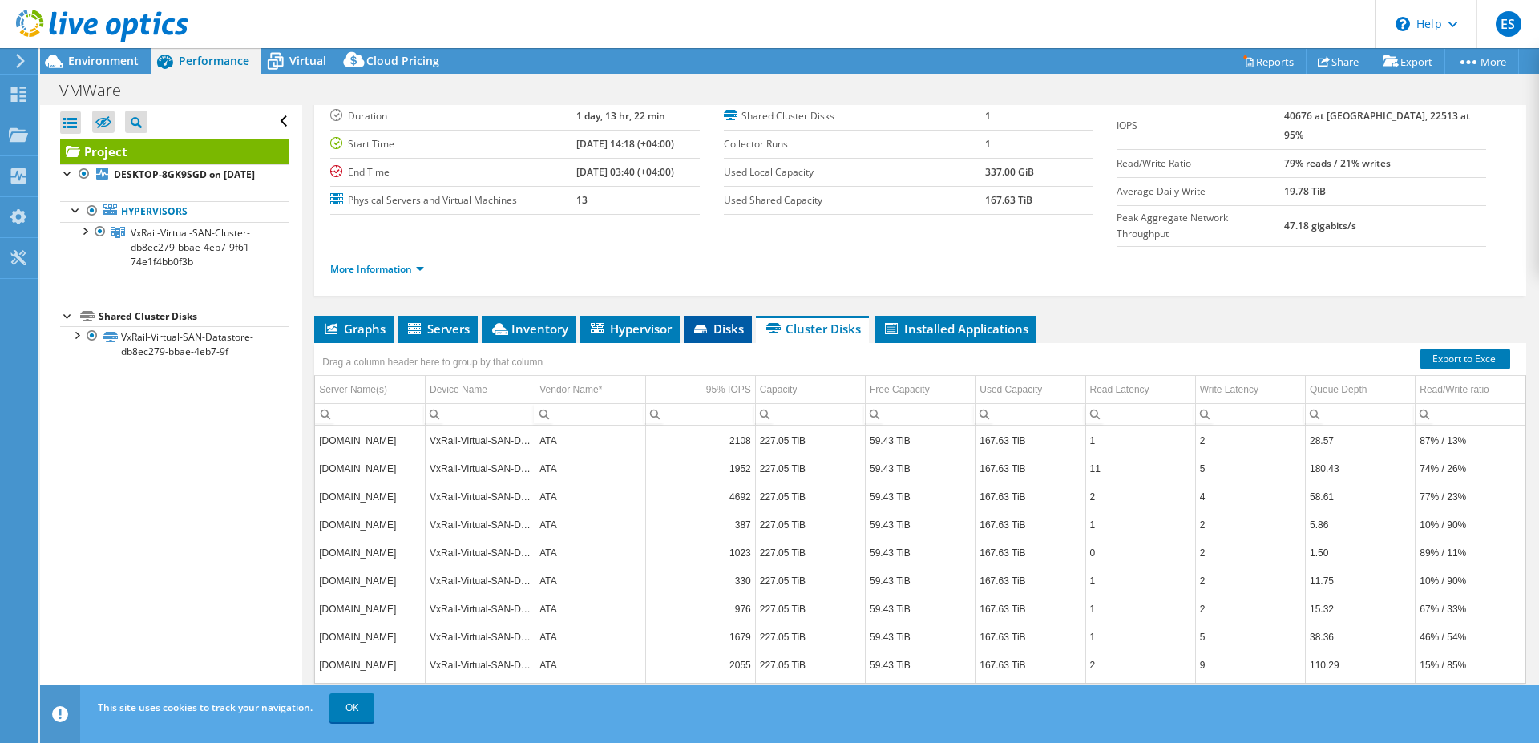
click at [714, 321] on span "Disks" at bounding box center [718, 329] width 52 height 16
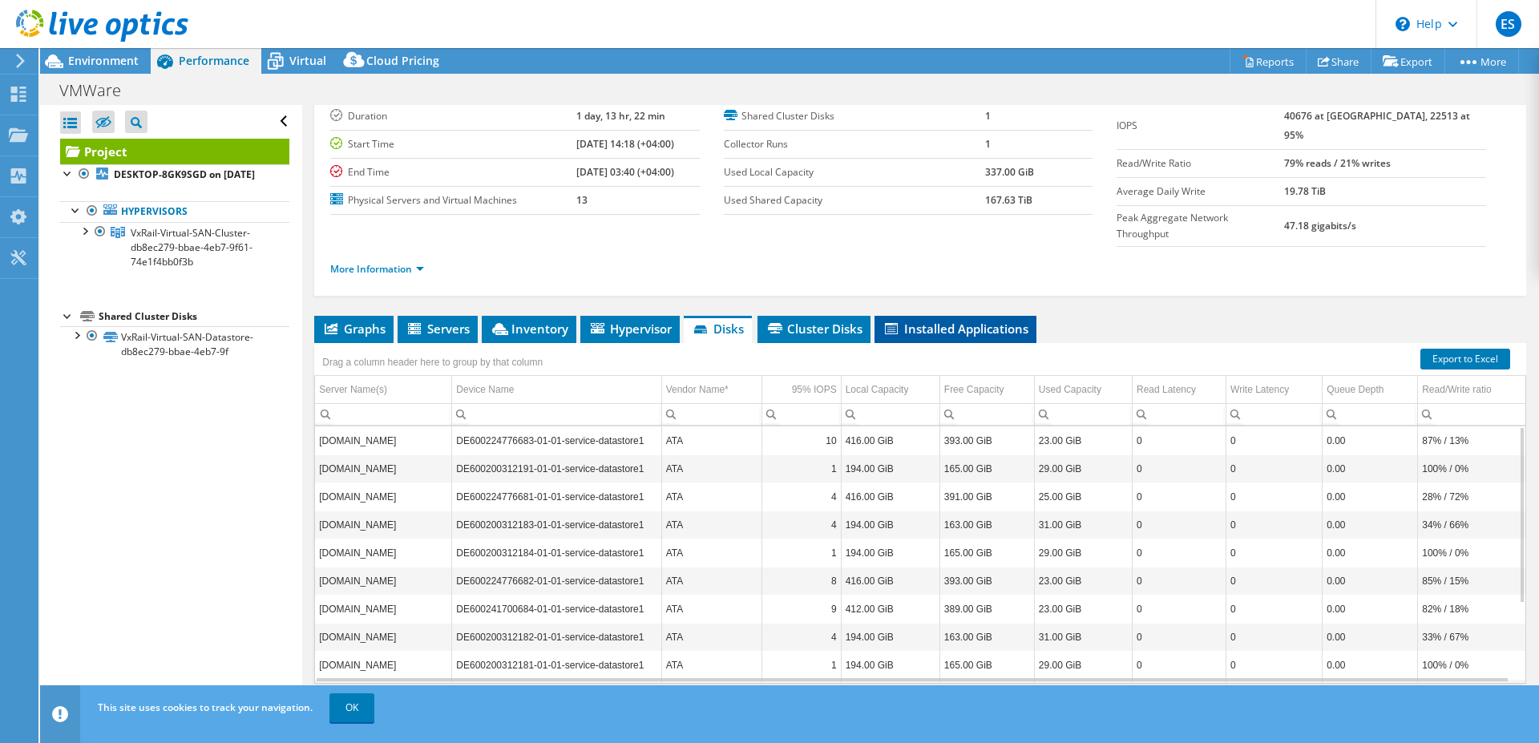
click at [939, 321] on span "Installed Applications" at bounding box center [956, 329] width 146 height 16
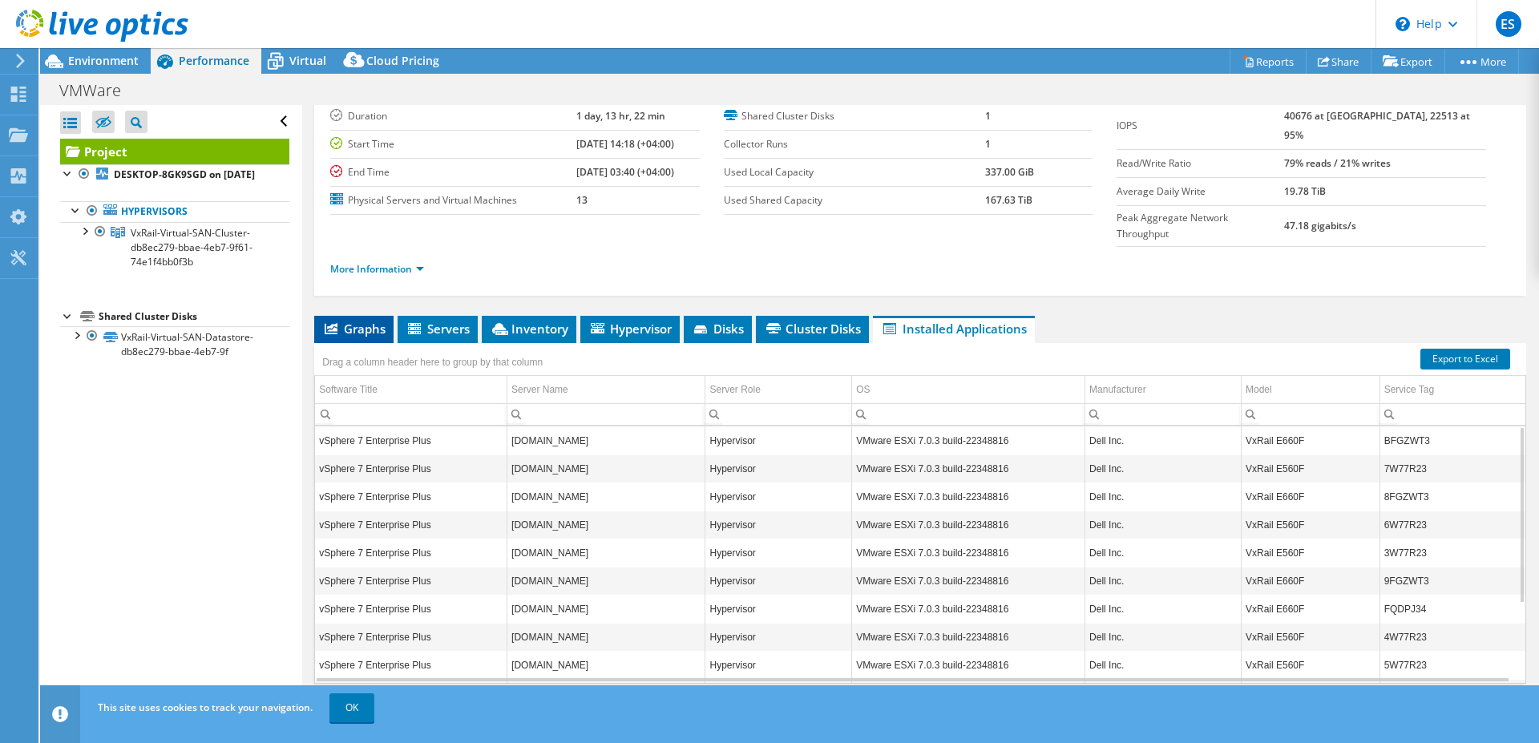
click at [365, 321] on span "Graphs" at bounding box center [353, 329] width 63 height 16
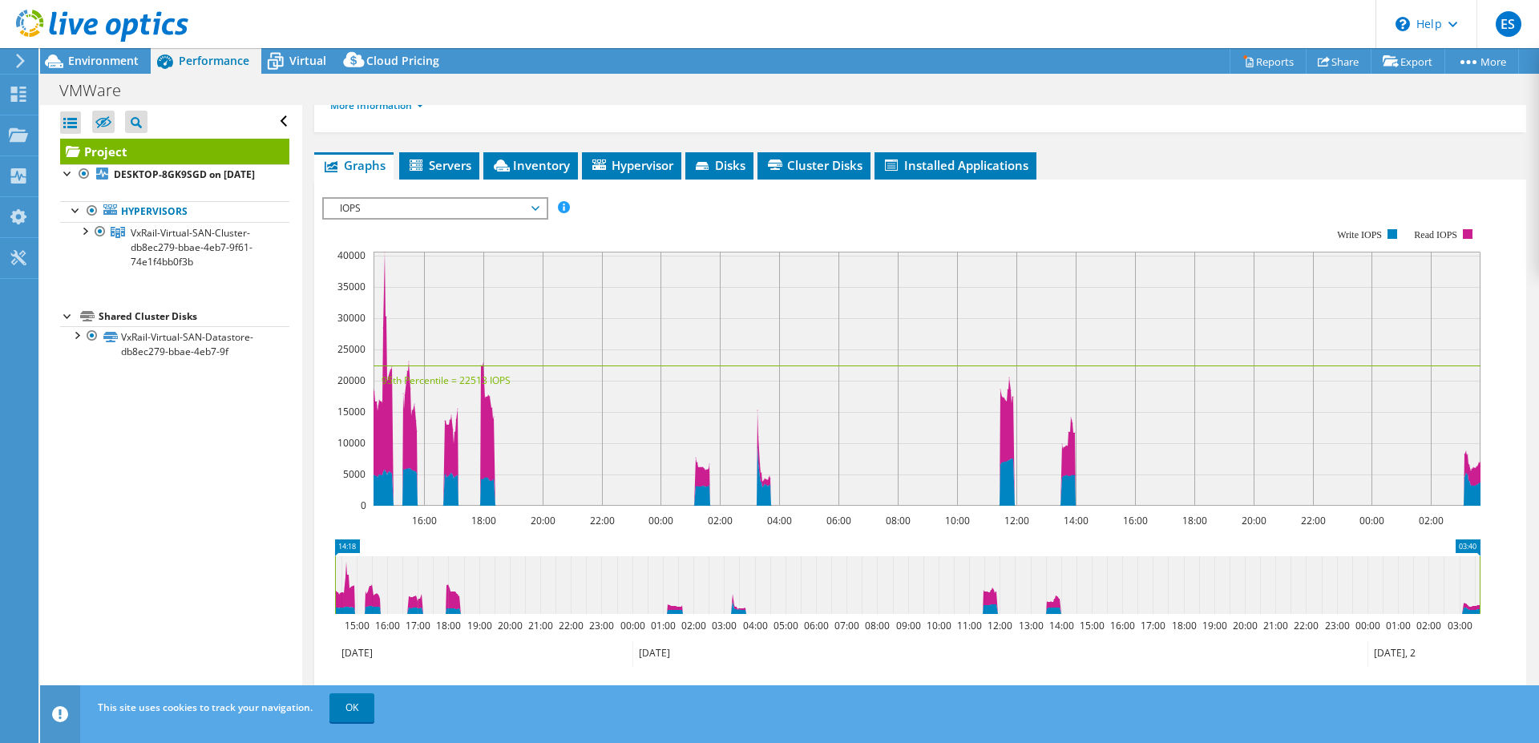
scroll to position [380, 0]
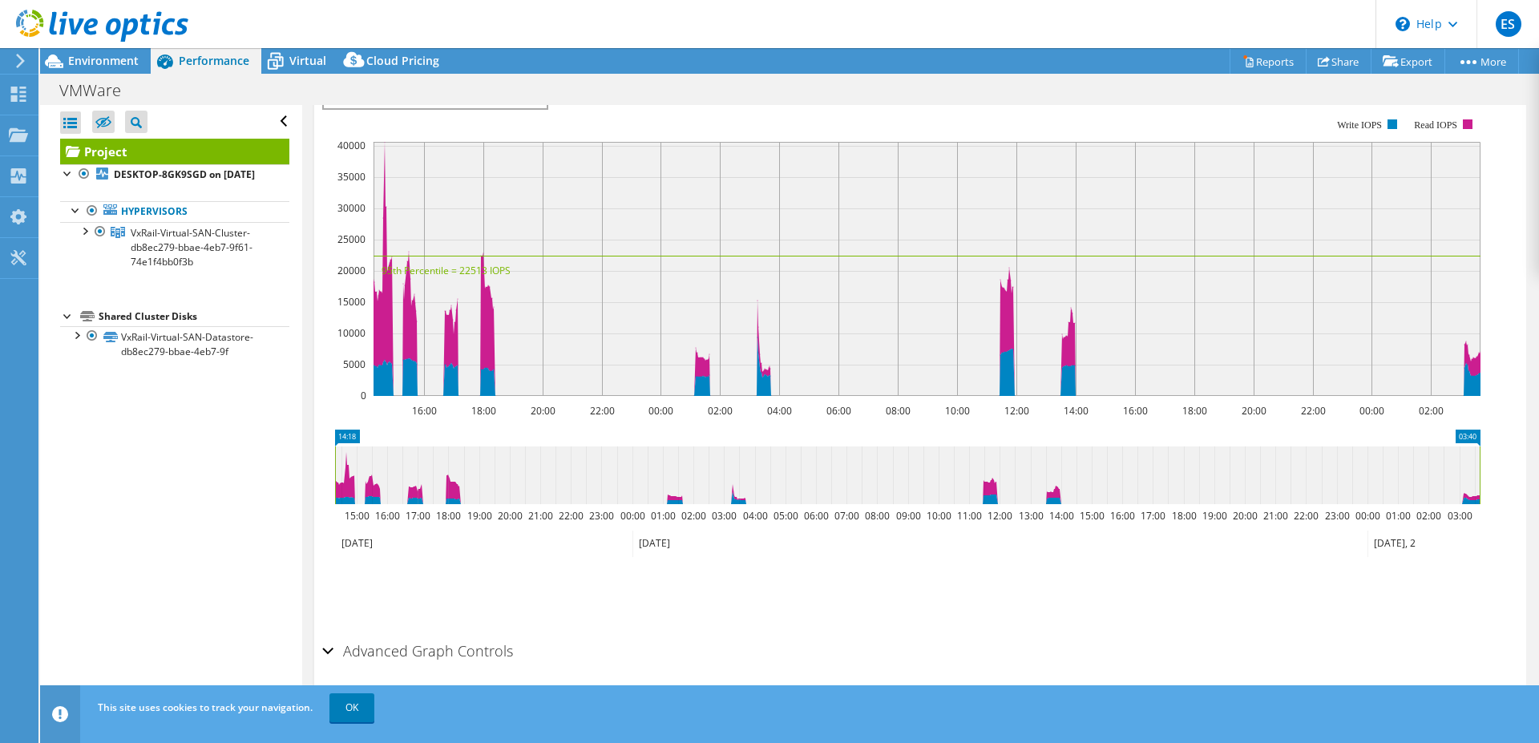
click at [326, 635] on div "Advanced Graph Controls" at bounding box center [920, 652] width 1196 height 34
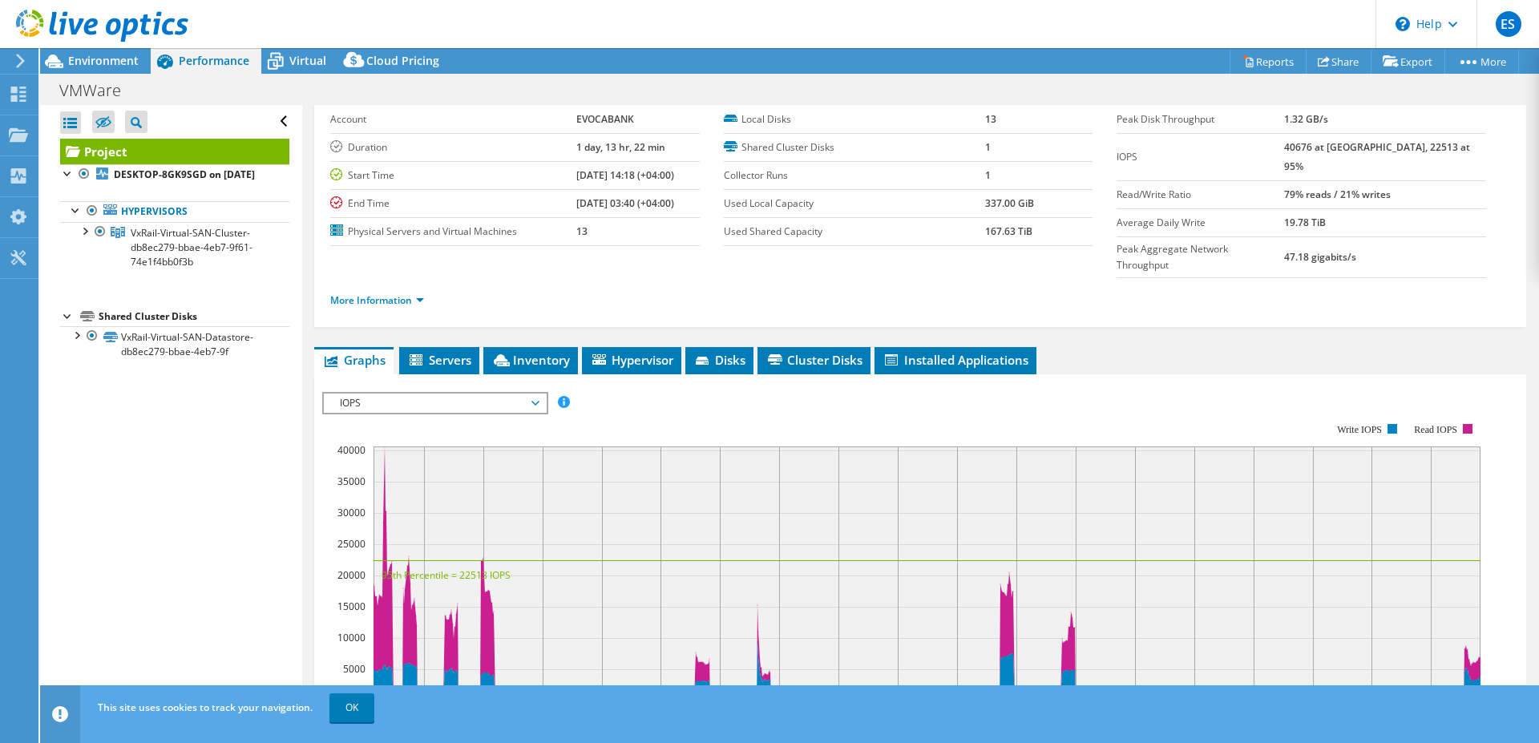
scroll to position [82, 0]
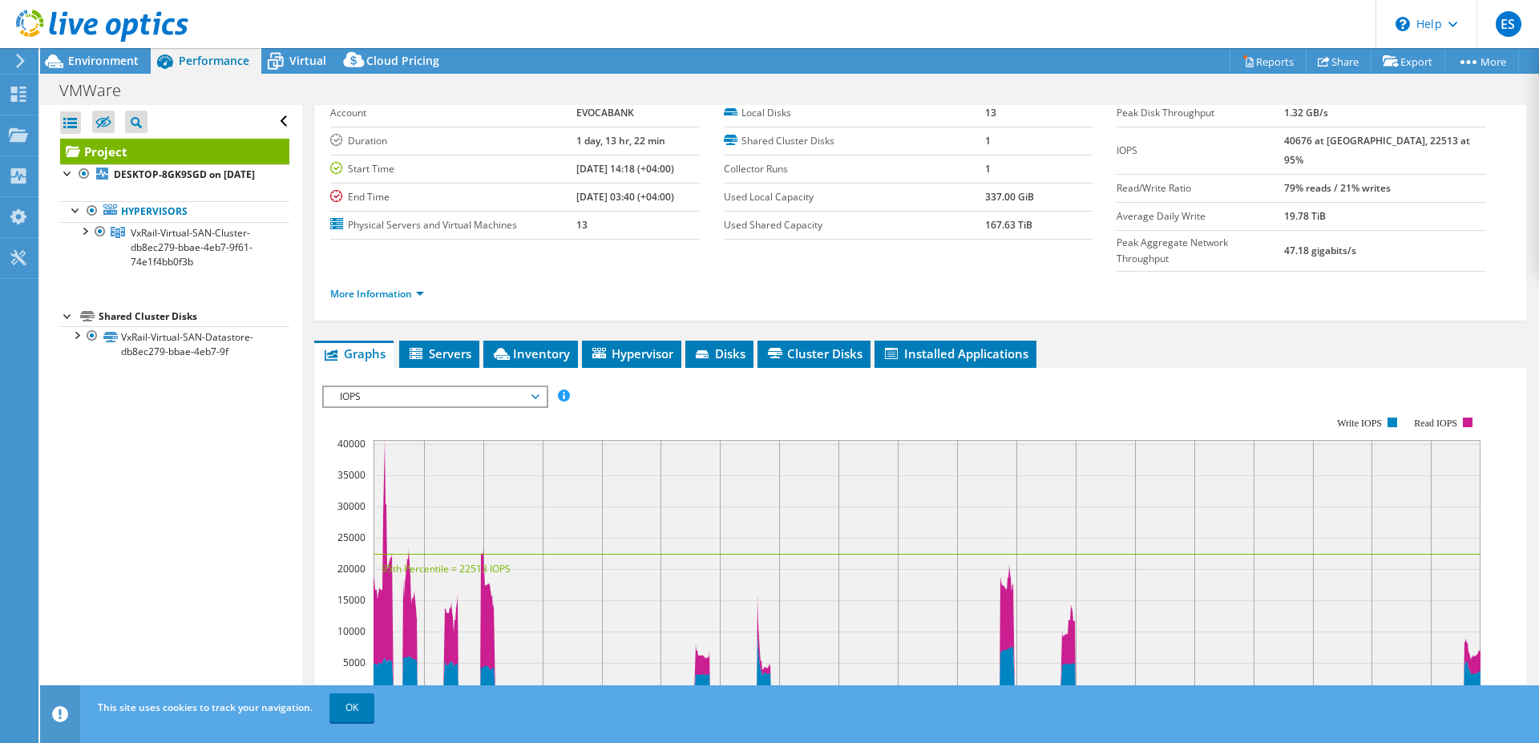
click at [617, 395] on rect at bounding box center [901, 555] width 1159 height 321
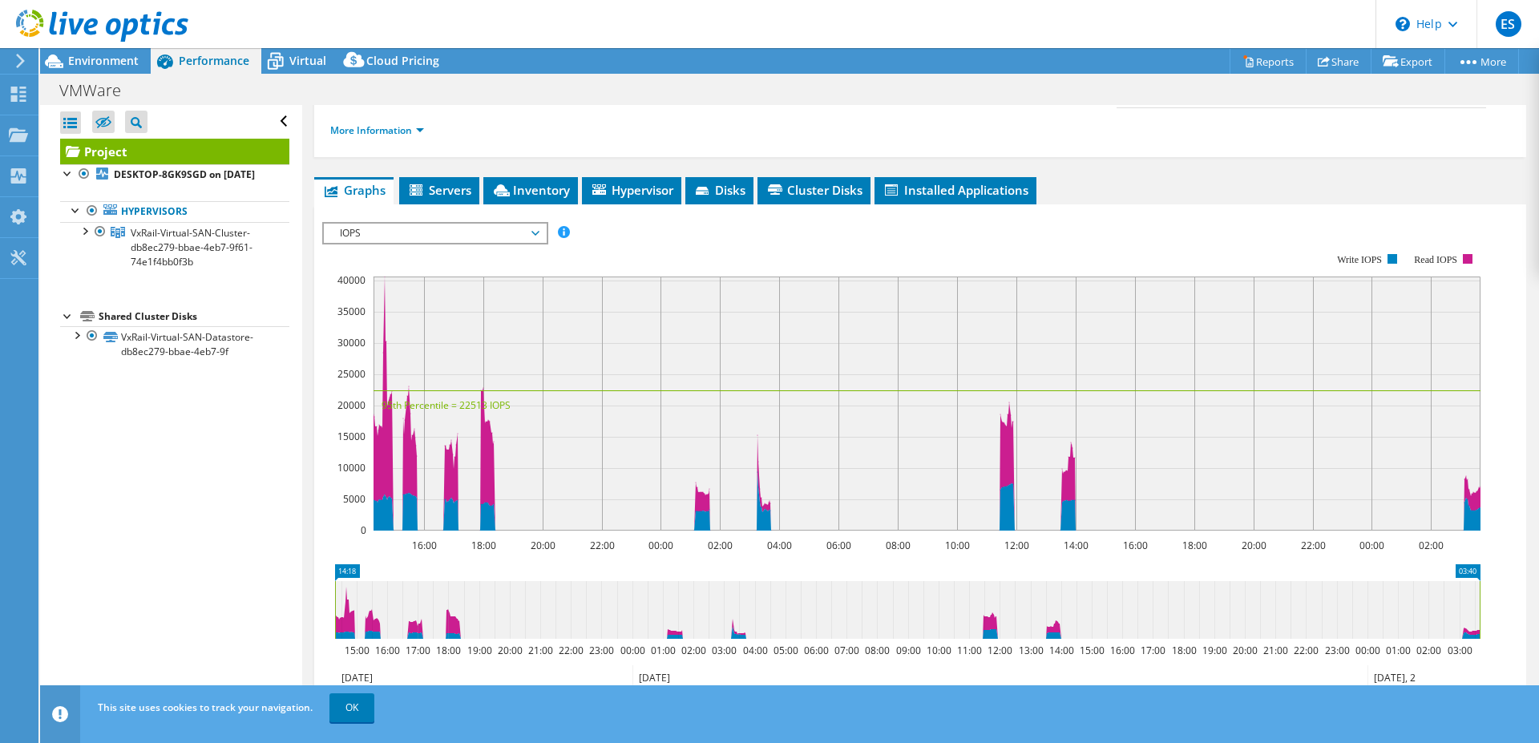
click at [536, 224] on span "IOPS" at bounding box center [435, 233] width 206 height 19
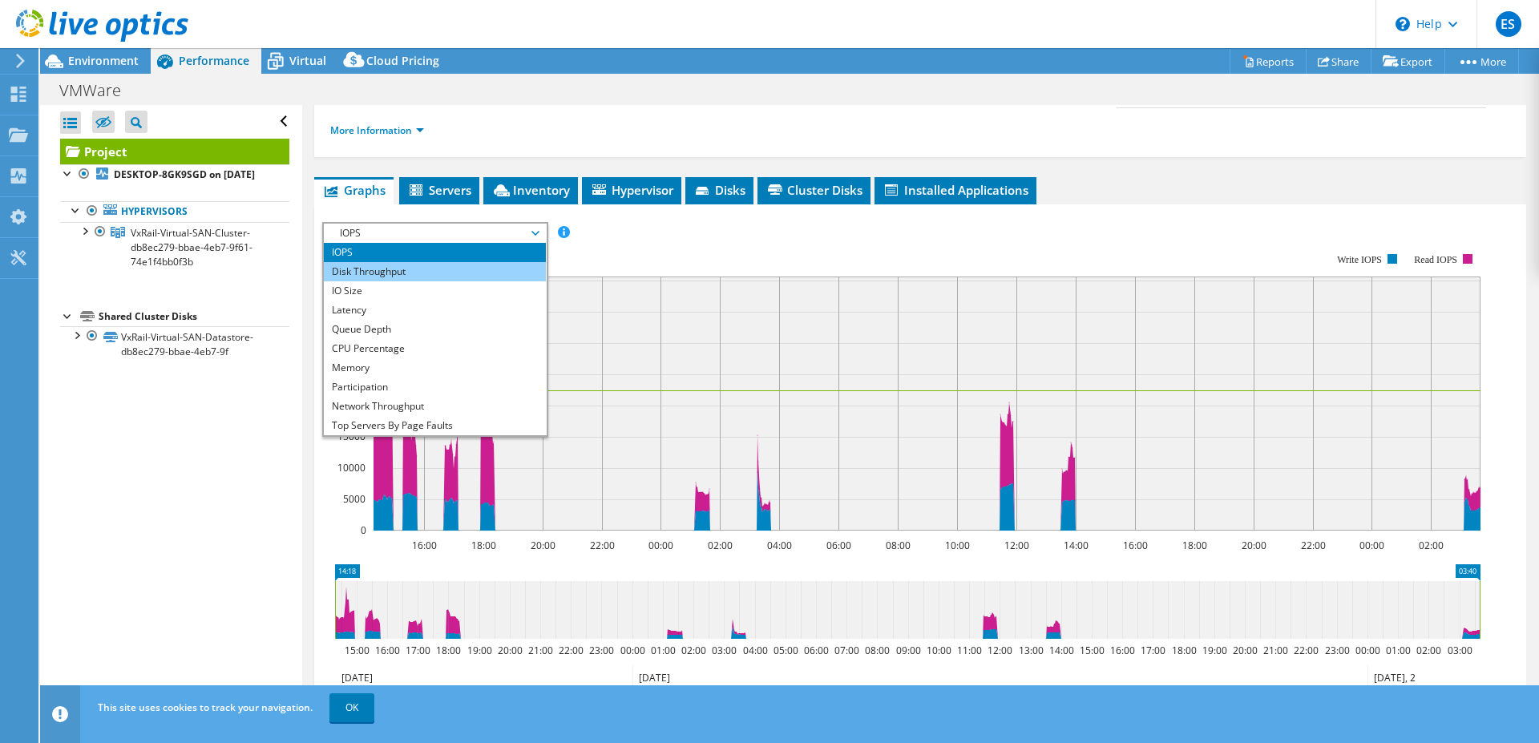
click at [378, 262] on li "Disk Throughput" at bounding box center [435, 271] width 222 height 19
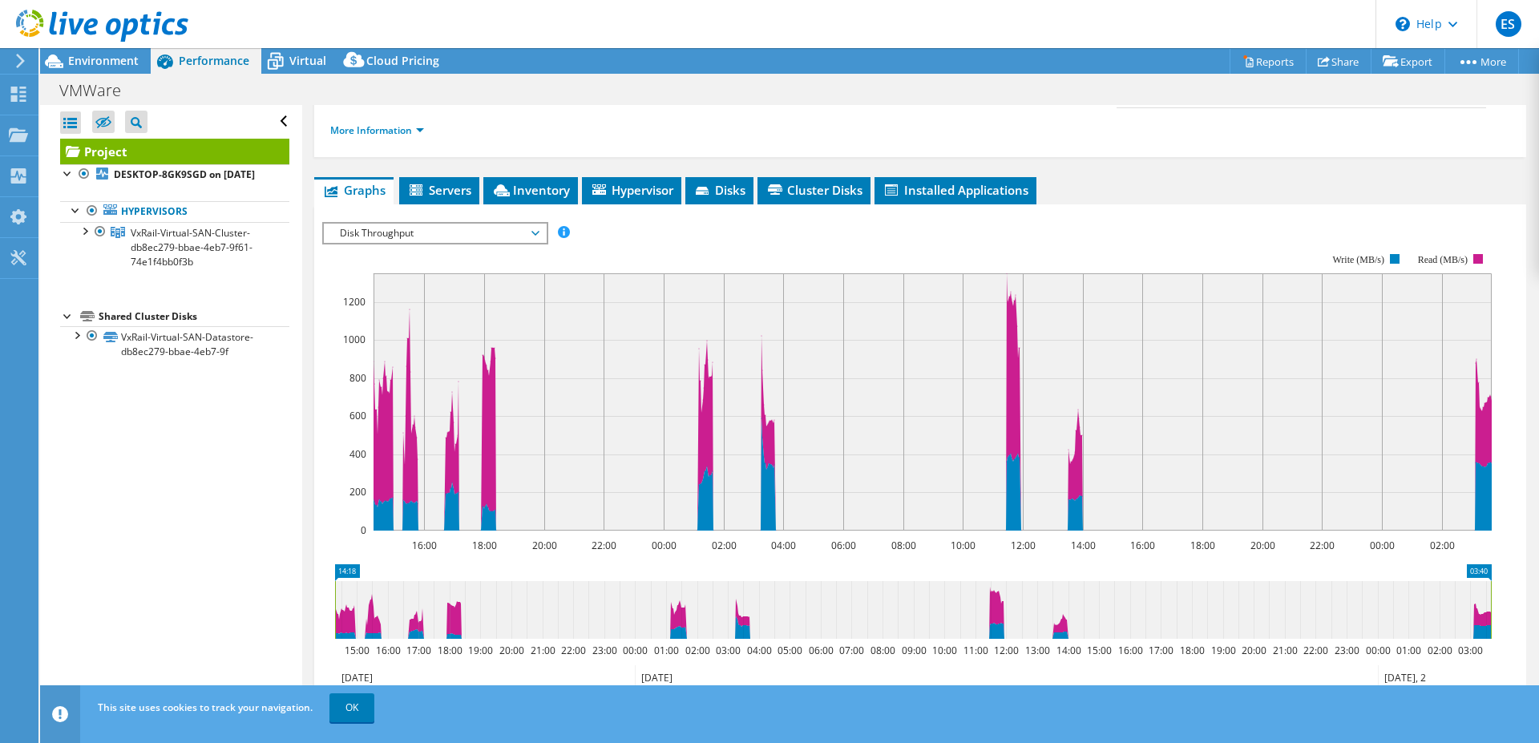
click at [535, 224] on span "Disk Throughput" at bounding box center [435, 233] width 206 height 19
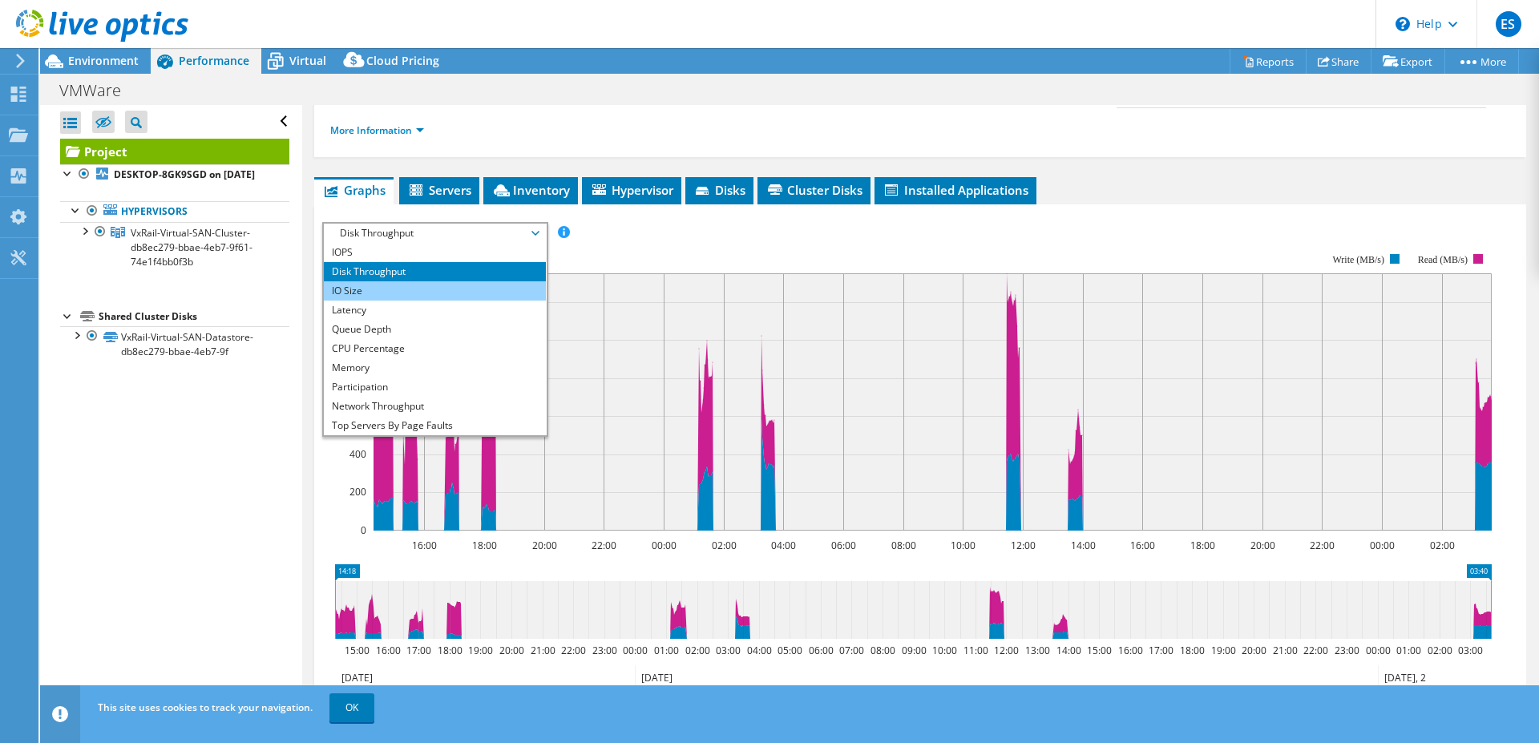
click at [357, 281] on li "IO Size" at bounding box center [435, 290] width 222 height 19
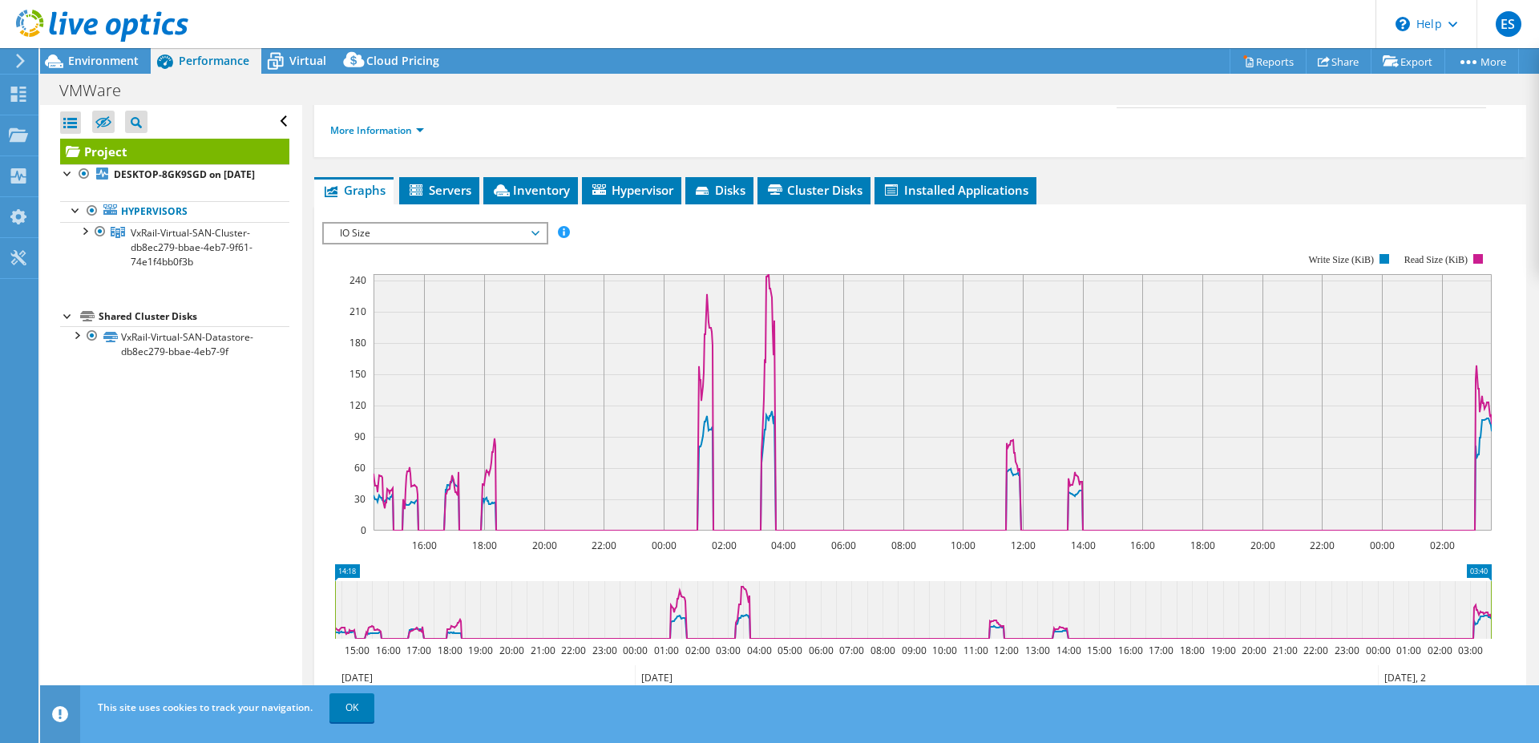
click at [536, 224] on span "IO Size" at bounding box center [435, 233] width 206 height 19
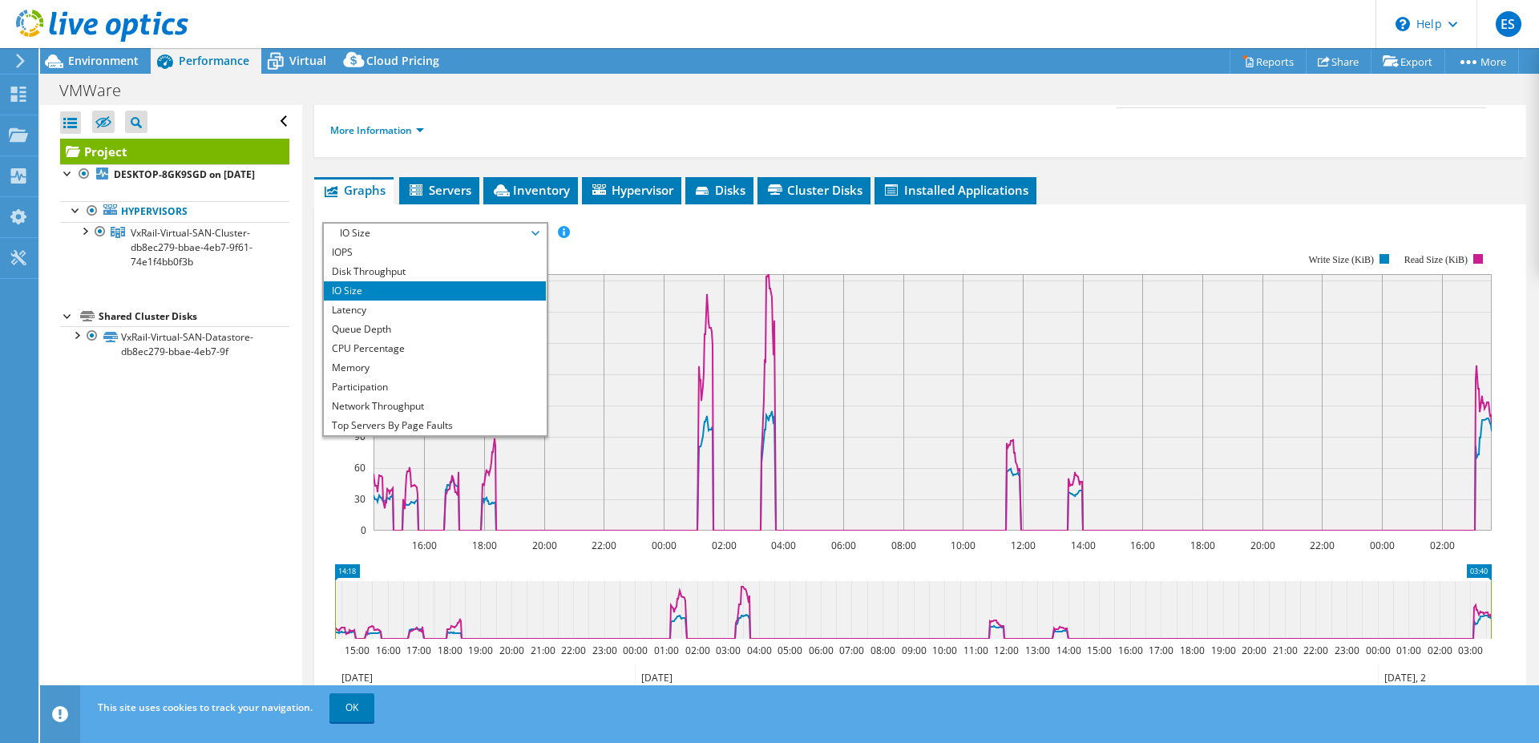
click at [369, 224] on span "IO Size" at bounding box center [435, 233] width 206 height 19
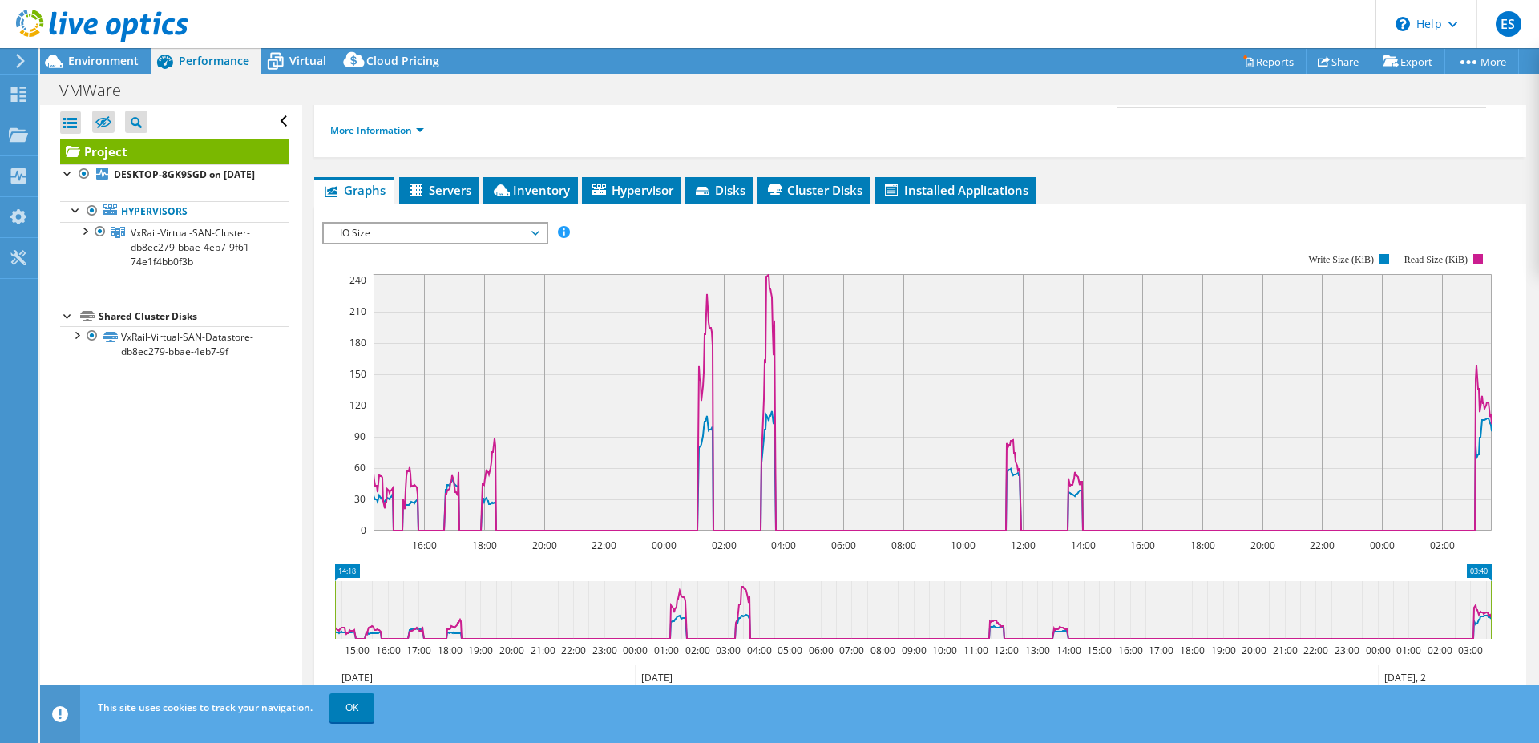
click at [373, 224] on span "IO Size" at bounding box center [435, 233] width 206 height 19
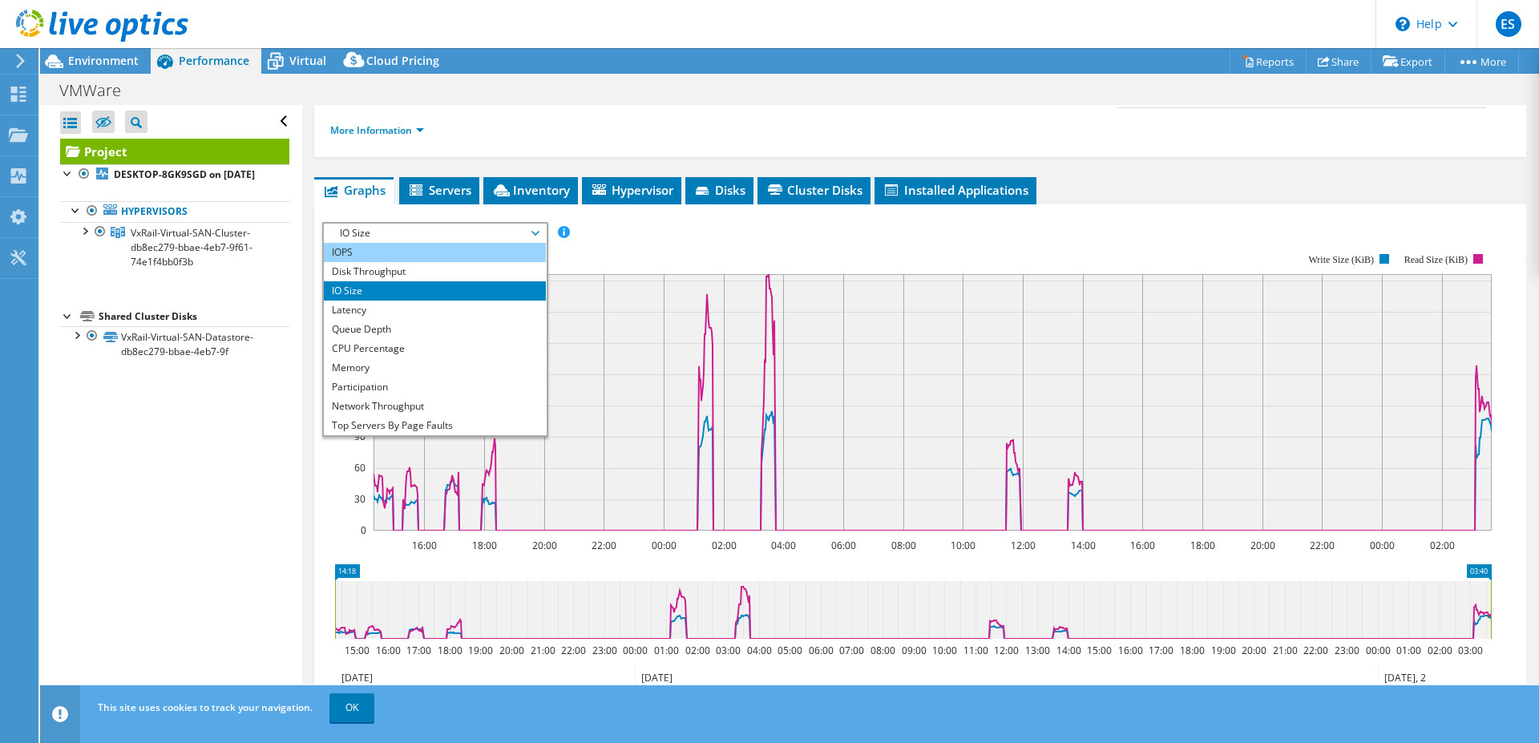
click at [358, 243] on li "IOPS" at bounding box center [435, 252] width 222 height 19
